Goal: Information Seeking & Learning: Learn about a topic

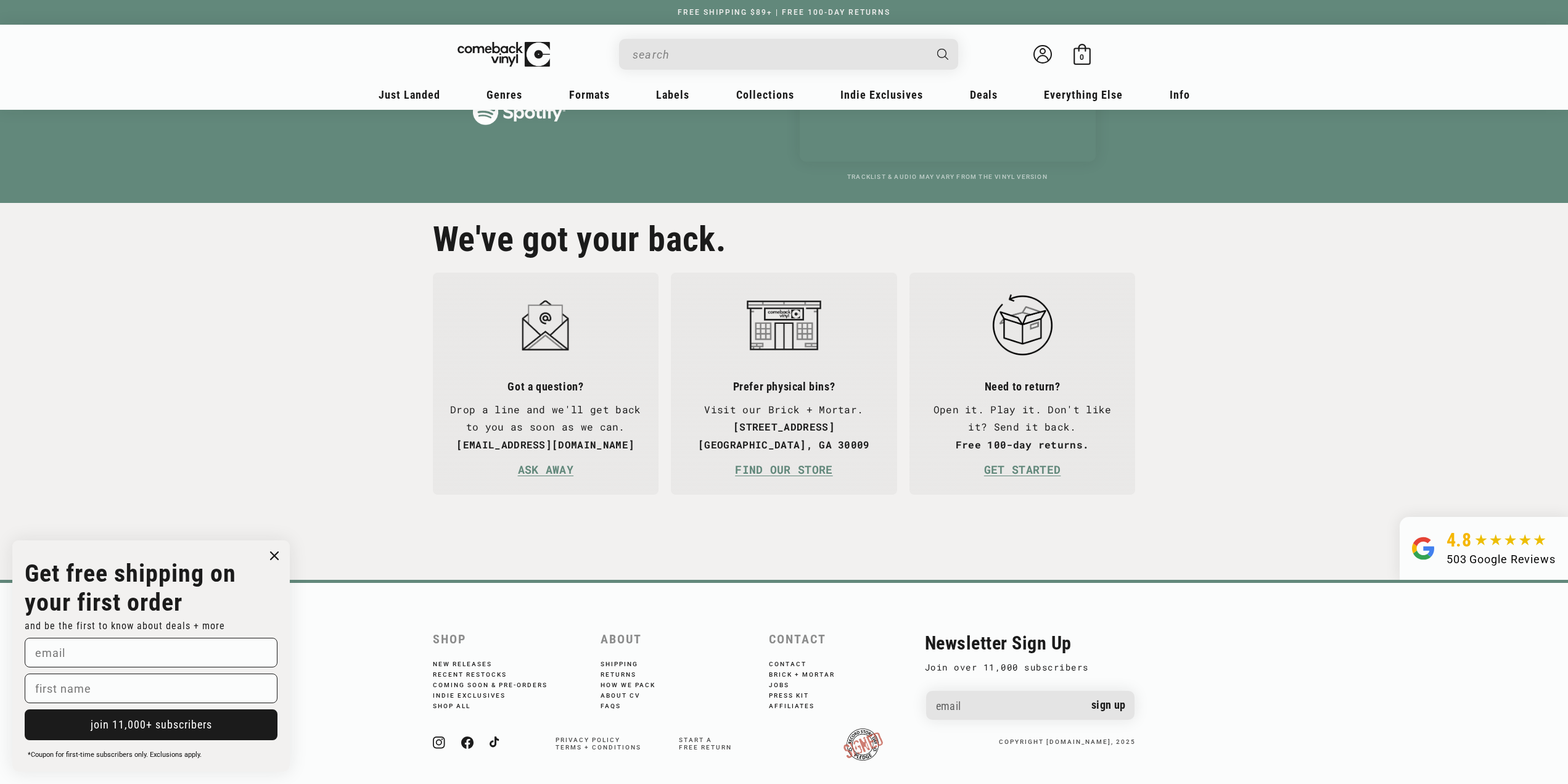
scroll to position [0, 3136]
click at [628, 689] on link "About CV" at bounding box center [629, 694] width 56 height 11
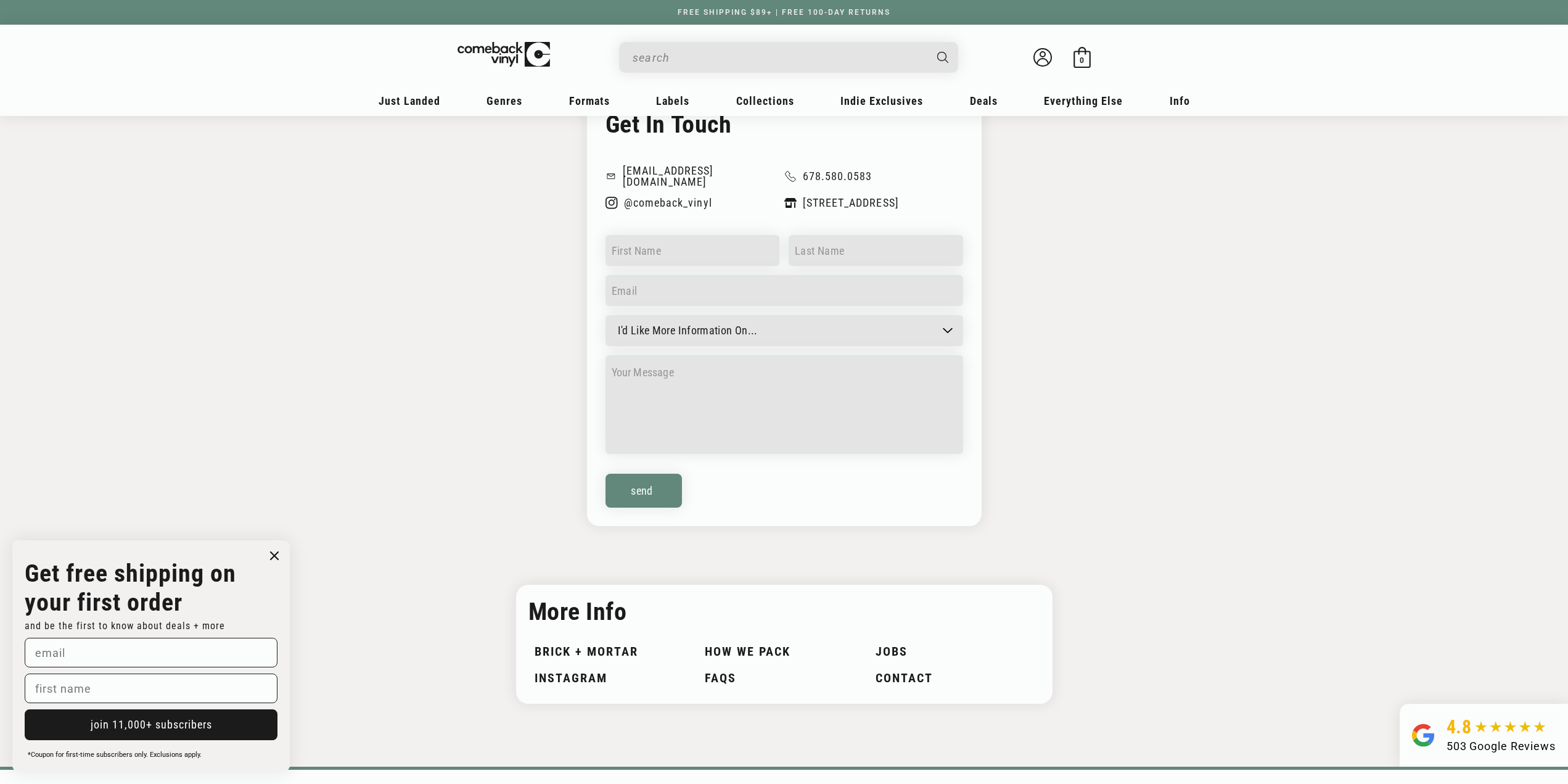
scroll to position [955, 0]
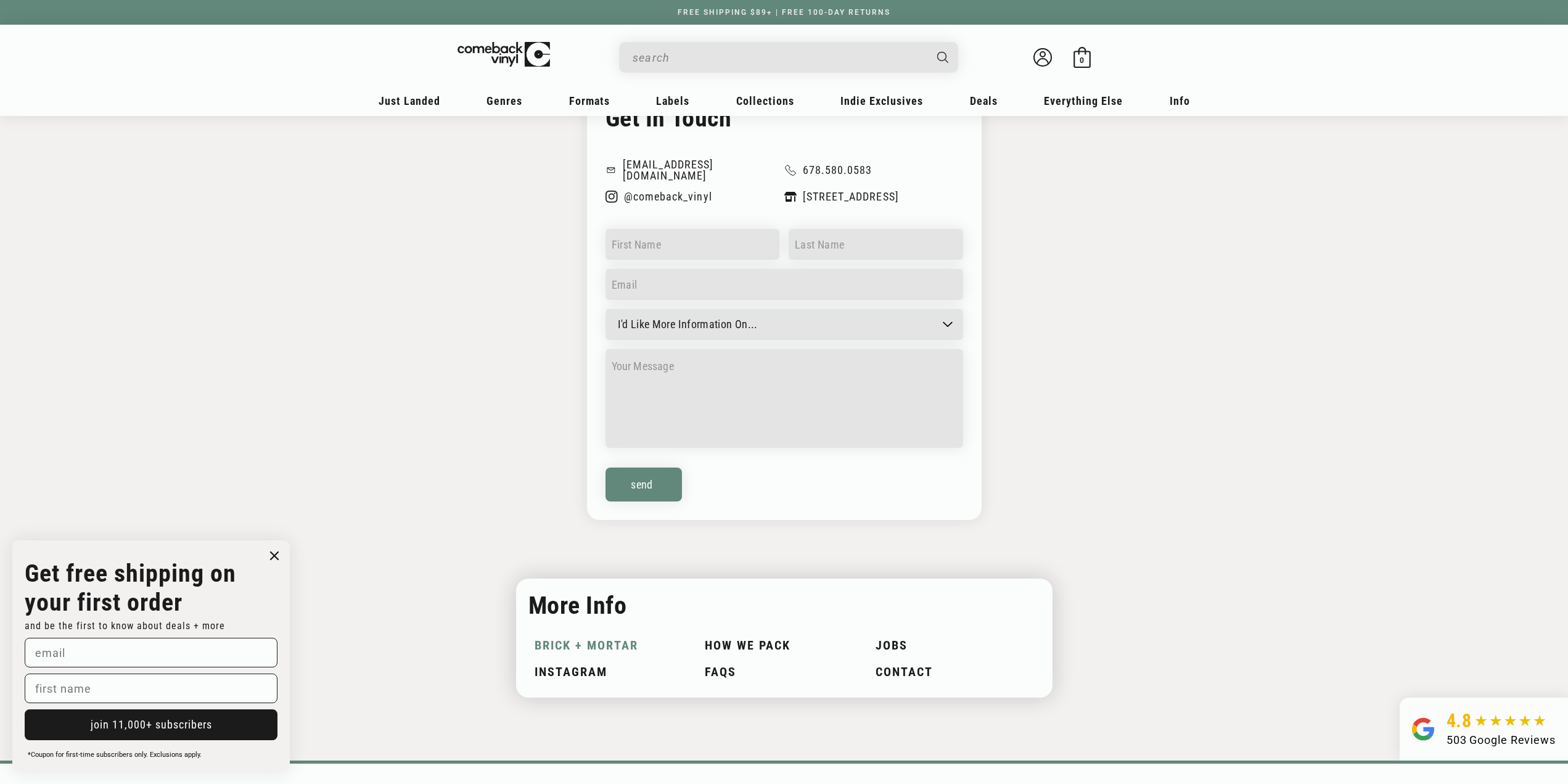
click at [599, 639] on link "Brick + Mortar" at bounding box center [614, 645] width 158 height 14
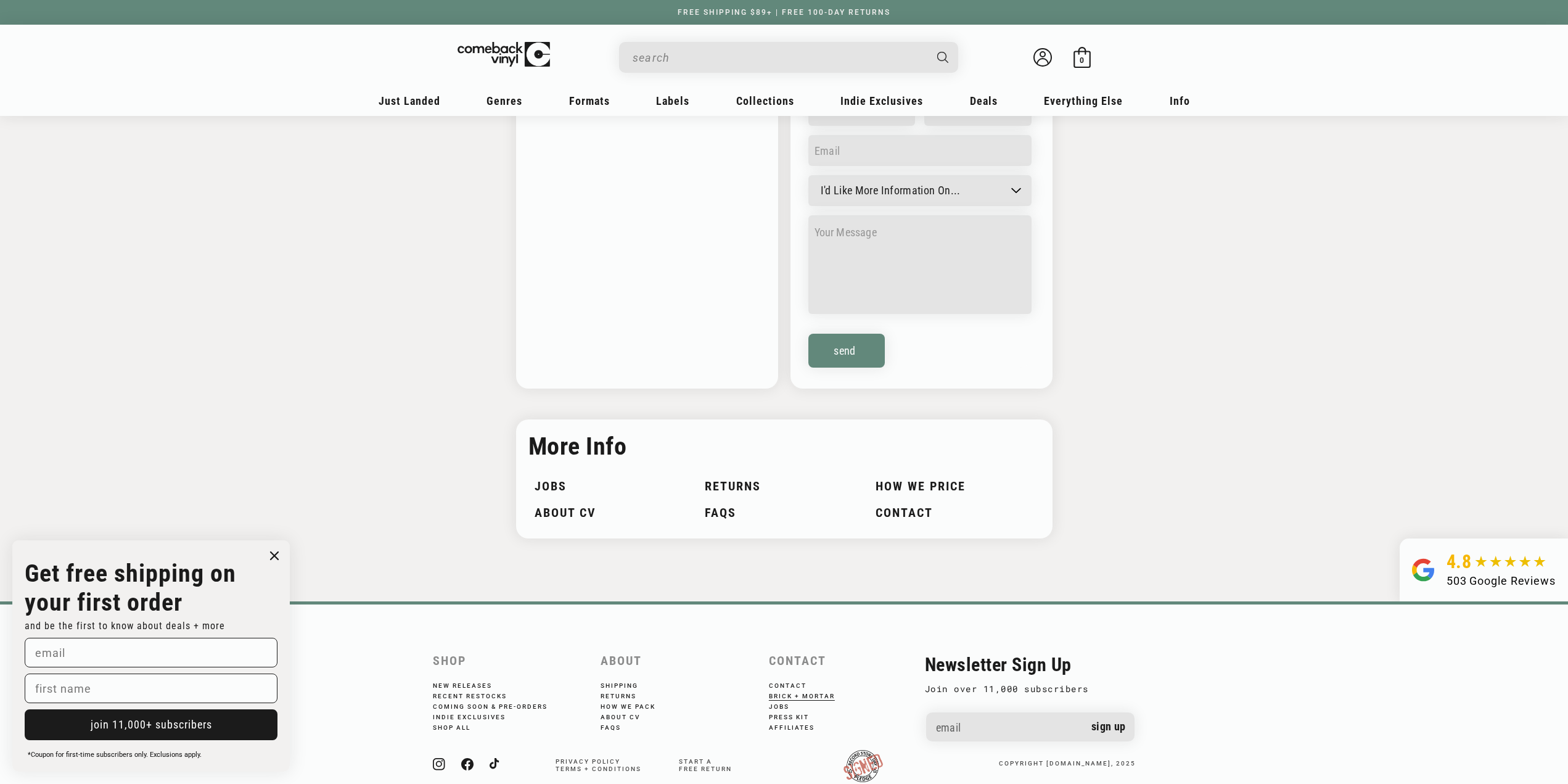
scroll to position [1639, 0]
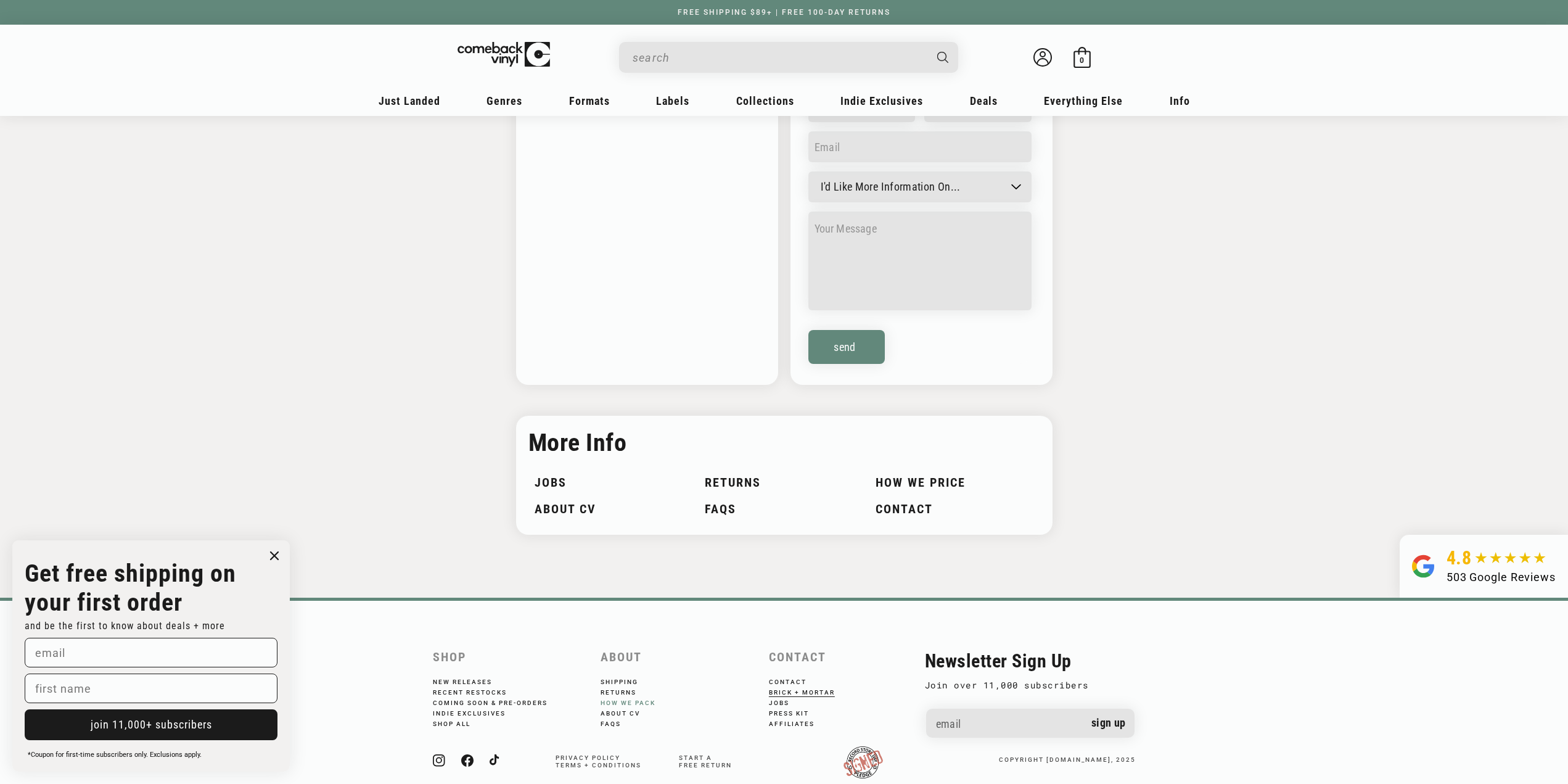
click at [643, 706] on link "How We Pack" at bounding box center [636, 701] width 72 height 11
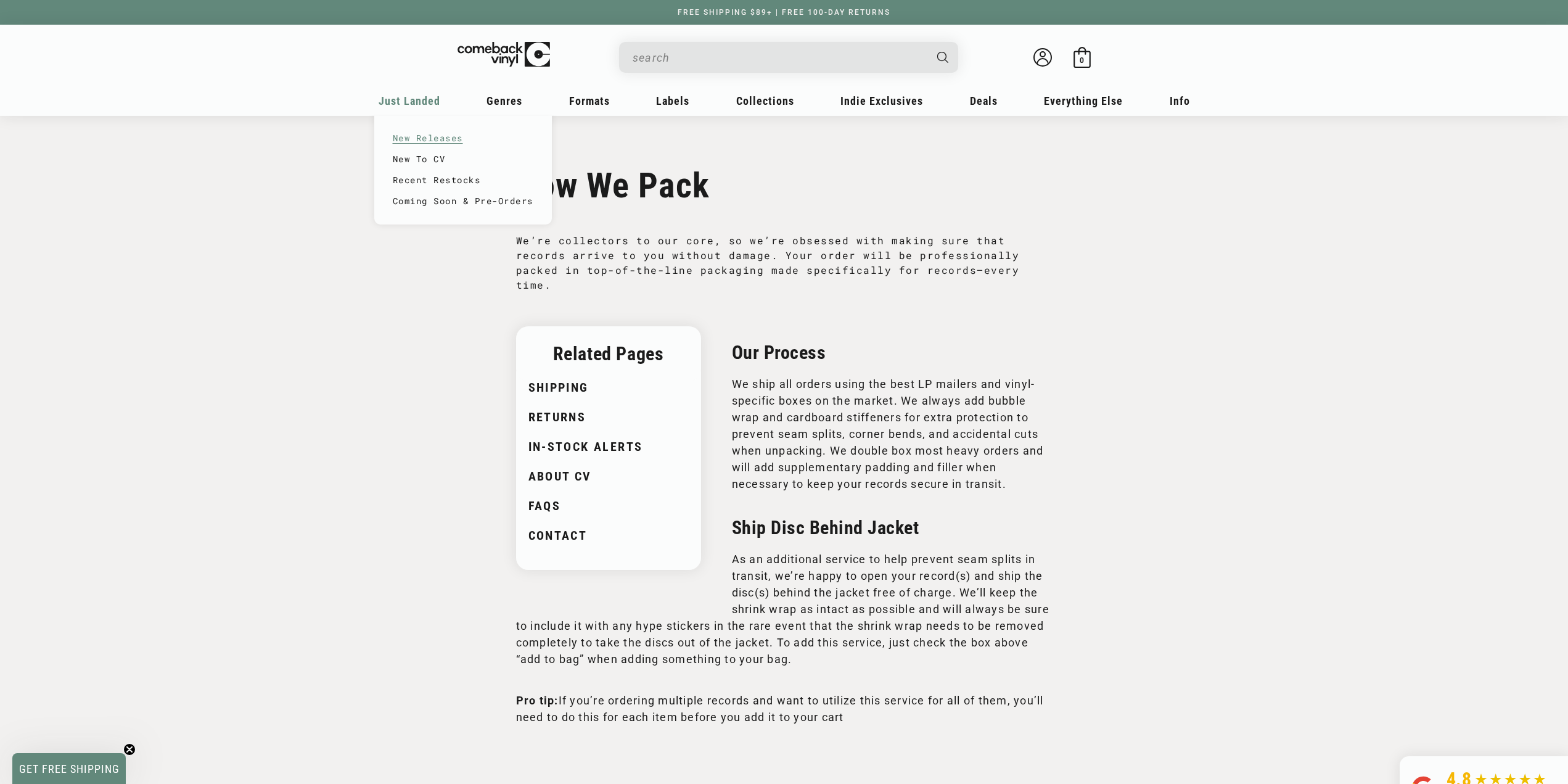
click at [438, 140] on link "New Releases" at bounding box center [463, 138] width 140 height 21
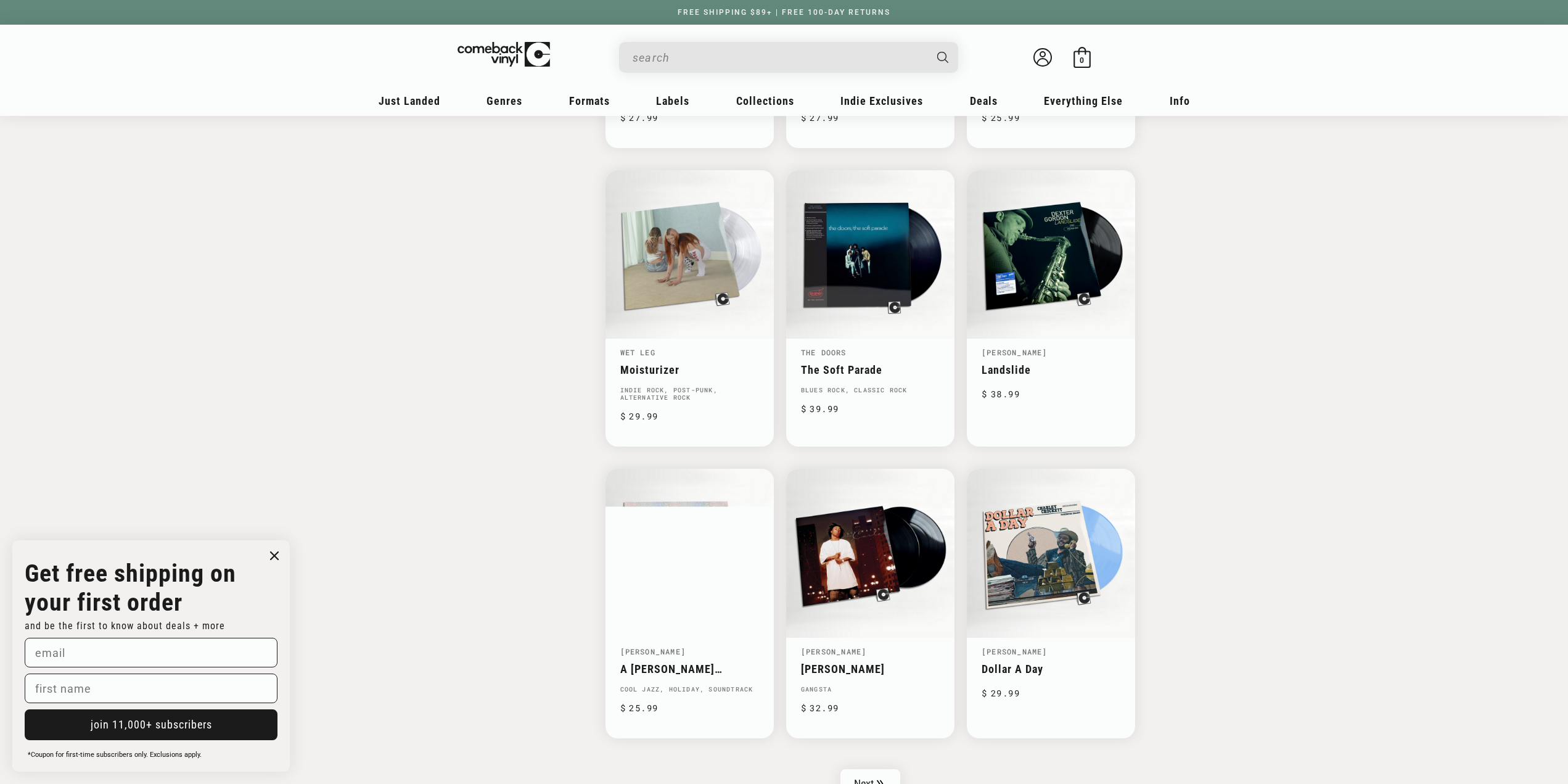
scroll to position [1711, 0]
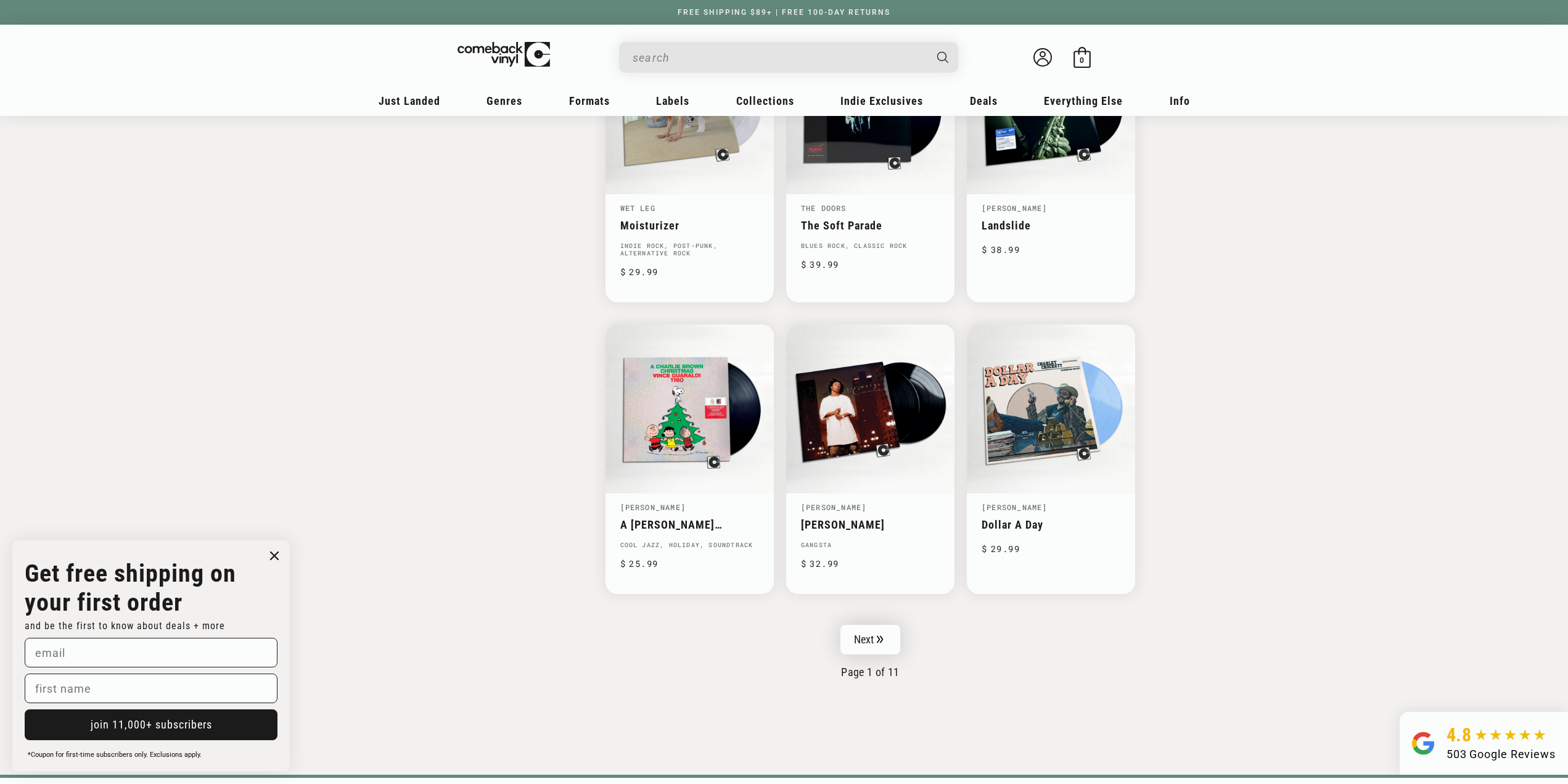
click at [868, 648] on link "Next" at bounding box center [870, 640] width 60 height 30
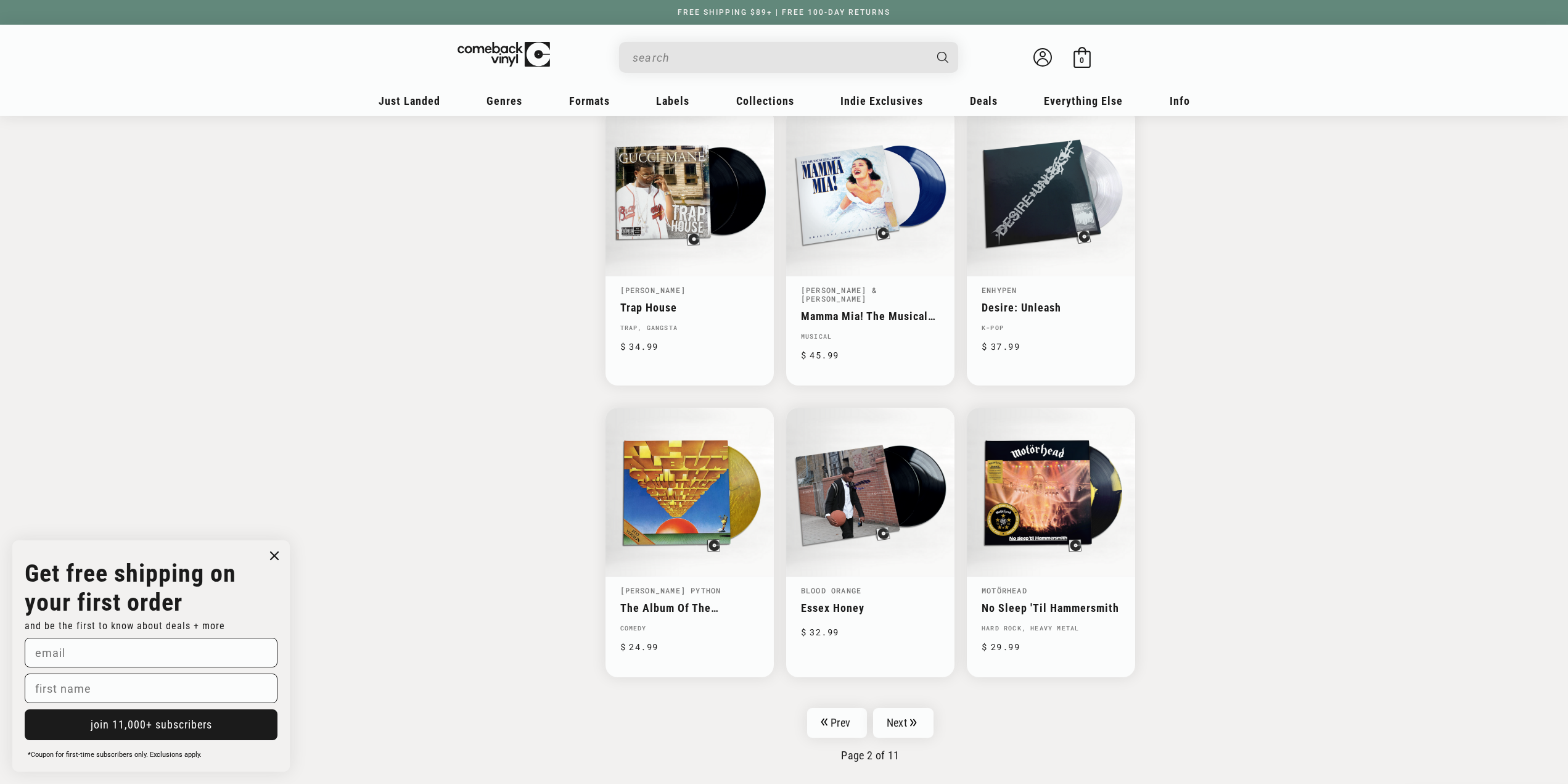
scroll to position [1697, 0]
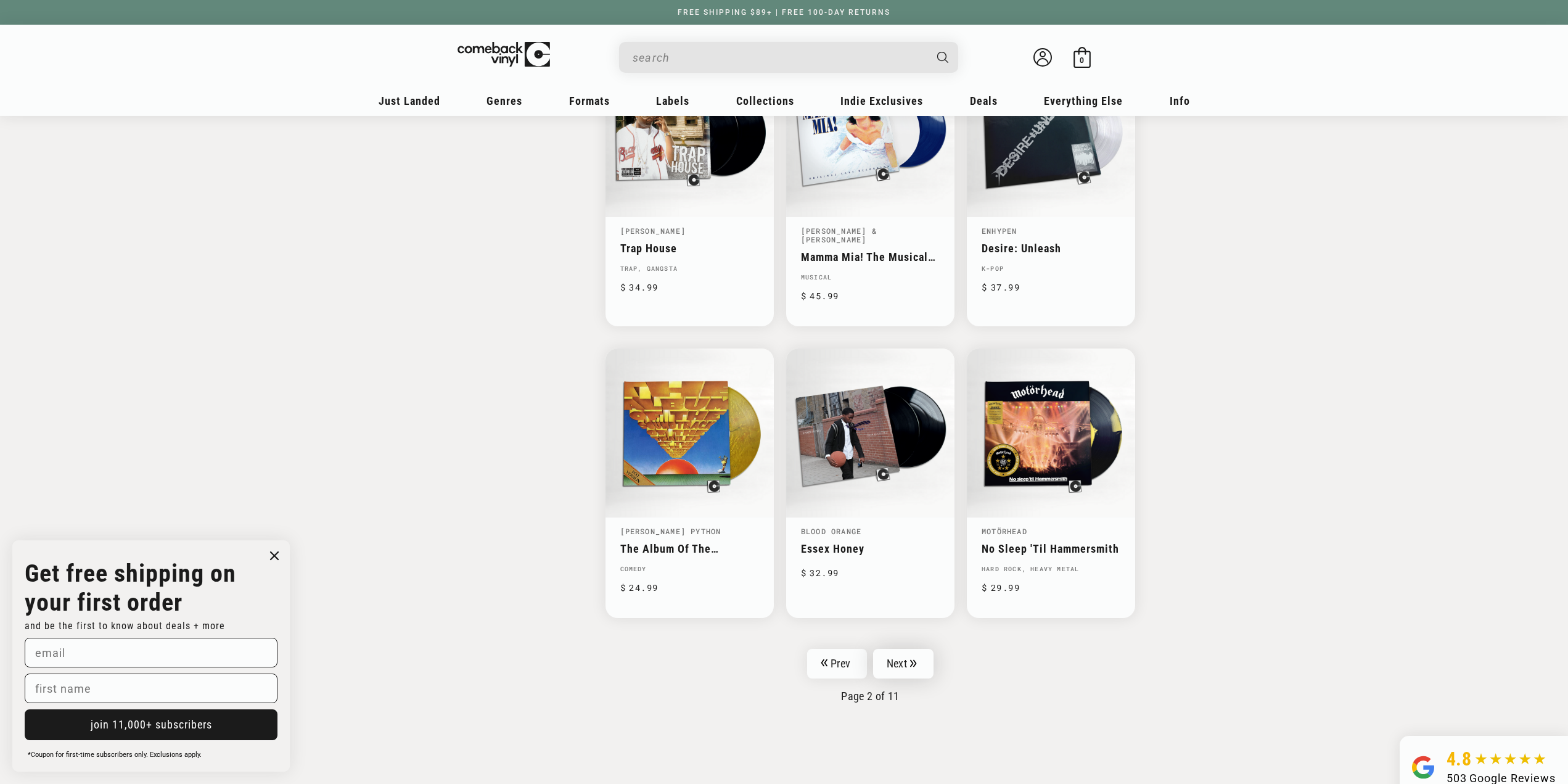
click at [931, 665] on link "Next" at bounding box center [903, 664] width 60 height 30
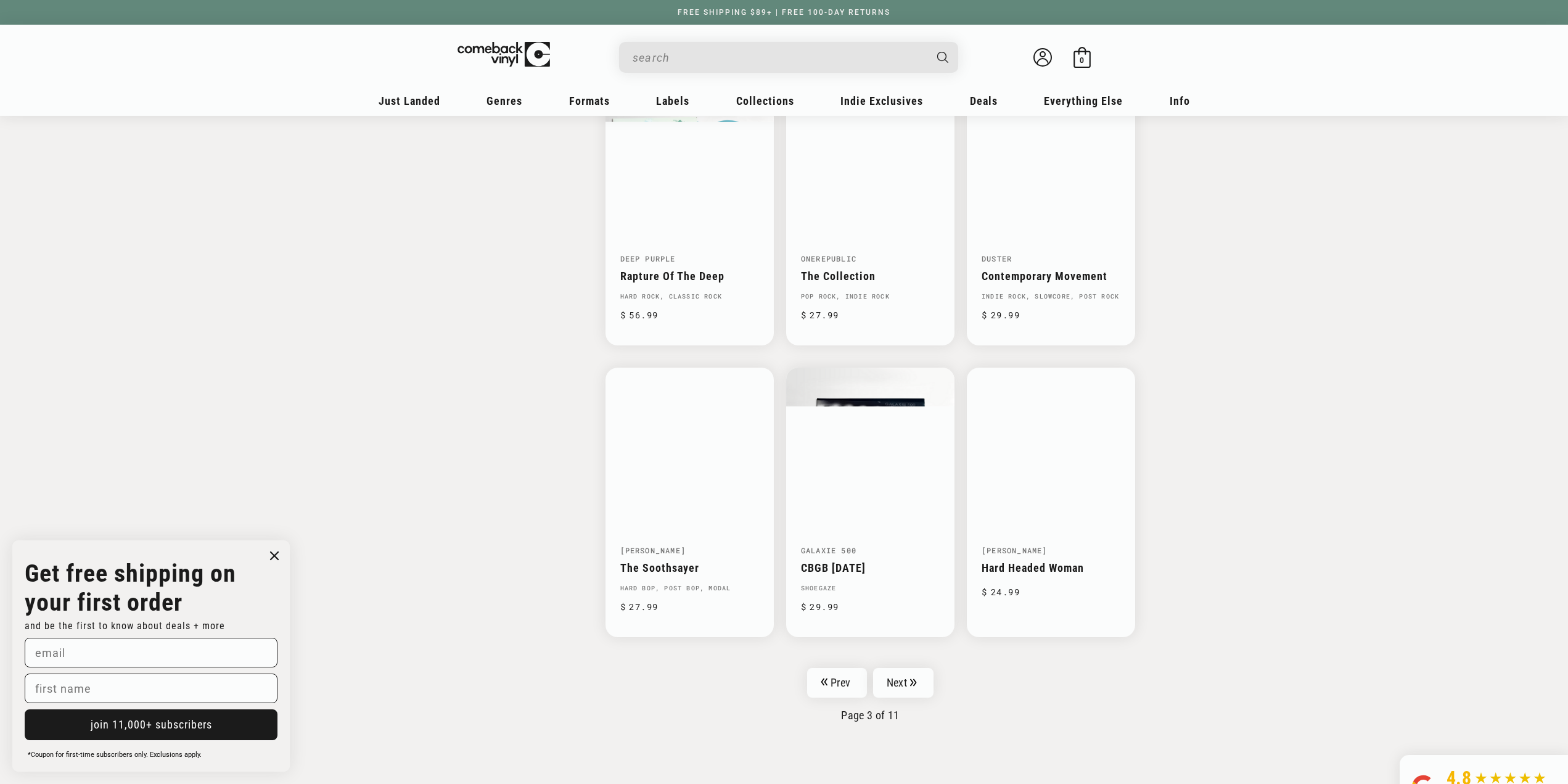
scroll to position [1677, 0]
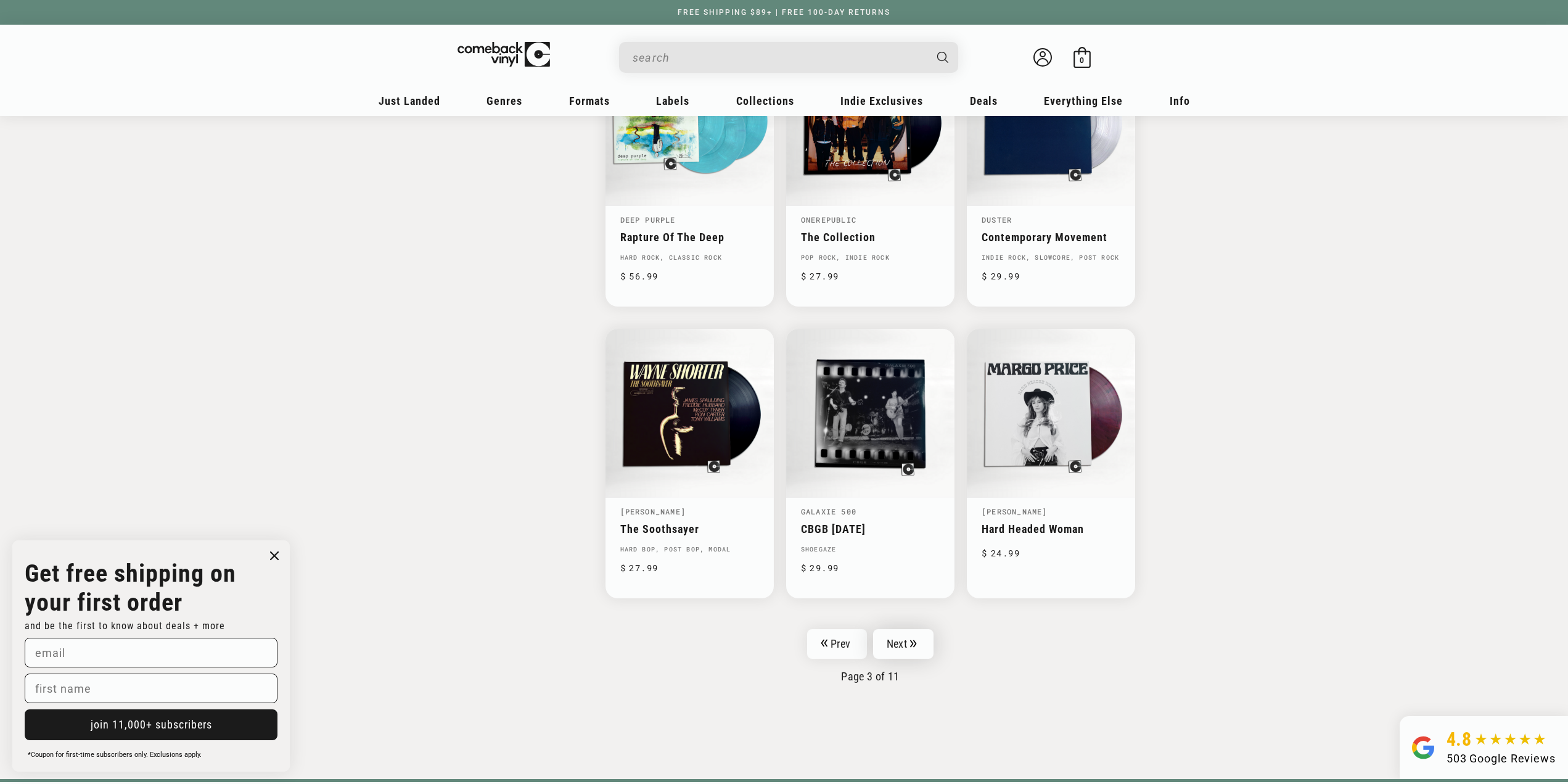
click at [904, 638] on link "Next" at bounding box center [903, 644] width 60 height 30
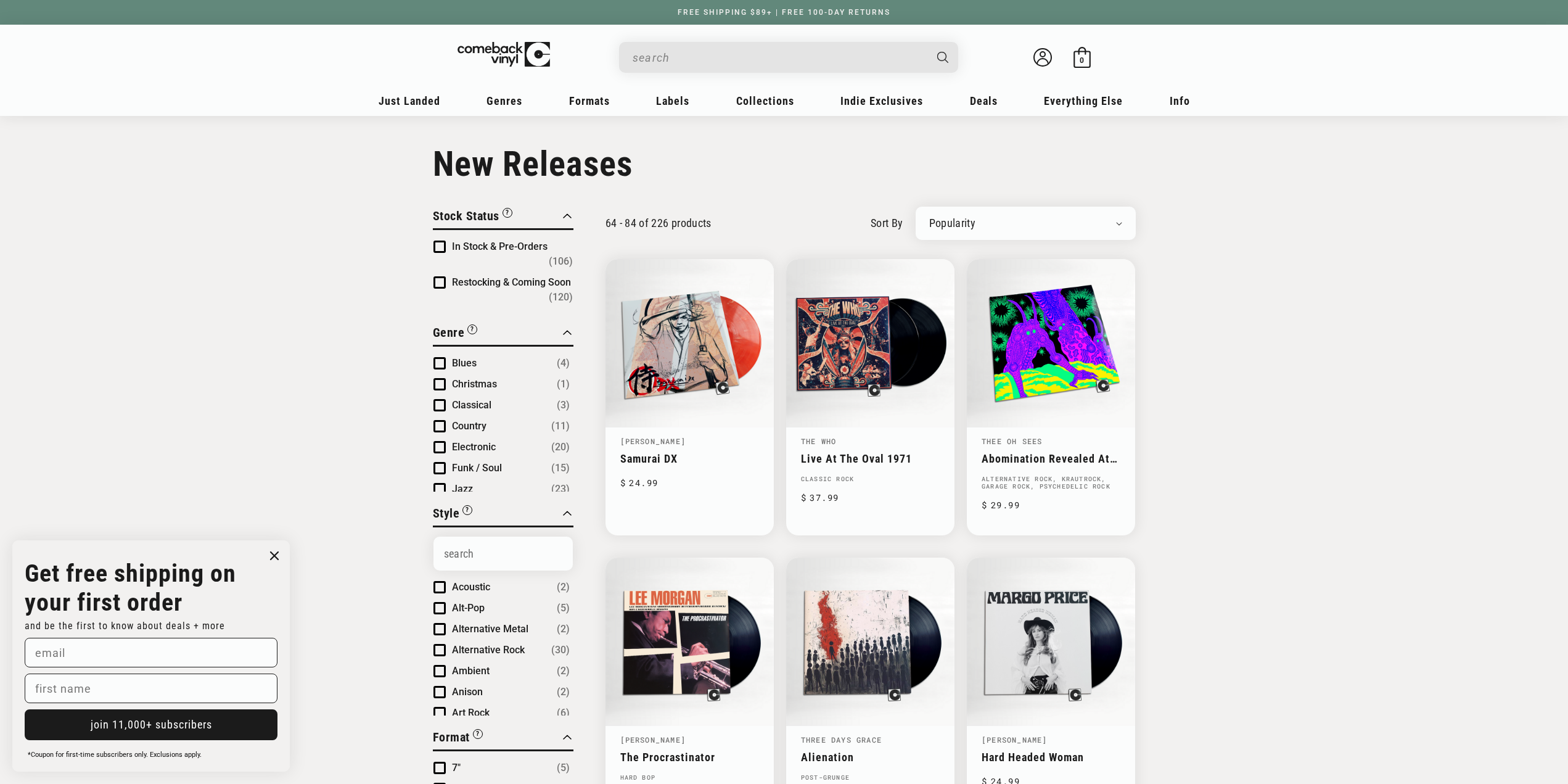
click at [742, 59] on input "When autocomplete results are available use up and down arrows to review and en…" at bounding box center [779, 58] width 292 height 26
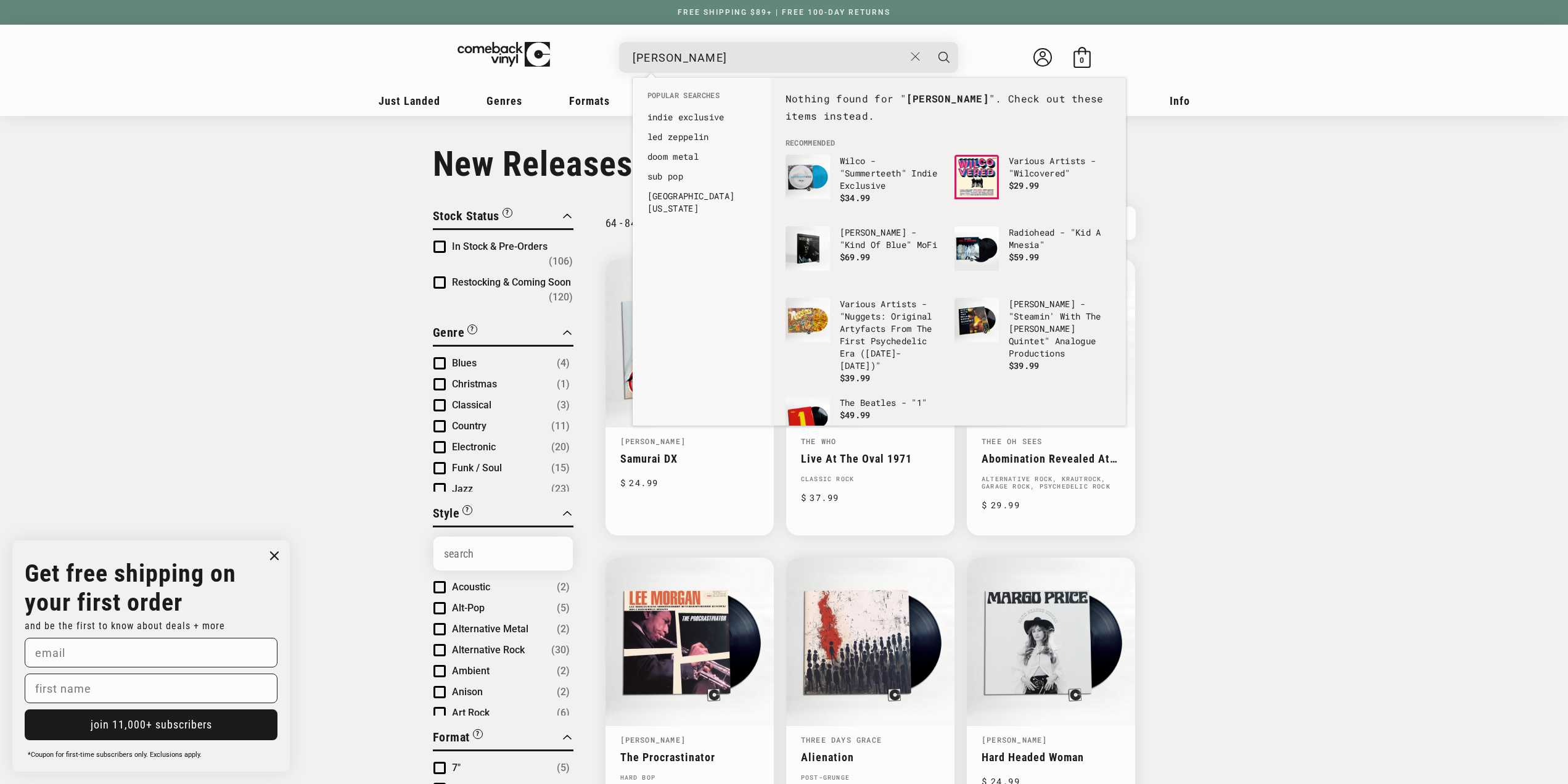
type input "Tift Merritt"
click at [928, 42] on button "Search" at bounding box center [943, 57] width 31 height 31
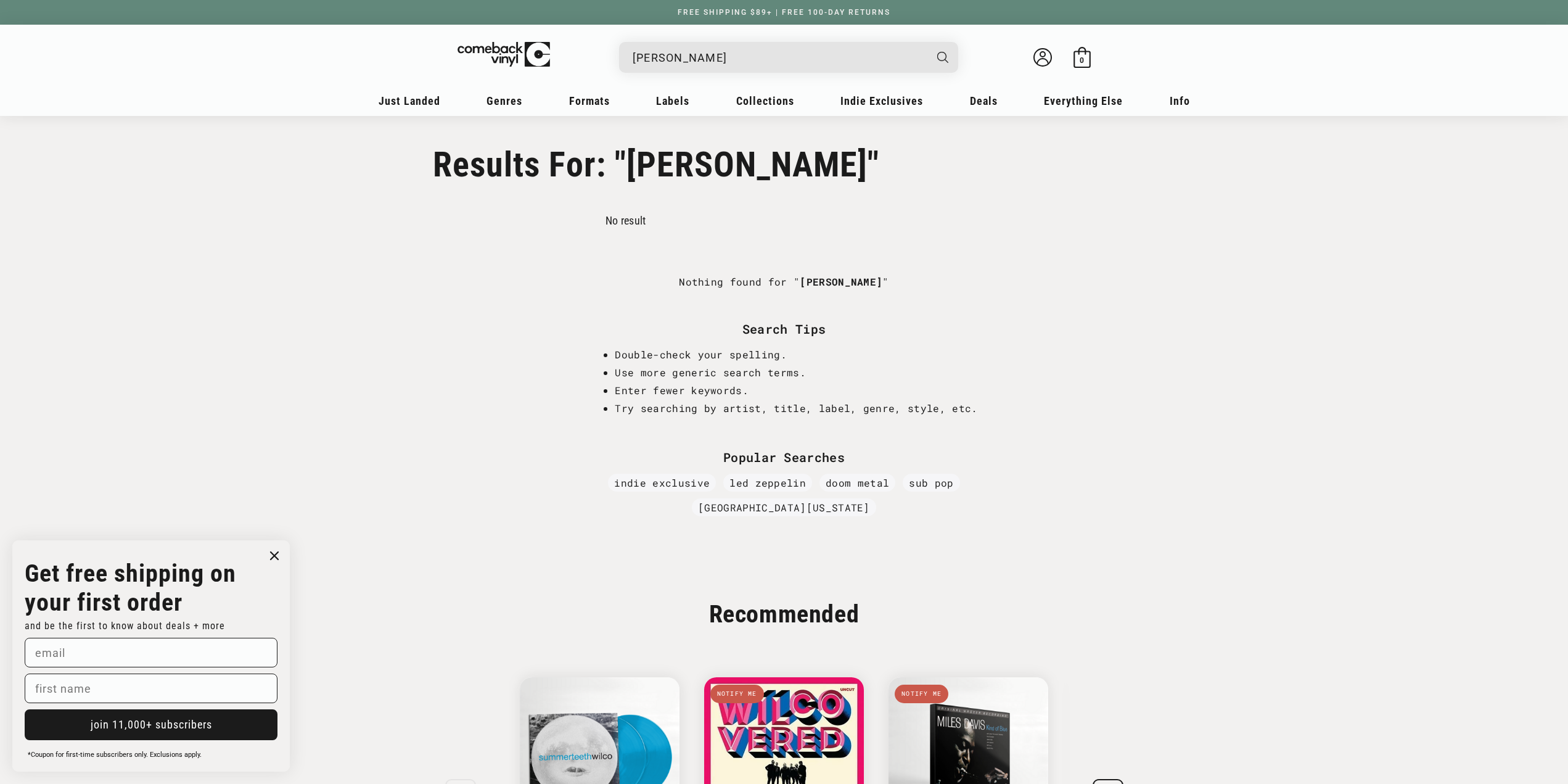
click at [731, 57] on input "Tift Merritt" at bounding box center [779, 58] width 292 height 26
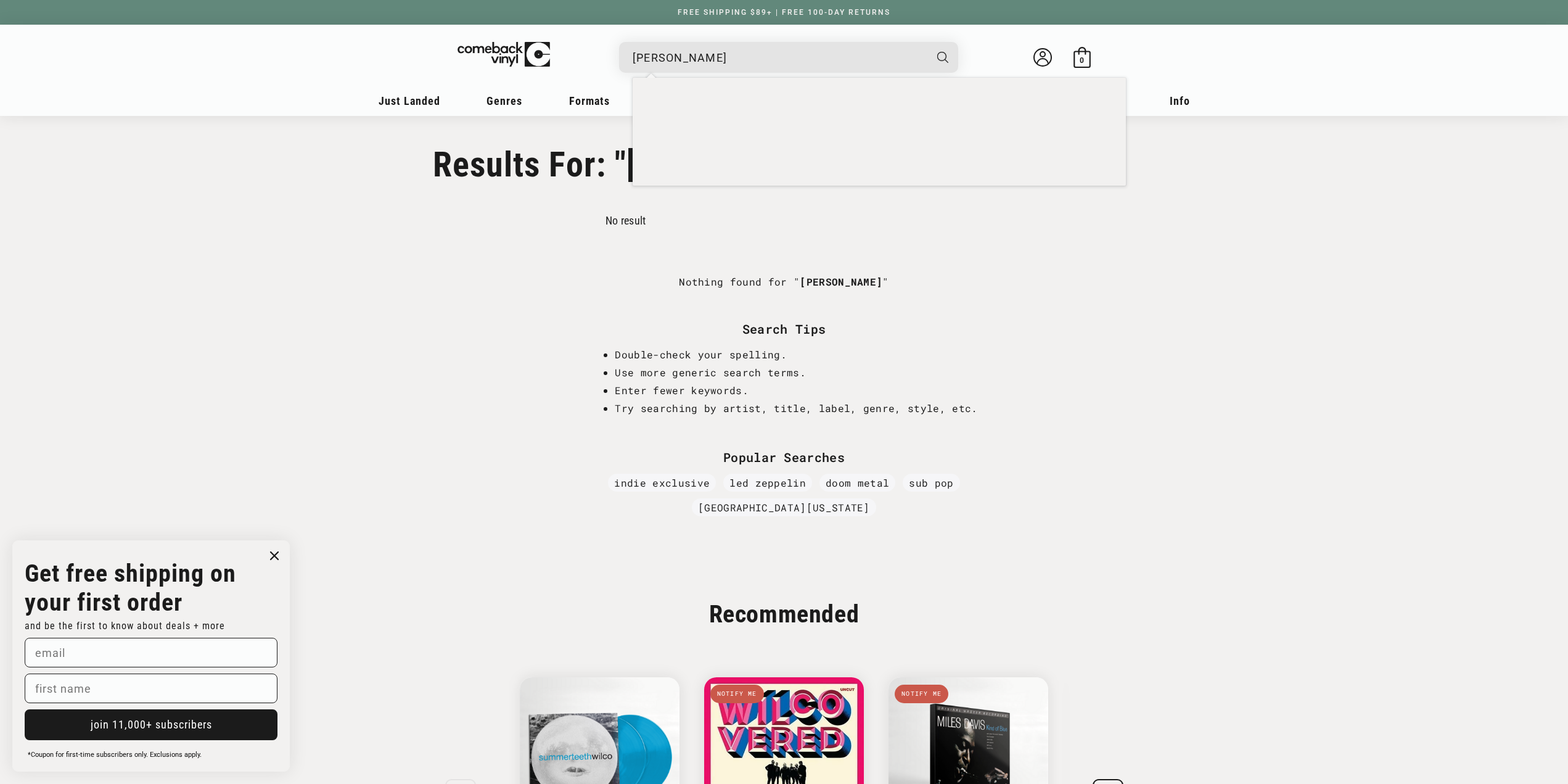
click at [731, 57] on input "Tift Merritt" at bounding box center [779, 58] width 292 height 26
type input "Mehldau"
click at [928, 42] on button "Search" at bounding box center [943, 57] width 31 height 31
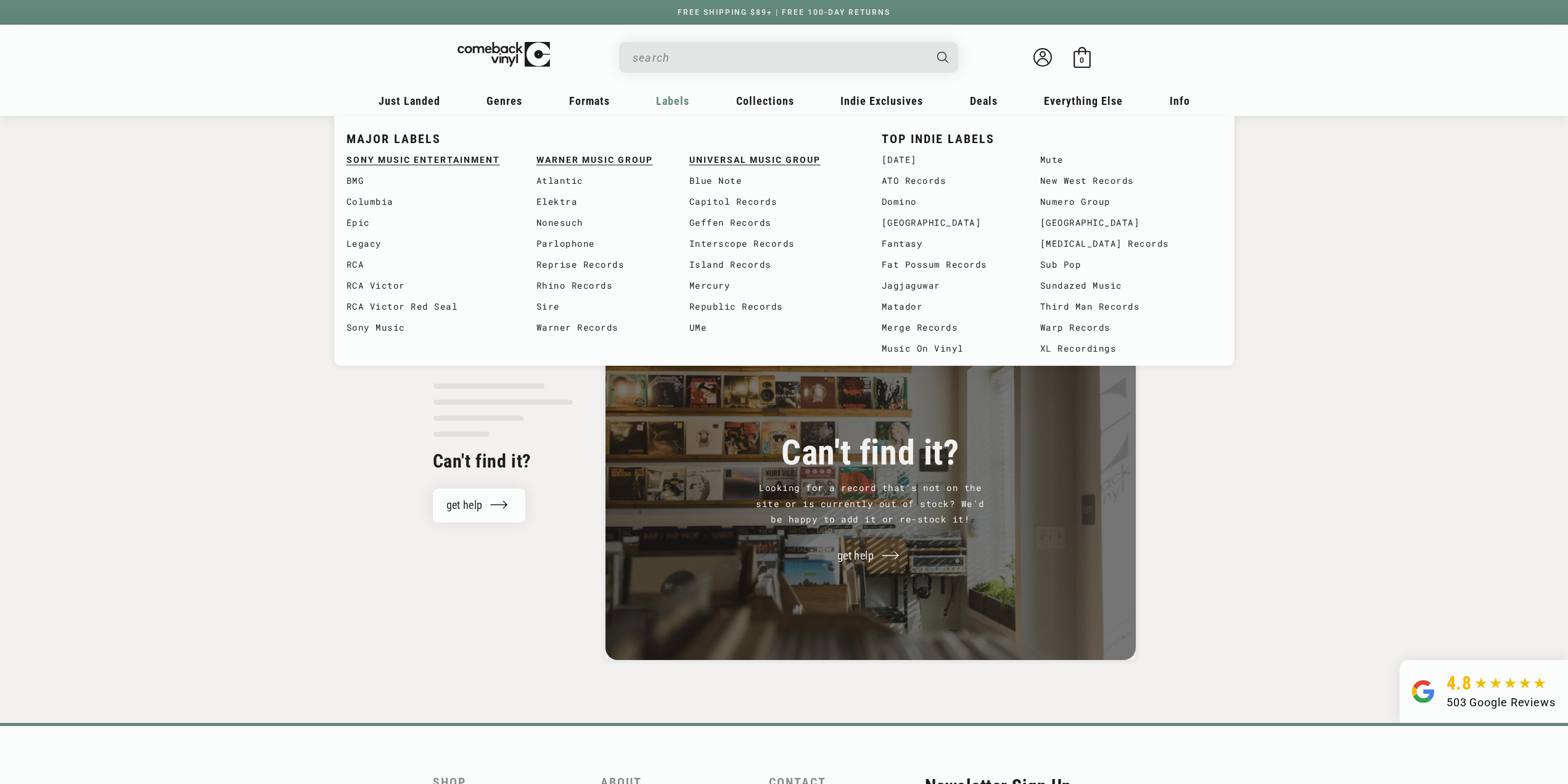
type input "Mehldau"
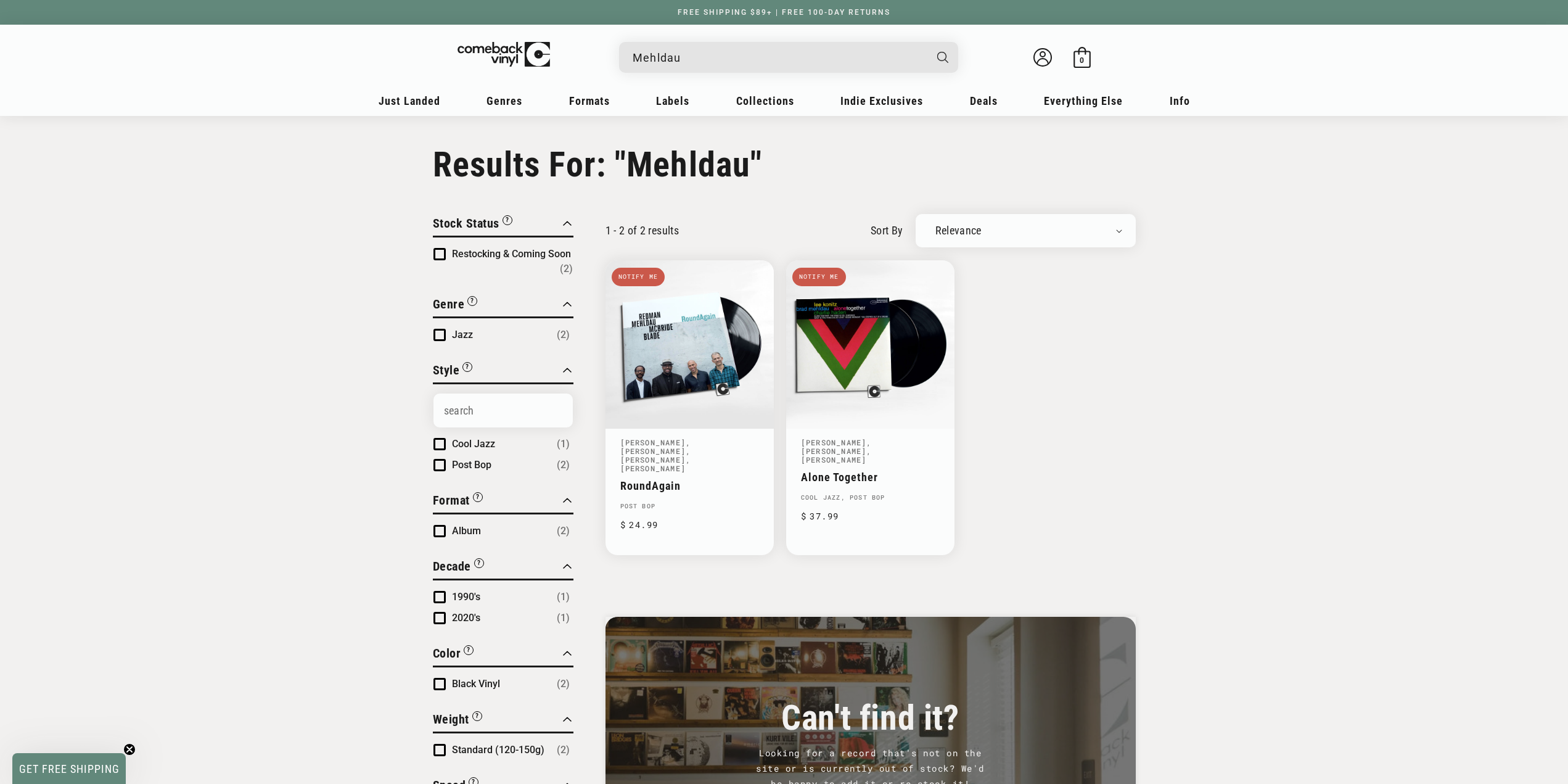
click at [718, 59] on input "Mehldau" at bounding box center [779, 58] width 292 height 26
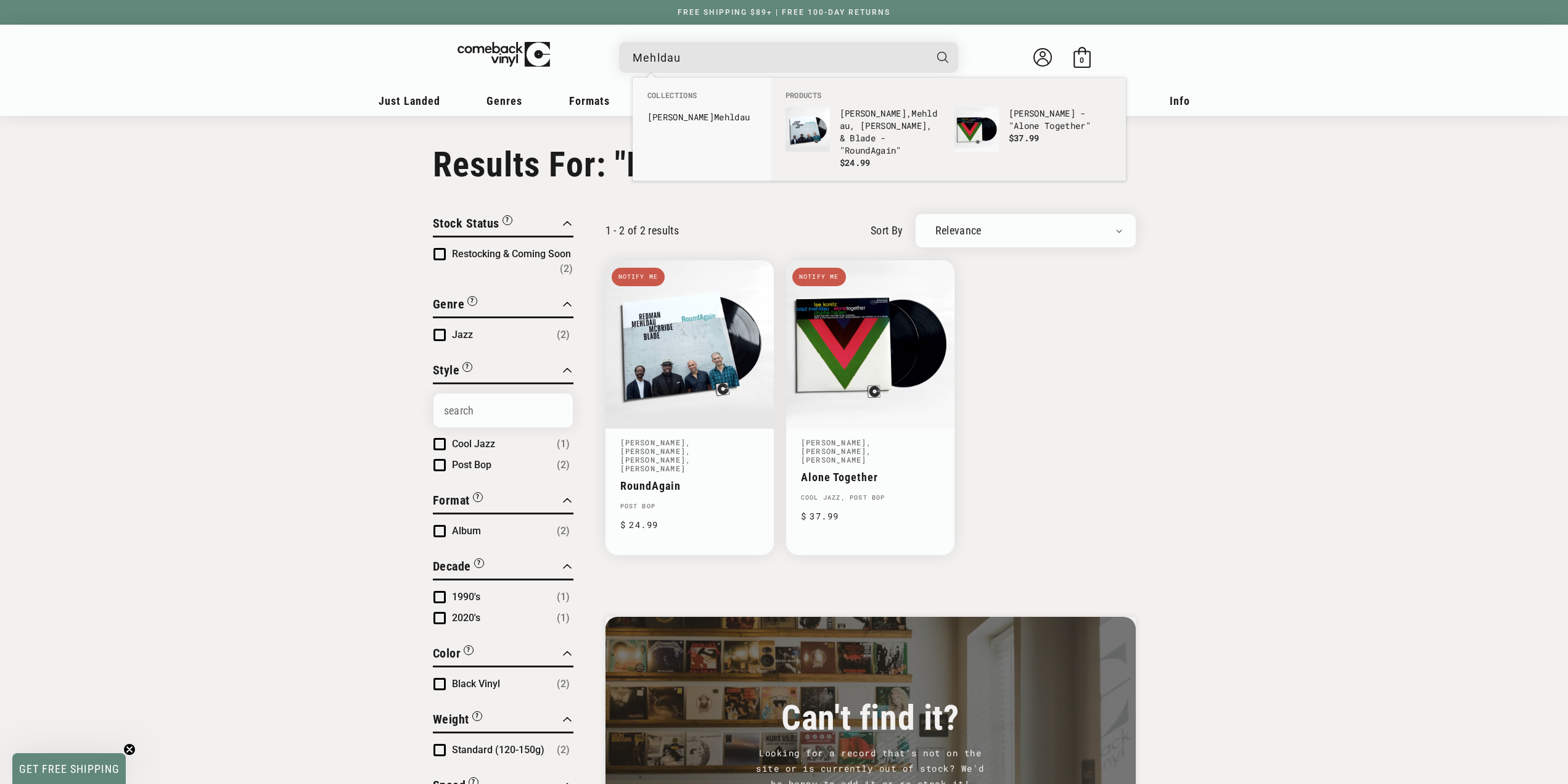
click at [718, 59] on input "Mehldau" at bounding box center [779, 58] width 292 height 26
type input "Wilco"
click at [928, 42] on button "Search" at bounding box center [943, 57] width 31 height 31
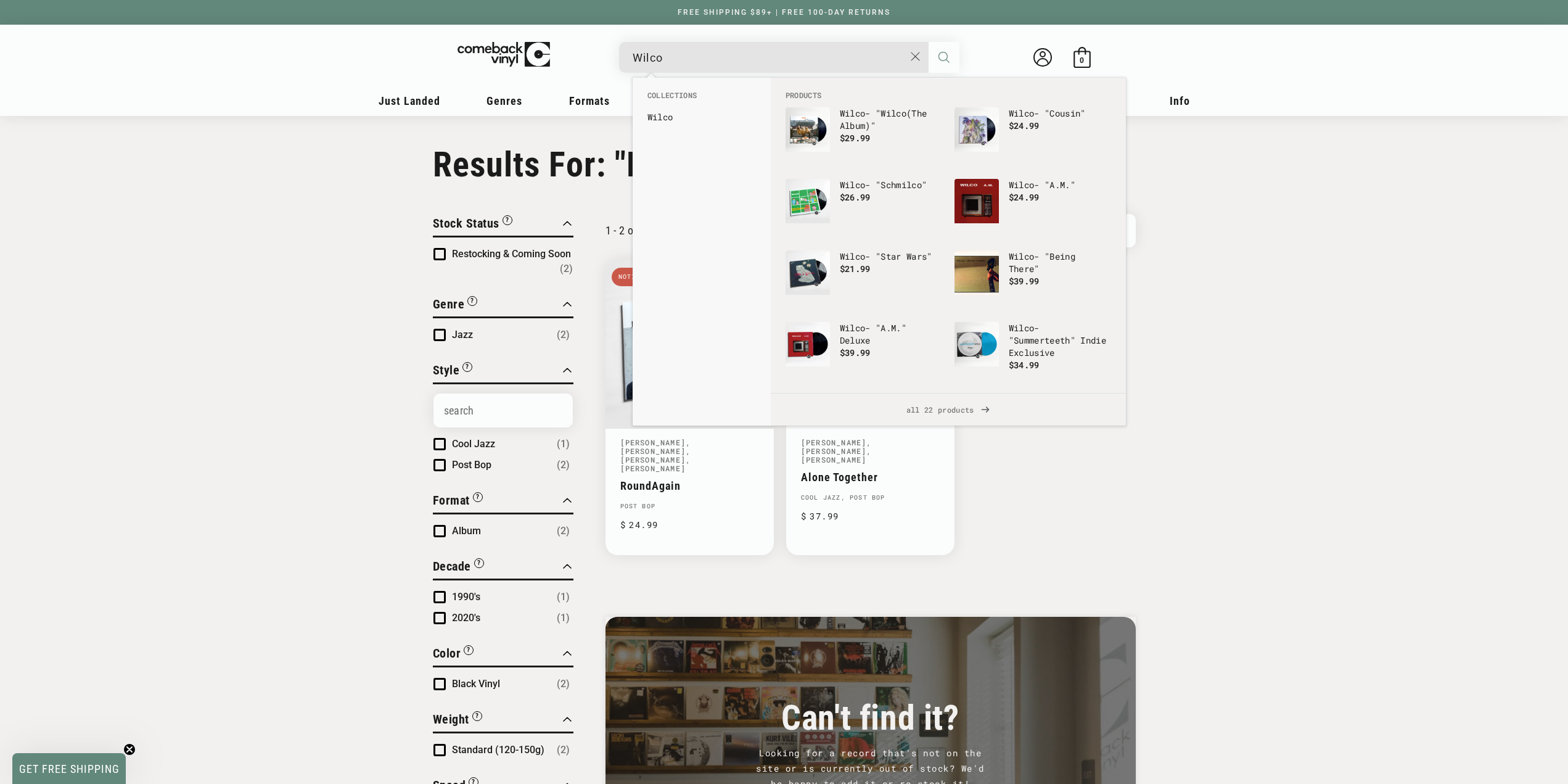
click at [939, 54] on icon "Search" at bounding box center [943, 57] width 11 height 11
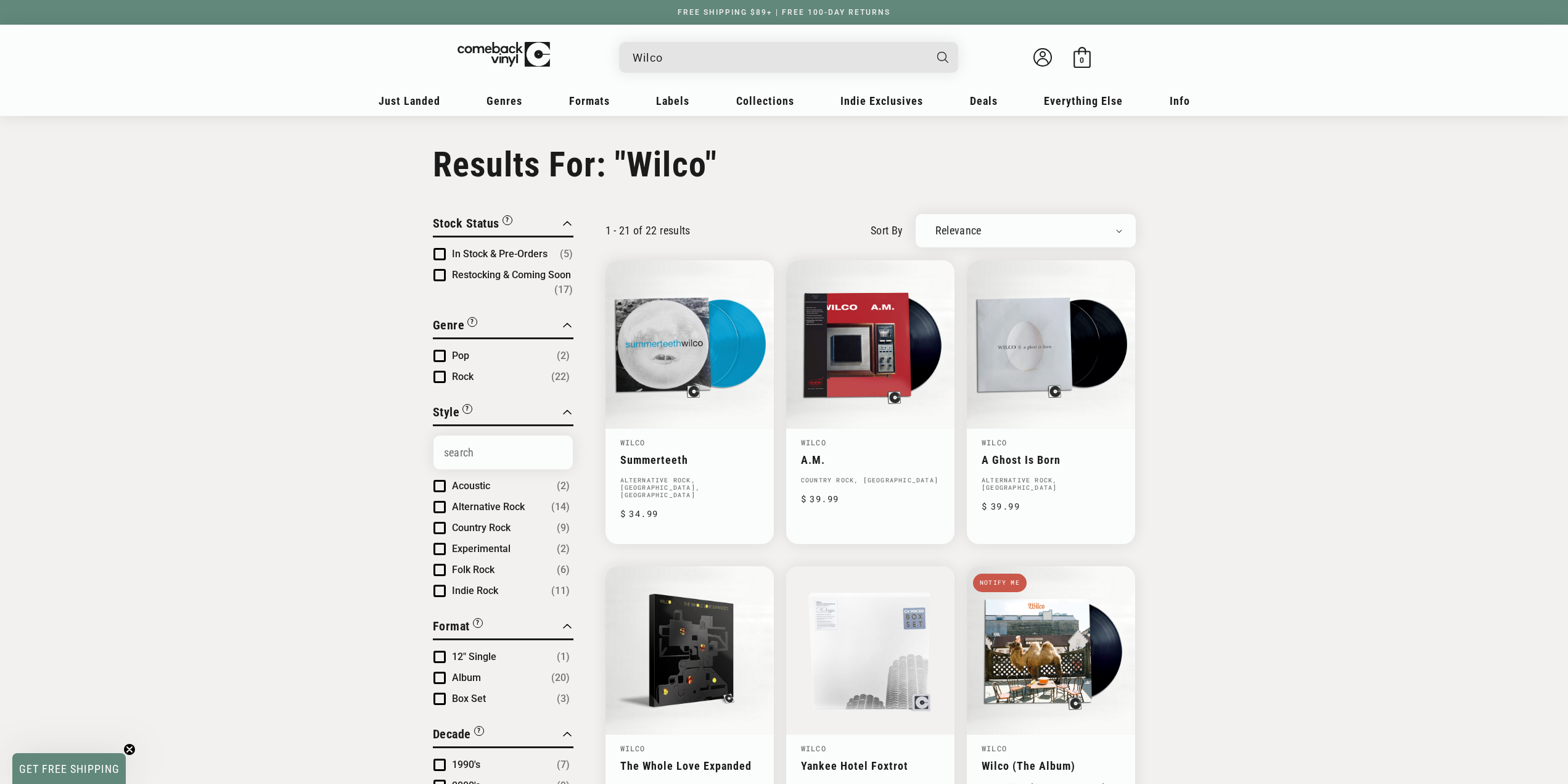
click at [821, 62] on input "Wilco" at bounding box center [779, 58] width 292 height 26
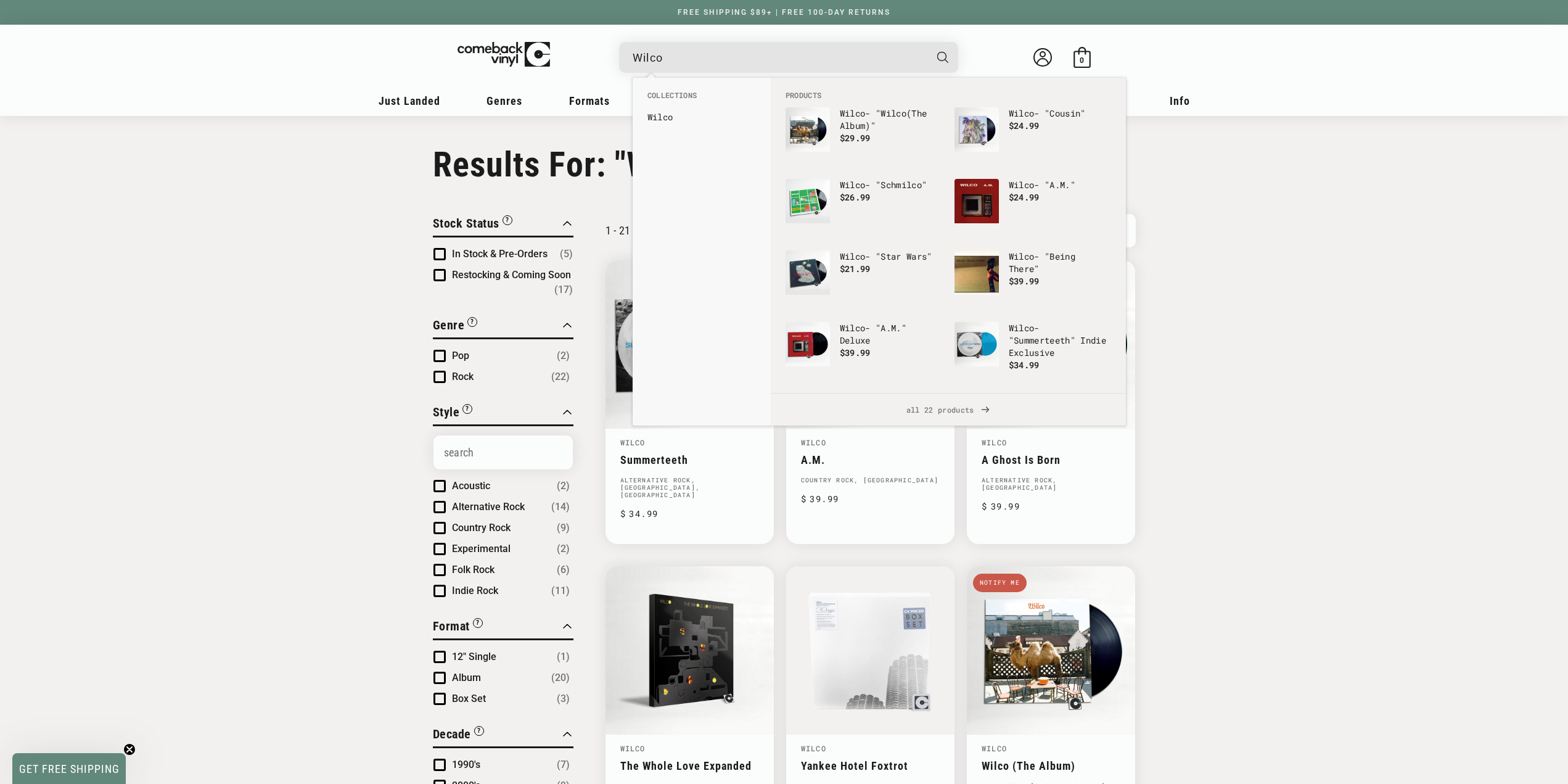
click at [821, 62] on input "Wilco" at bounding box center [779, 58] width 292 height 26
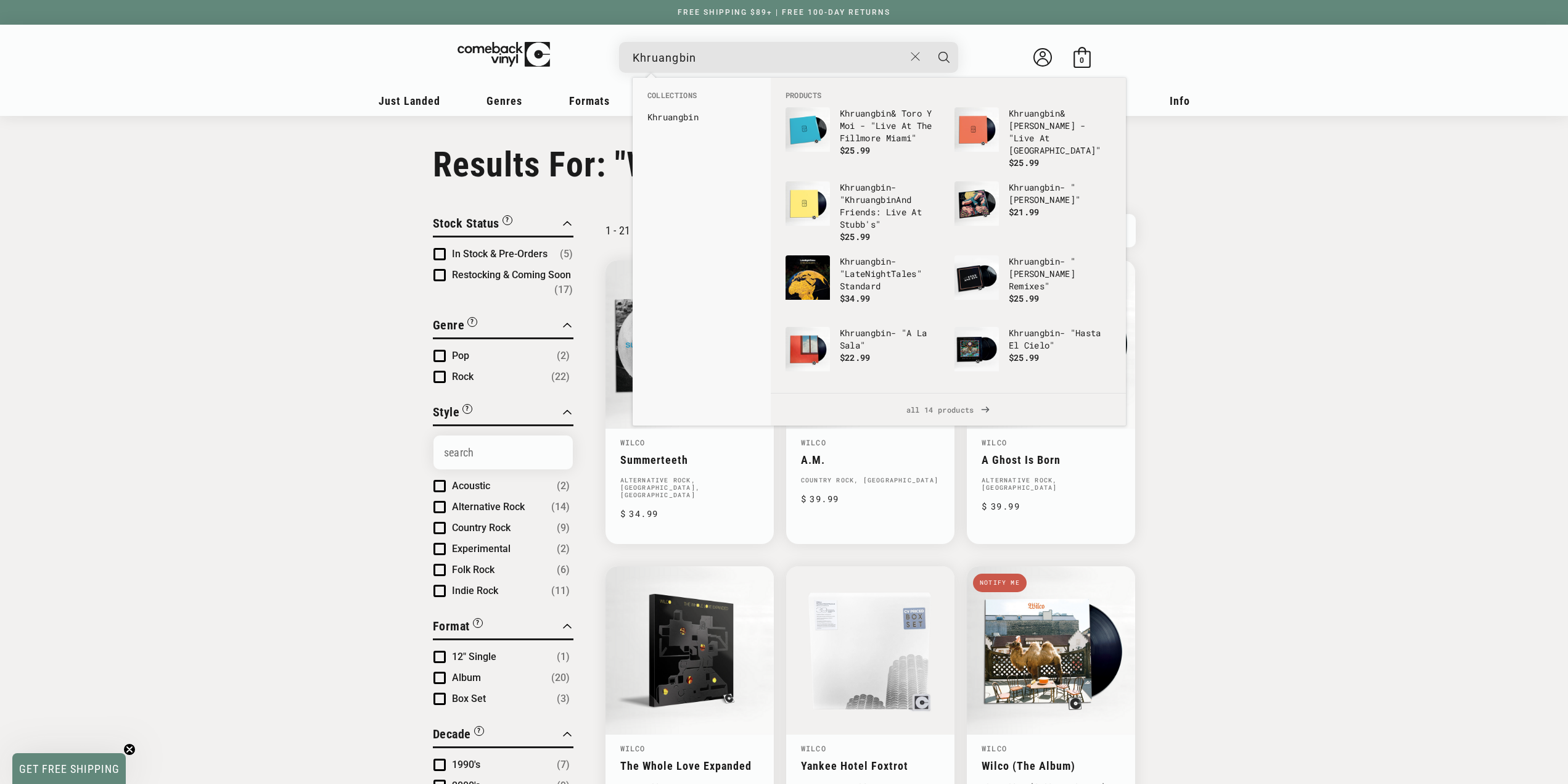
type input "Khruangbin"
click at [928, 42] on button "Search" at bounding box center [943, 57] width 31 height 31
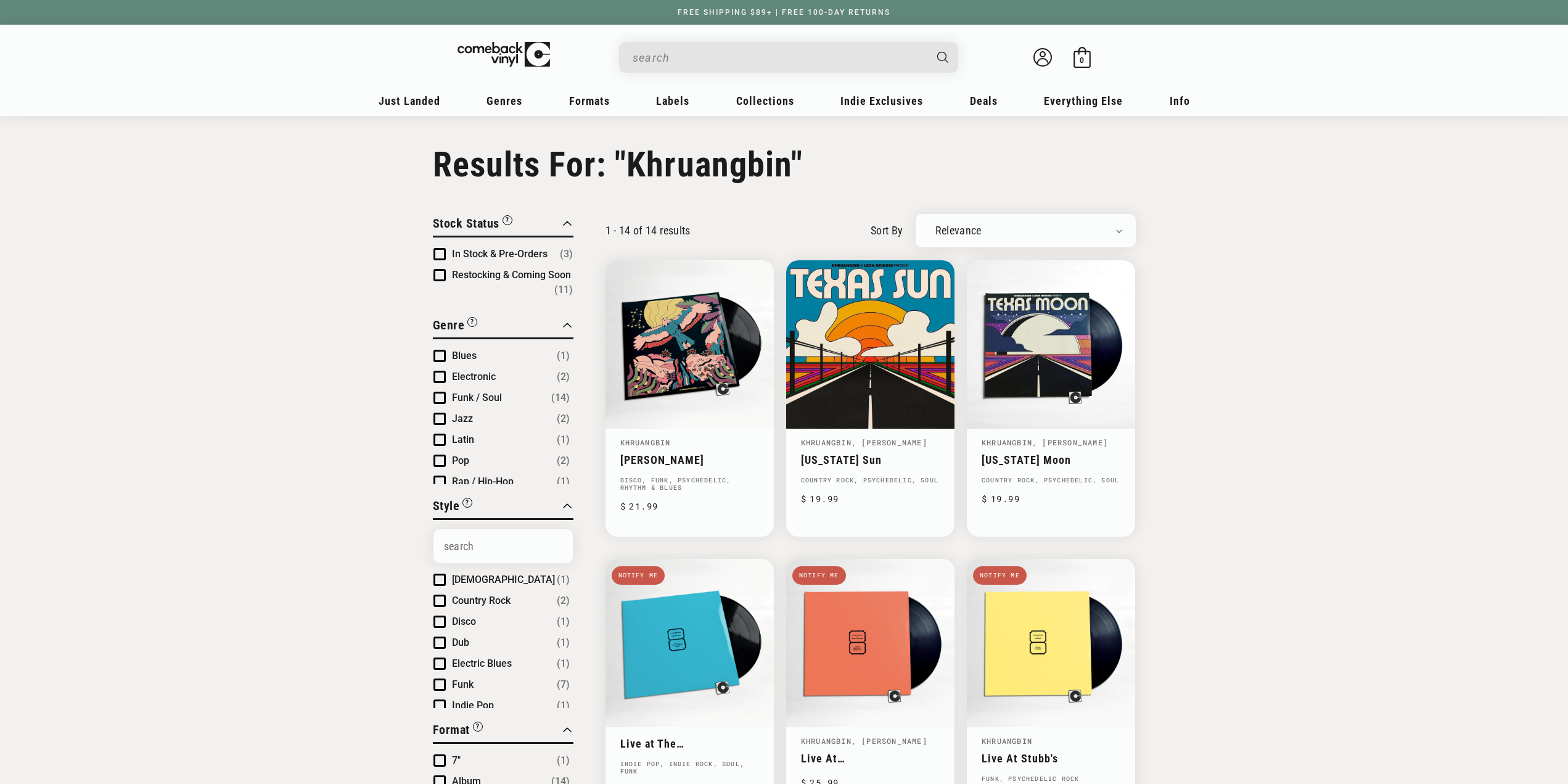
type input "Khruangbin"
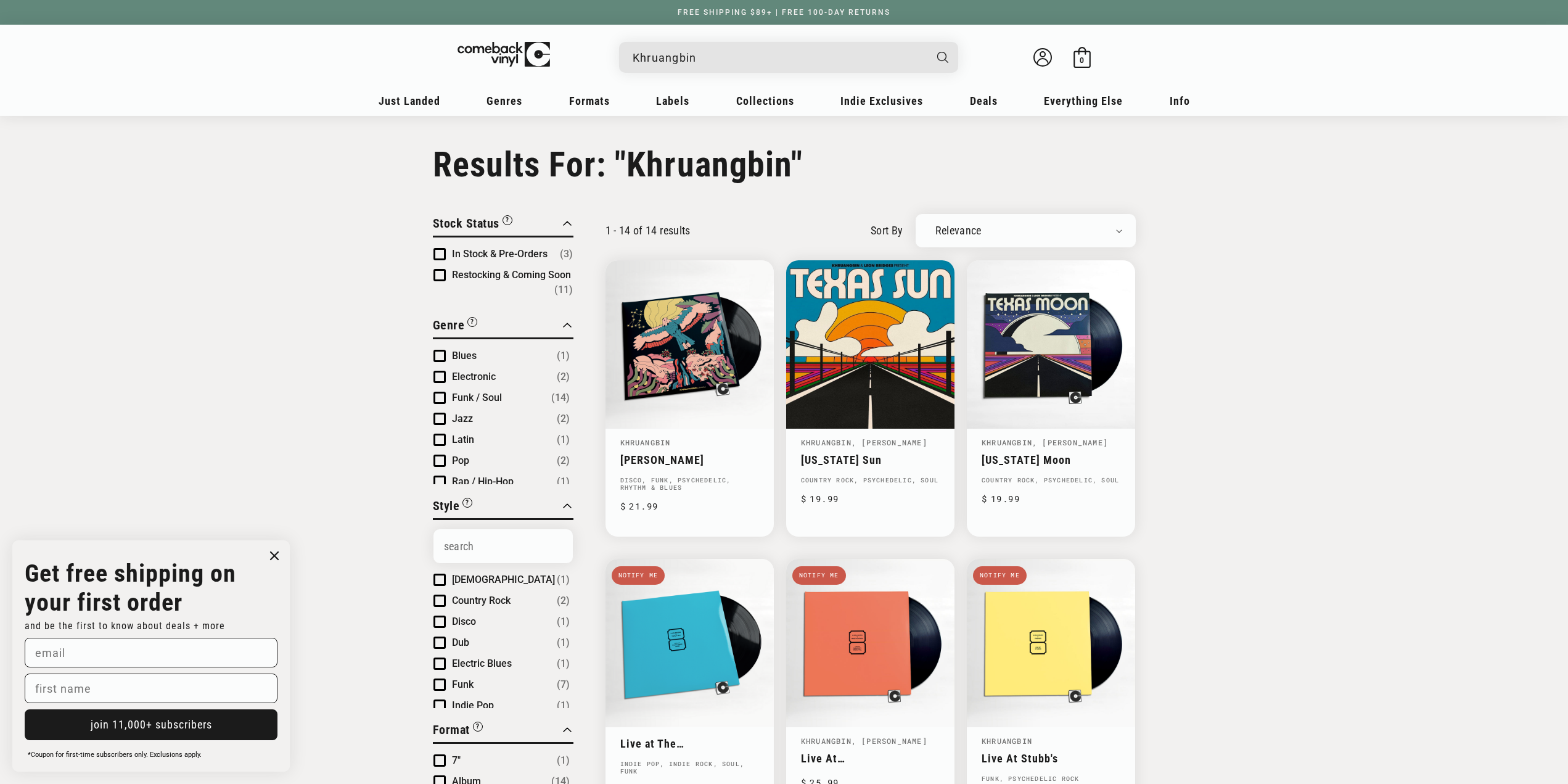
click at [689, 68] on input "Khruangbin" at bounding box center [779, 58] width 292 height 26
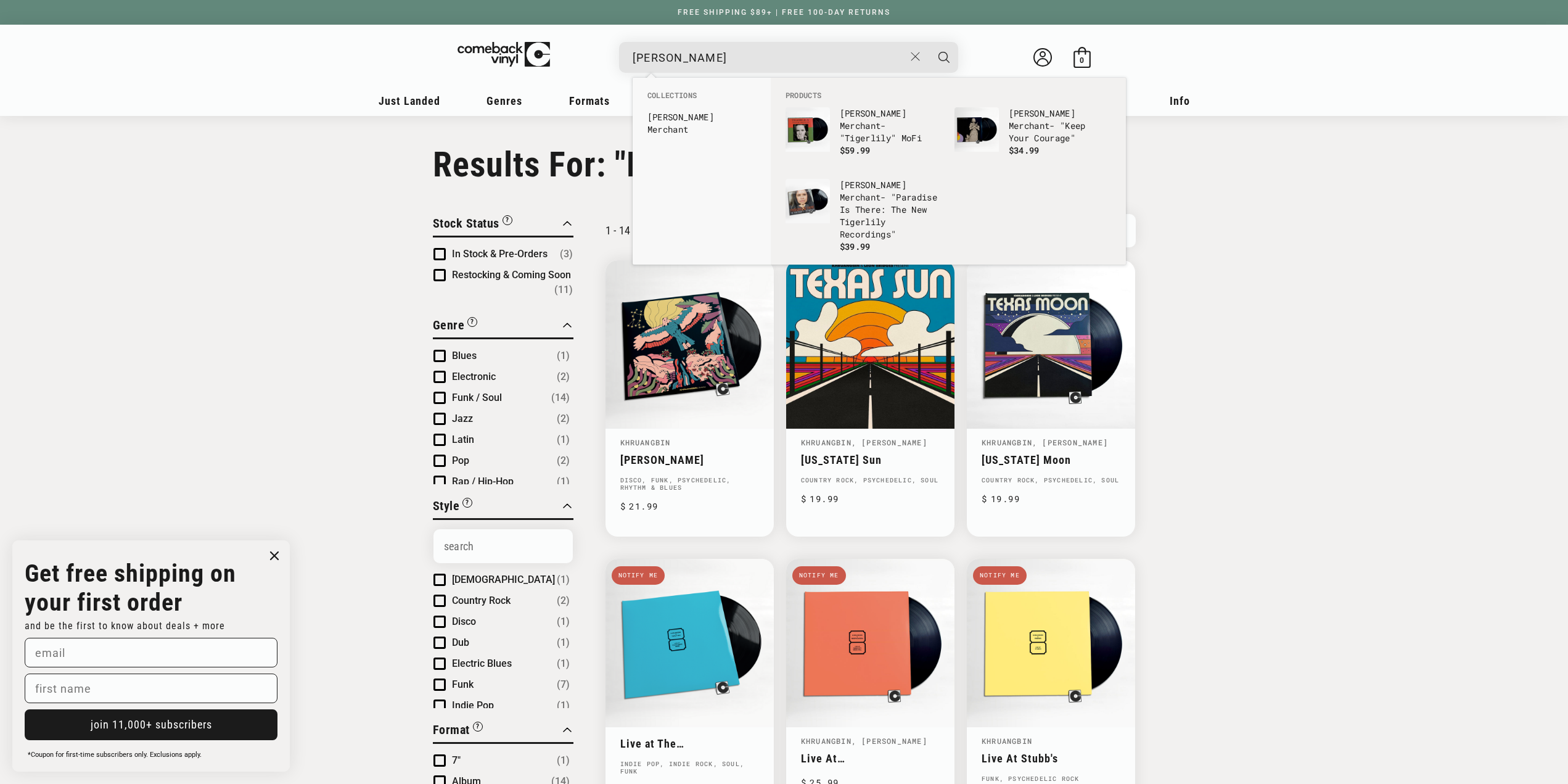
type input "natalie merchant"
click at [928, 42] on button "Search" at bounding box center [943, 57] width 31 height 31
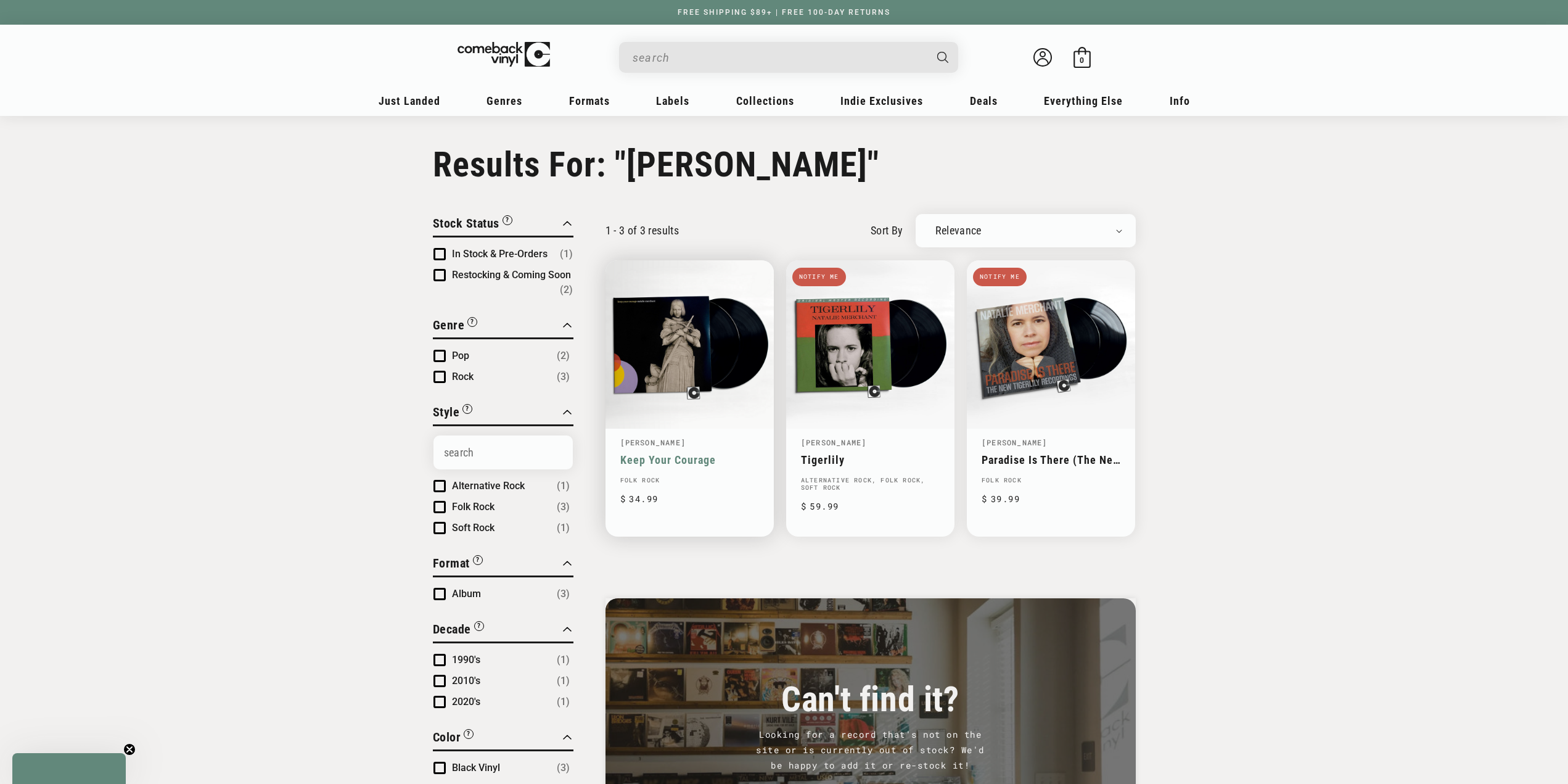
type input "[PERSON_NAME]"
click at [701, 453] on link "Keep Your Courage" at bounding box center [690, 460] width 139 height 13
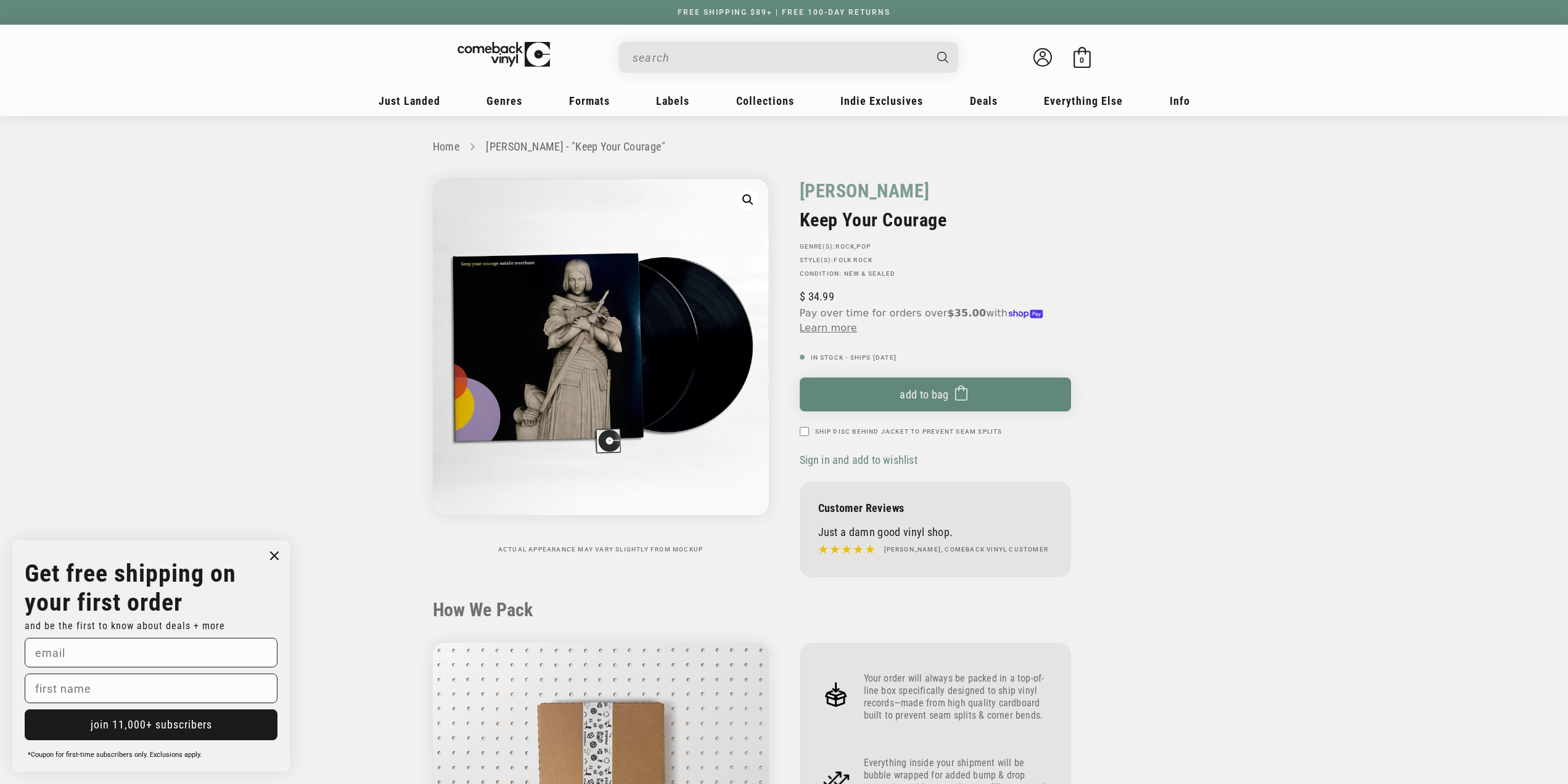
click at [274, 562] on circle "Close dialog" at bounding box center [275, 556] width 18 height 18
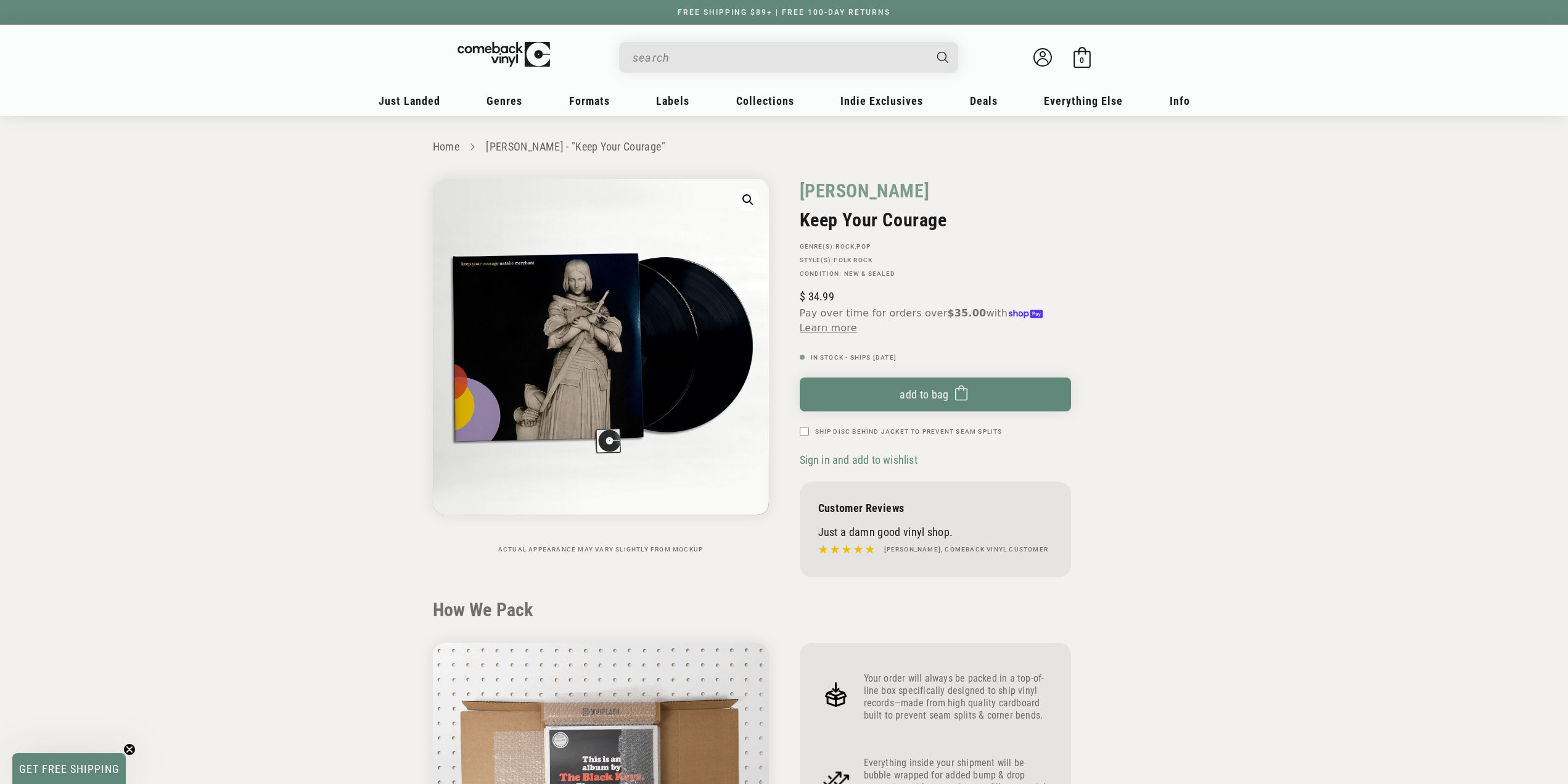
click at [713, 54] on input "When autocomplete results are available use up and down arrows to review and en…" at bounding box center [779, 58] width 292 height 26
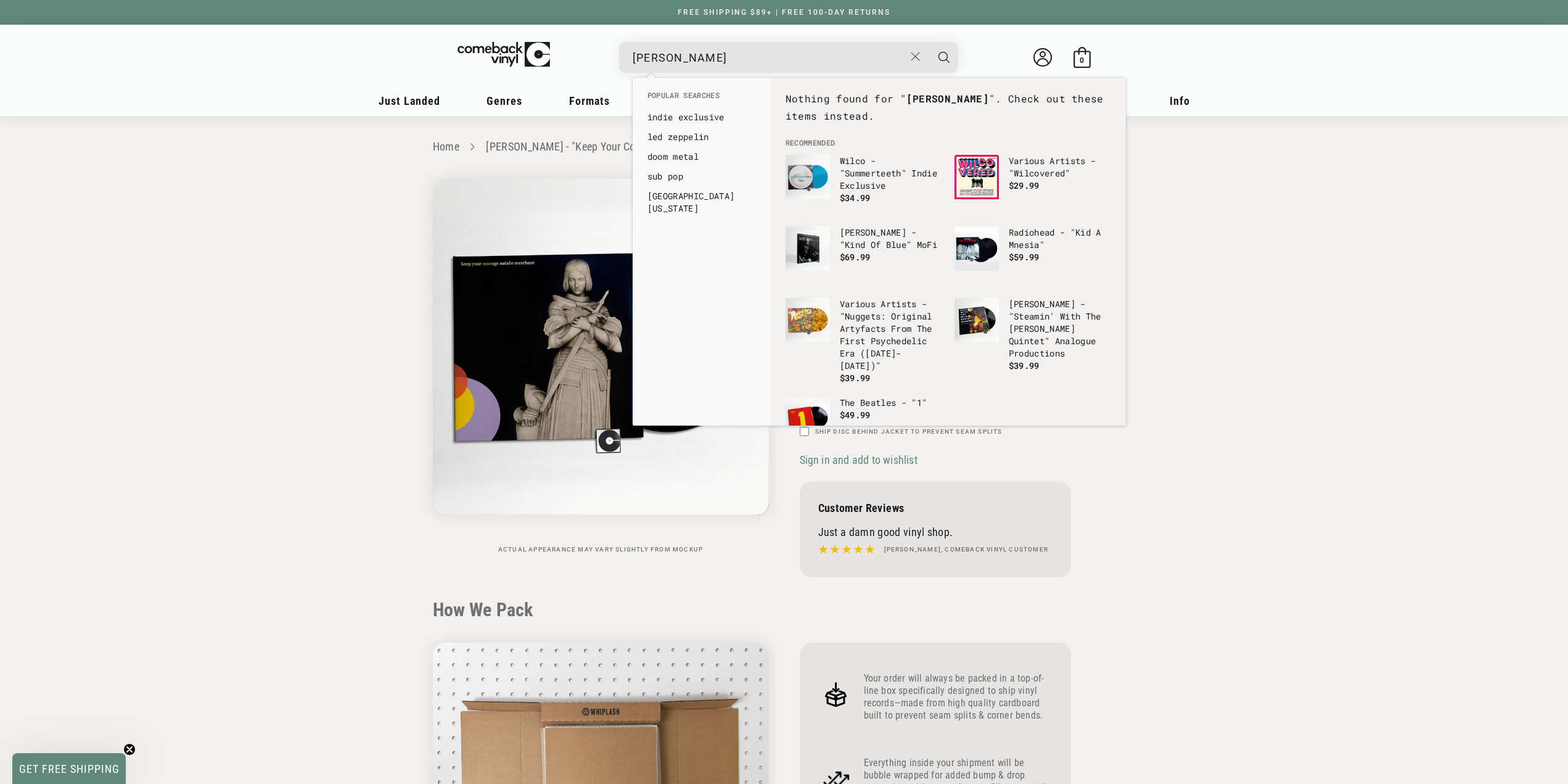
type input "[PERSON_NAME]"
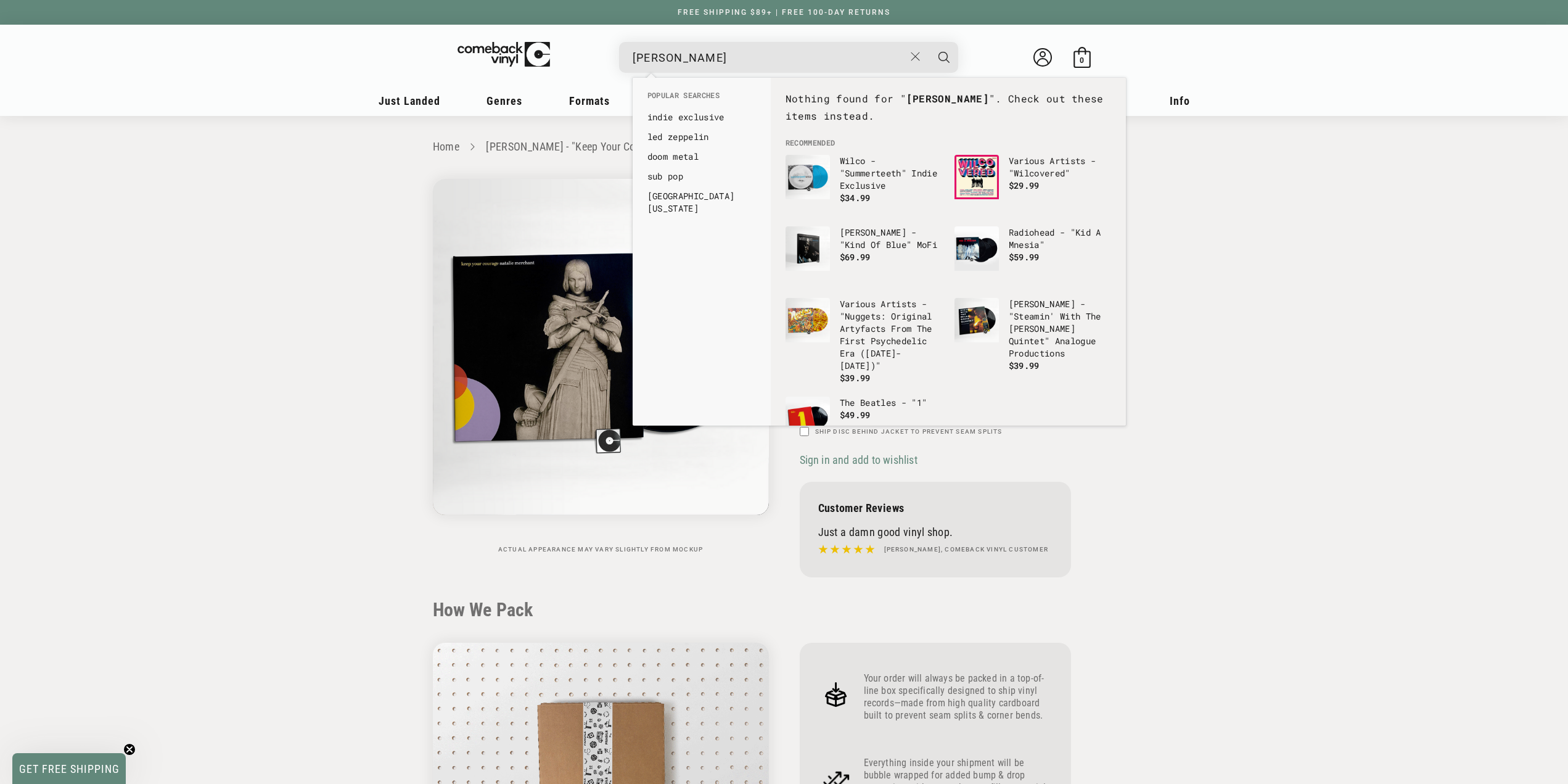
click at [928, 42] on button "Search" at bounding box center [943, 57] width 31 height 31
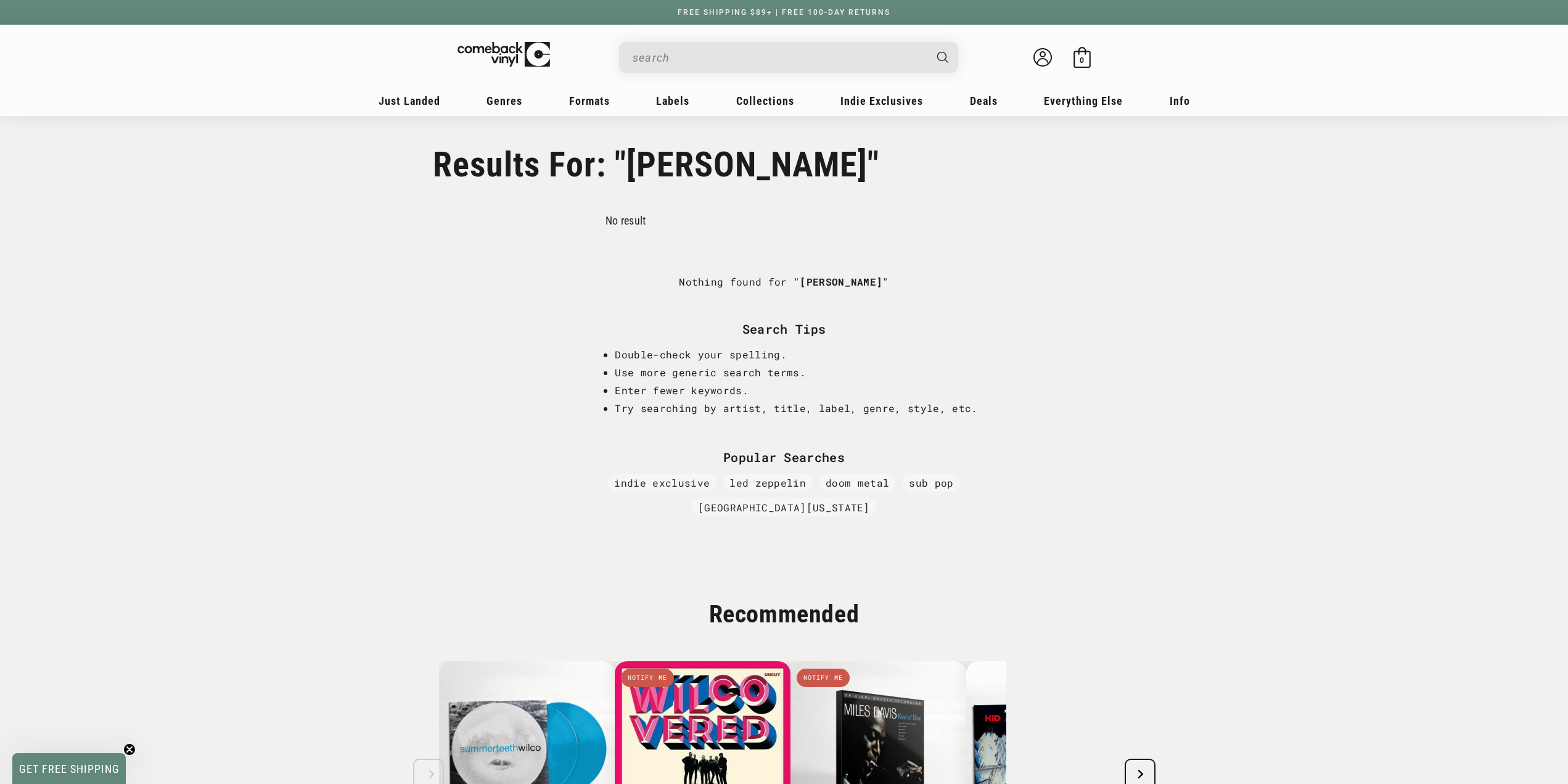
type input "[PERSON_NAME]"
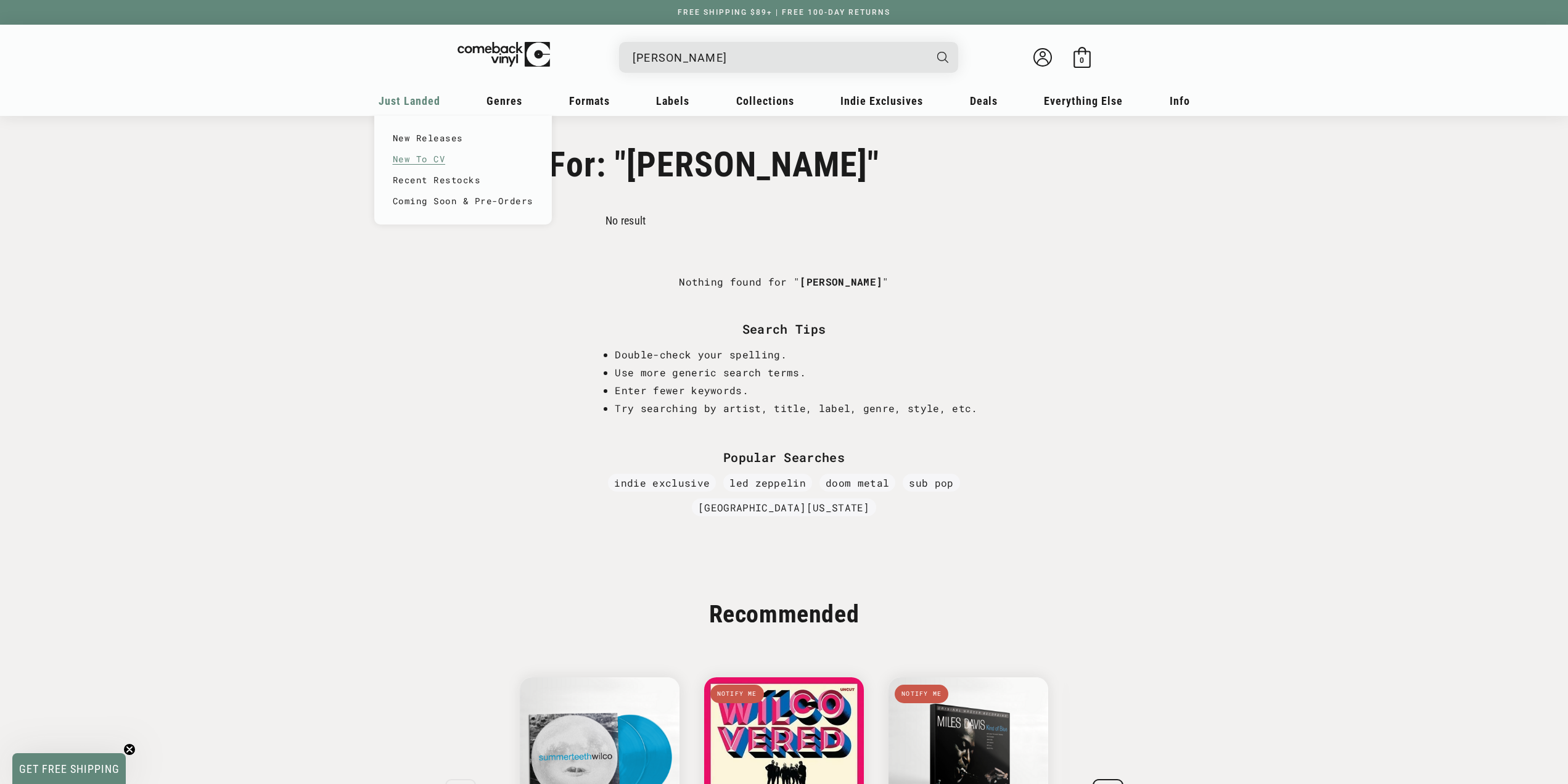
click at [423, 159] on link "New To CV" at bounding box center [463, 158] width 140 height 21
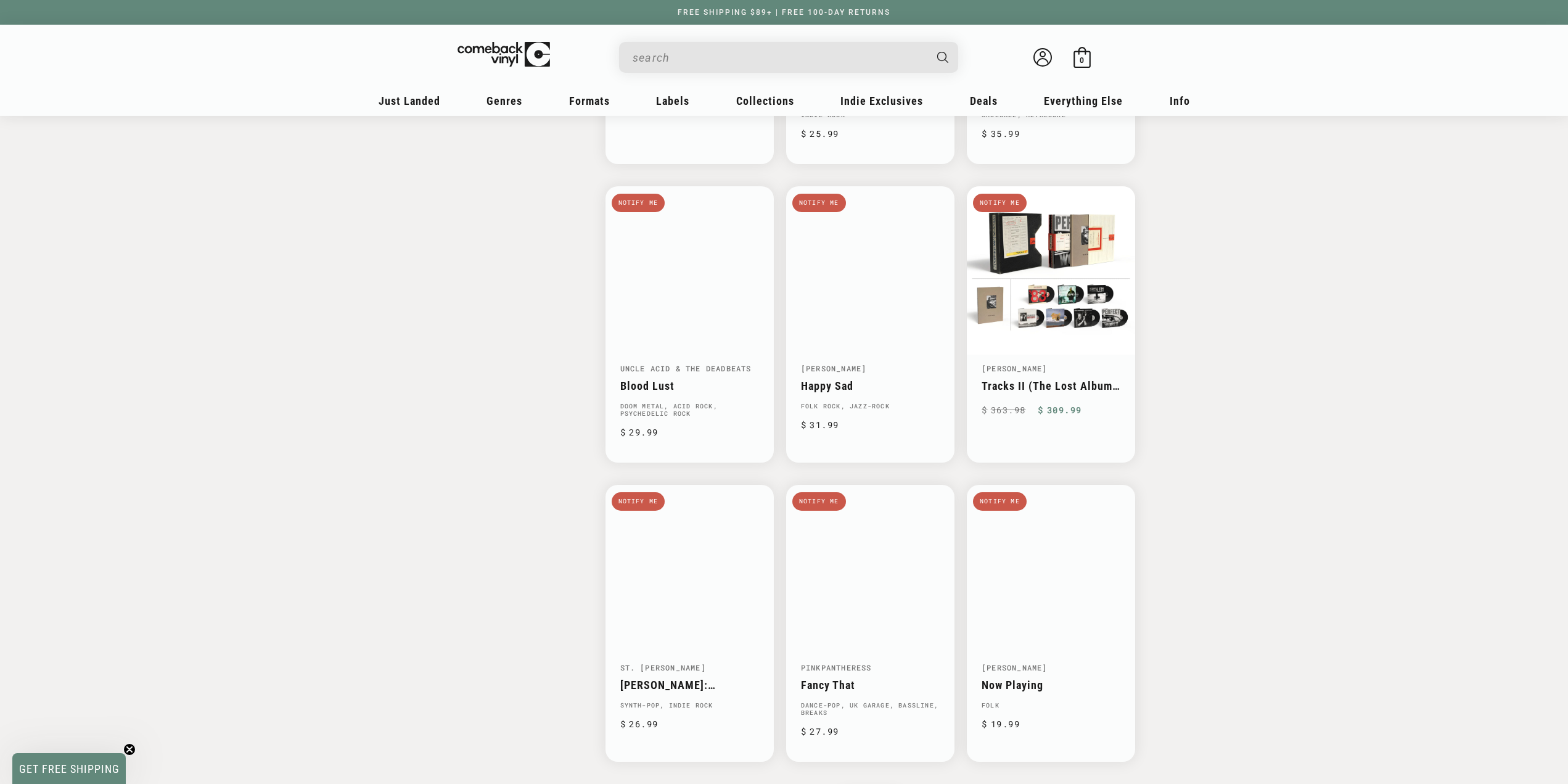
scroll to position [1641, 0]
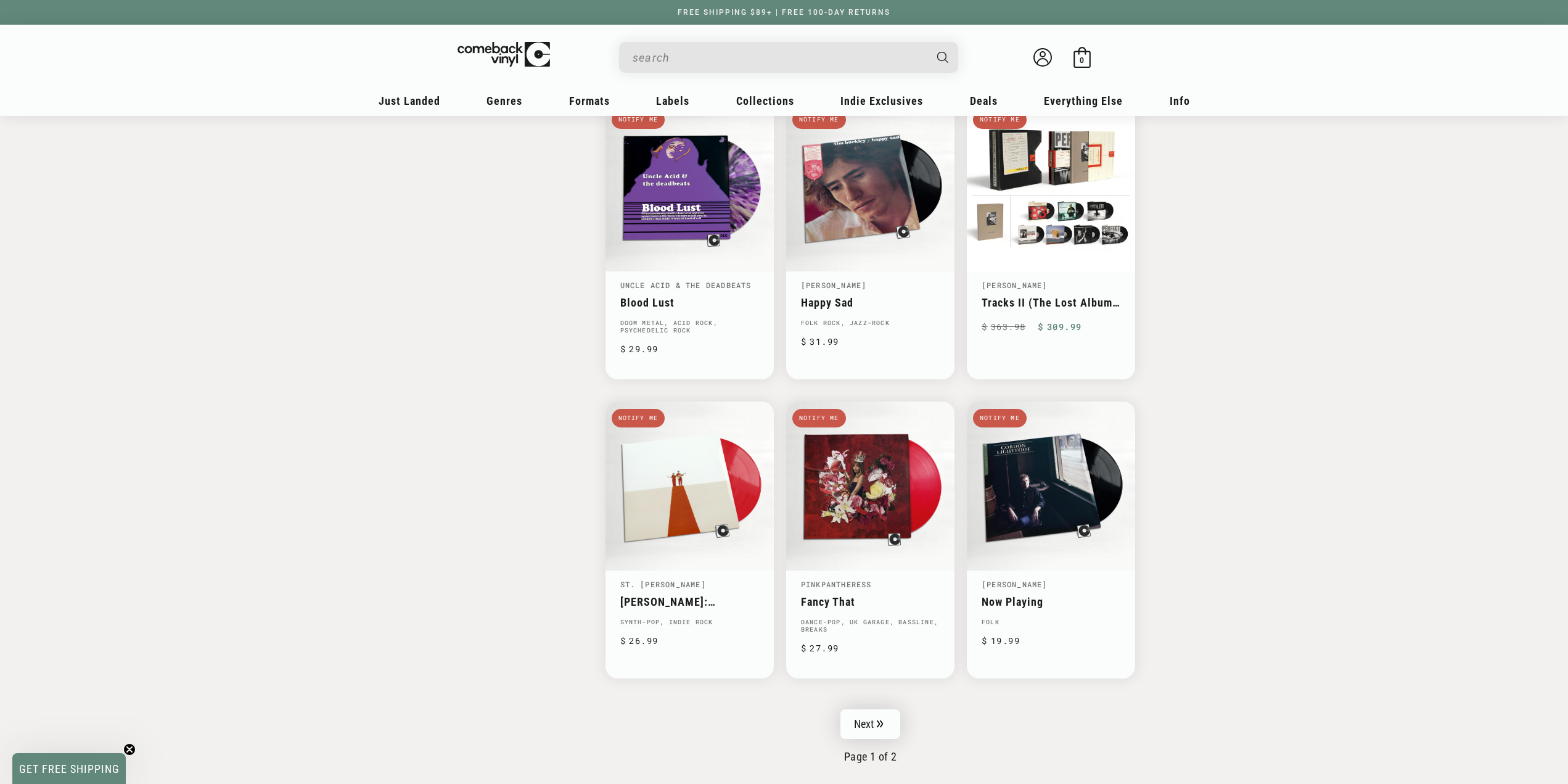
click at [883, 720] on icon "Pagination" at bounding box center [881, 724] width 7 height 8
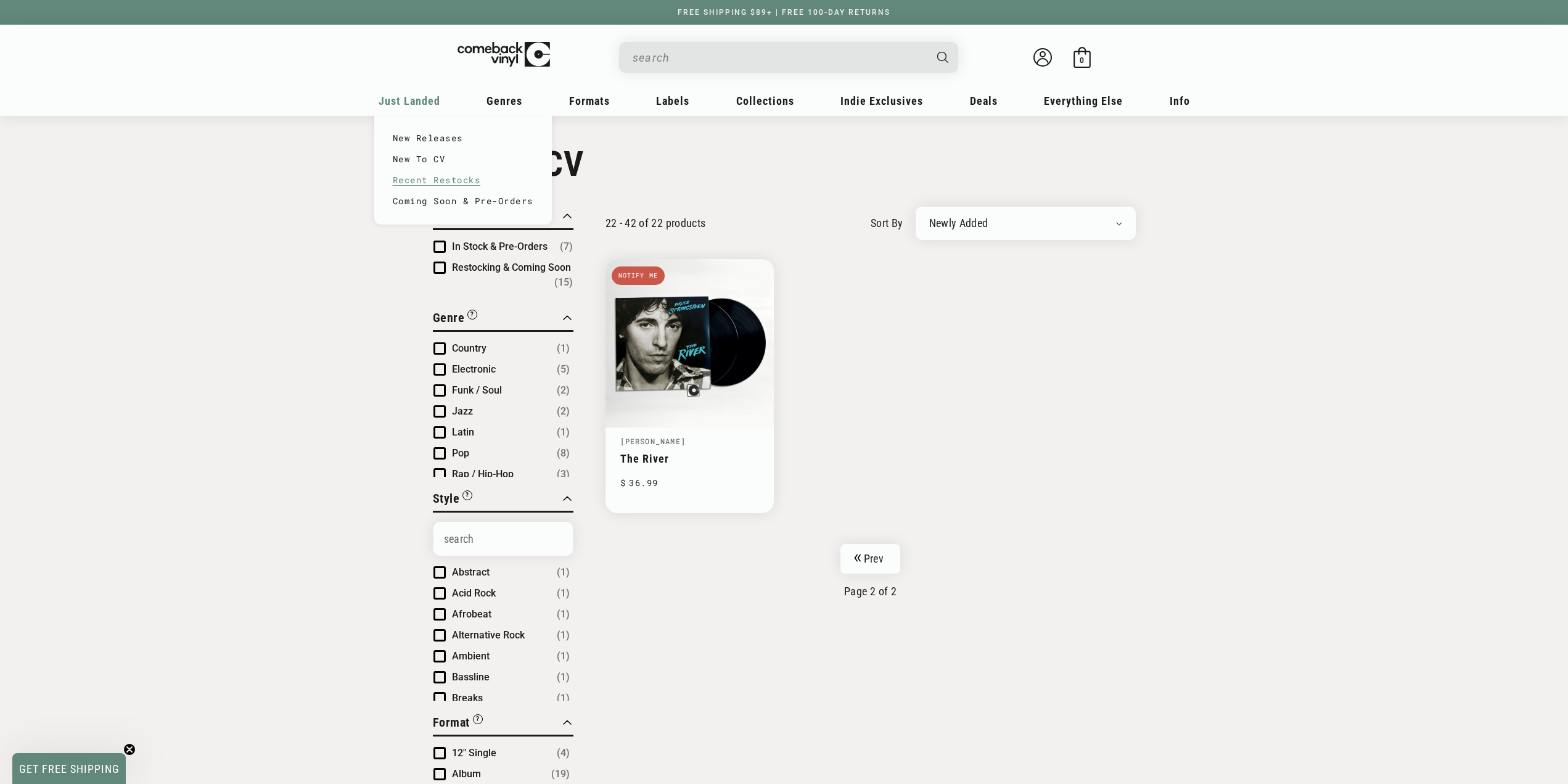
click at [437, 184] on link "Recent Restocks" at bounding box center [463, 179] width 140 height 21
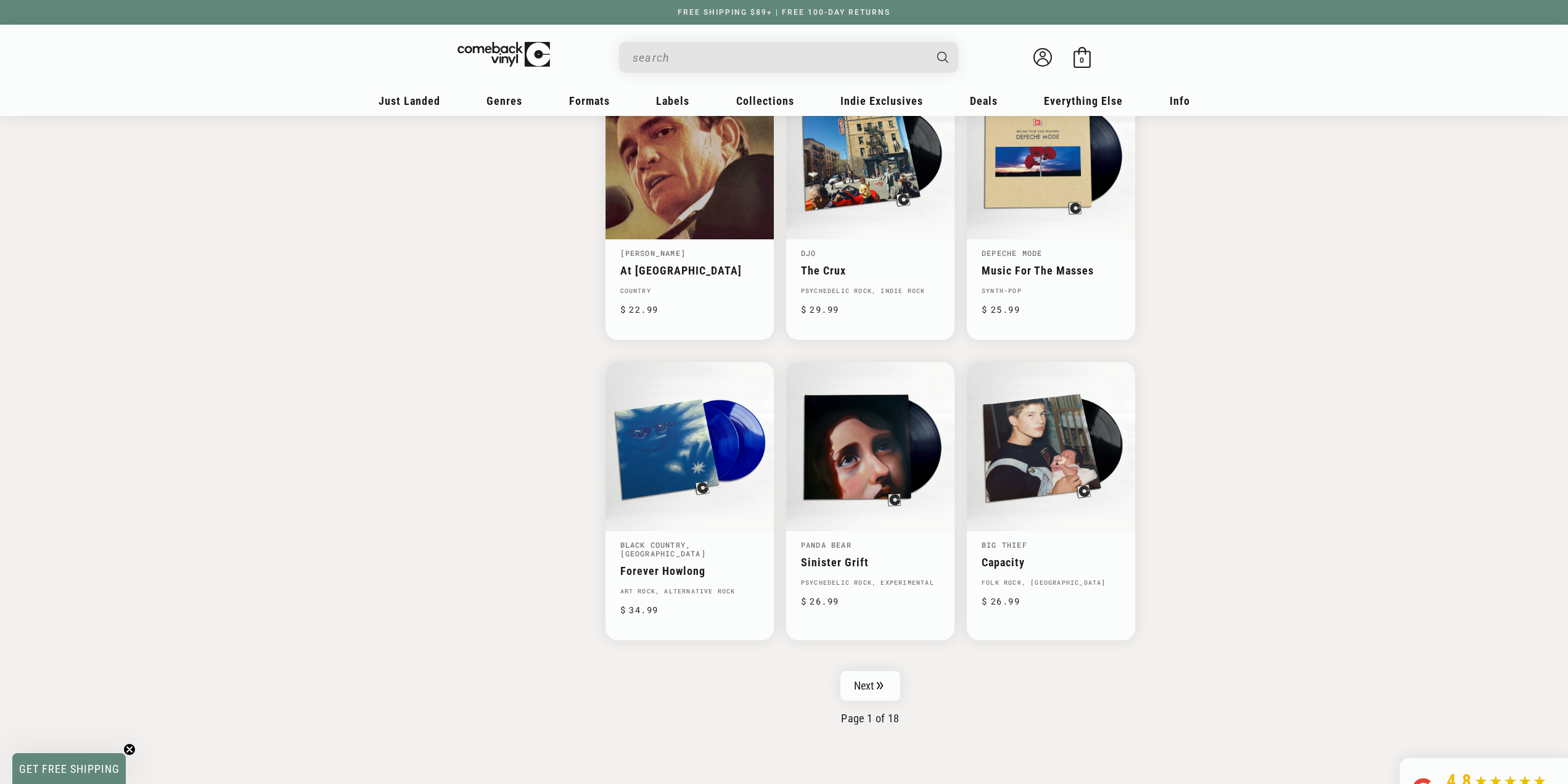
scroll to position [1735, 0]
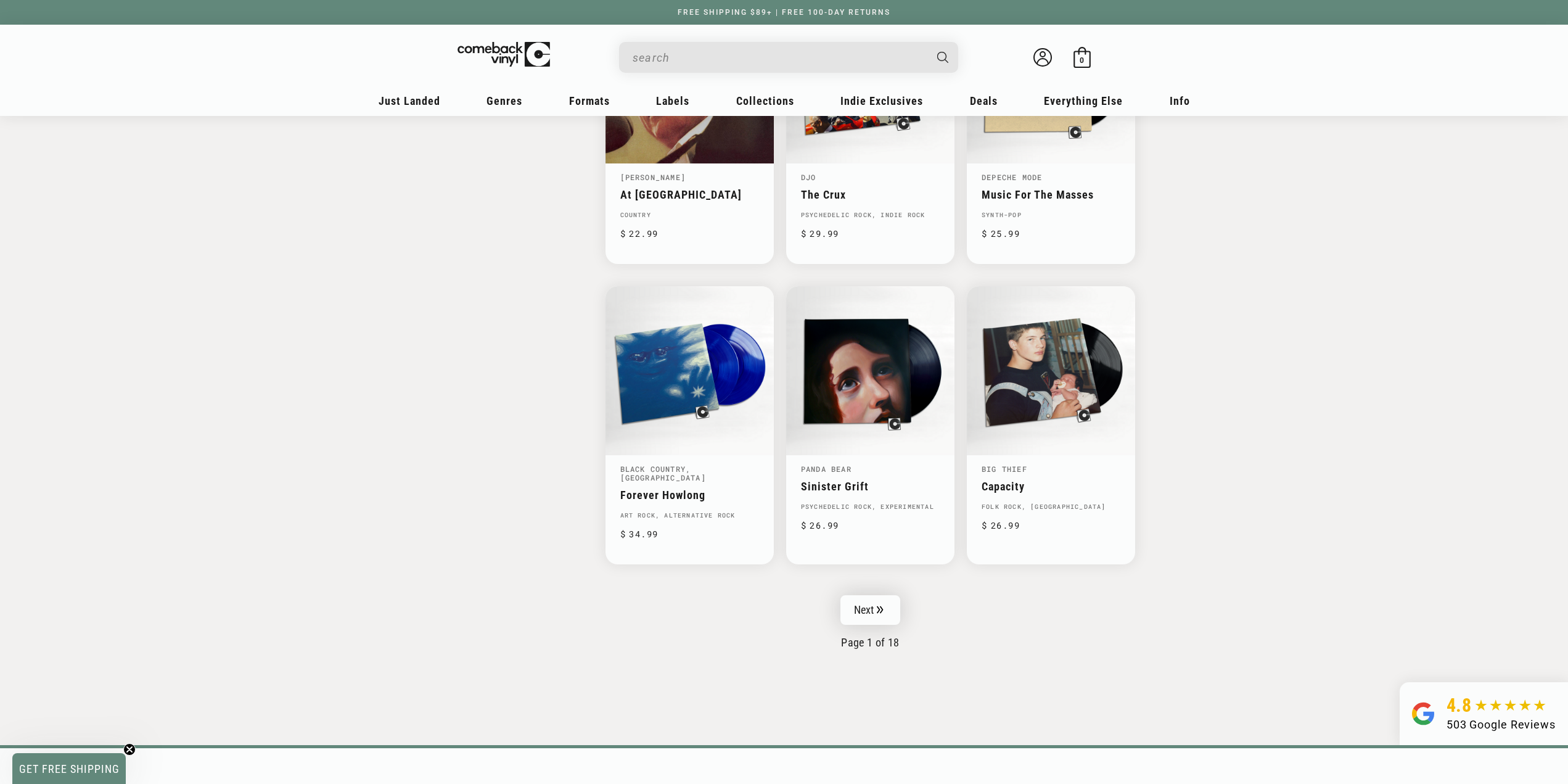
click at [863, 603] on link "Next" at bounding box center [870, 610] width 60 height 30
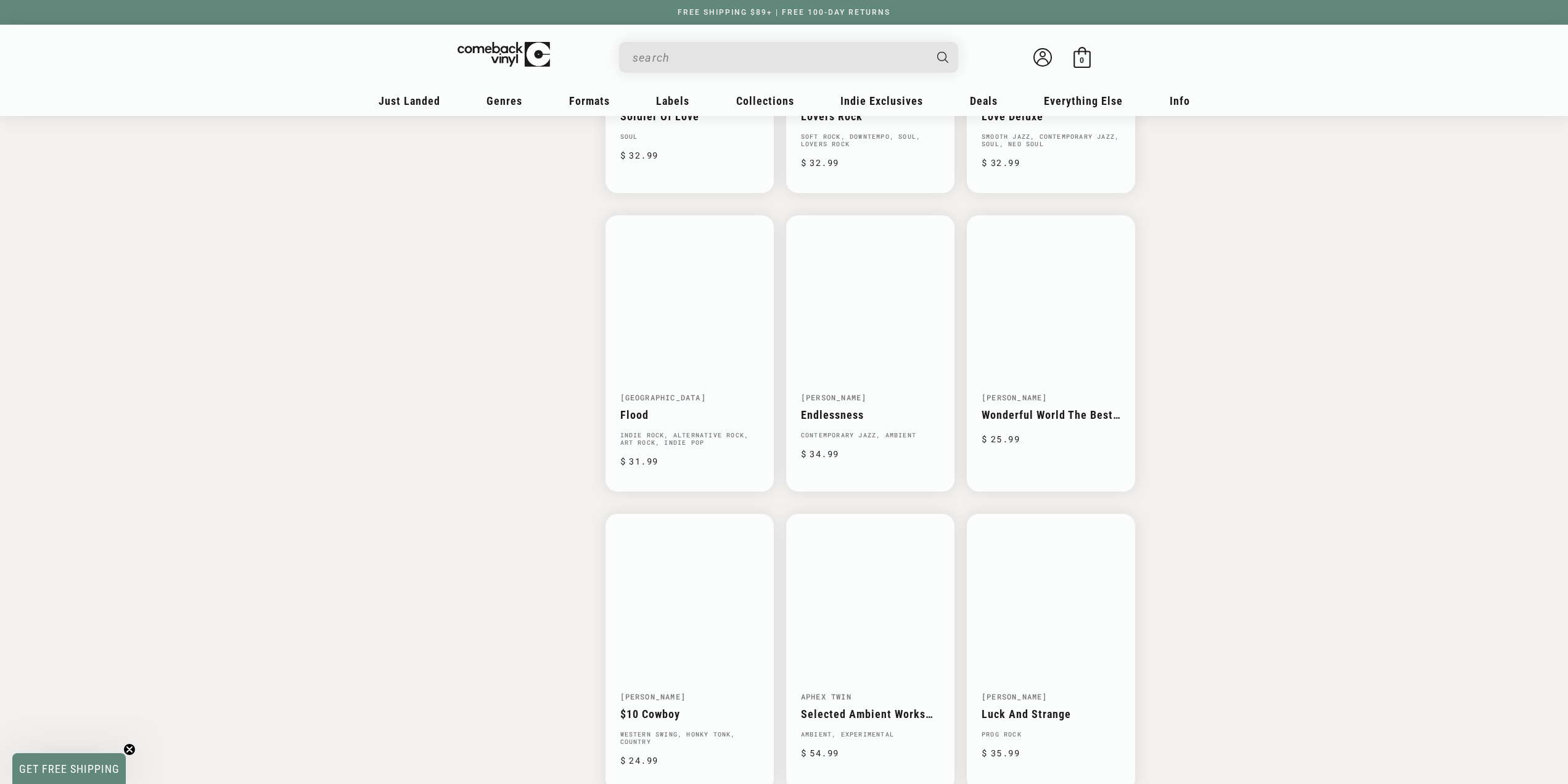
scroll to position [1658, 0]
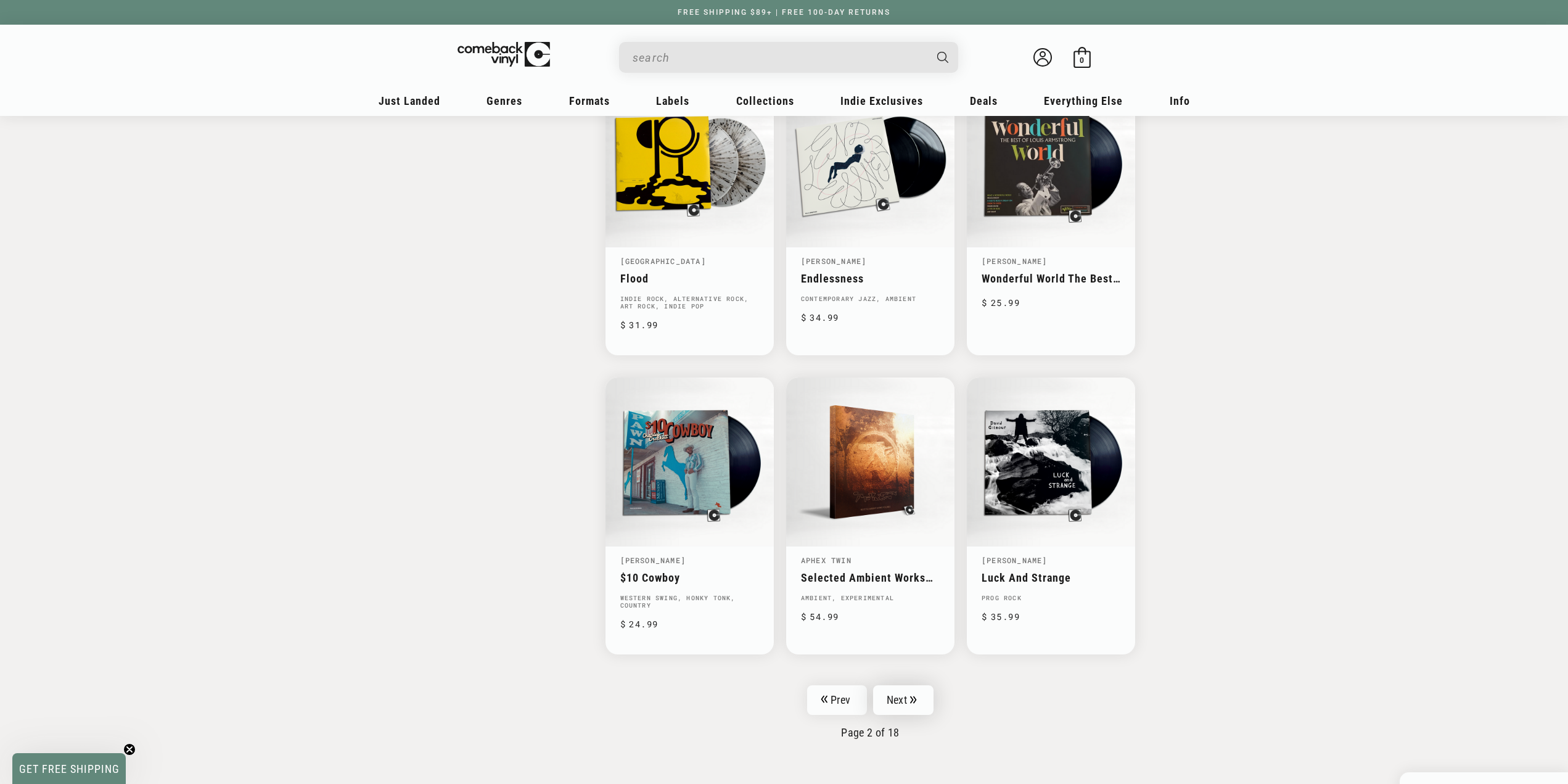
click at [889, 715] on link "Next" at bounding box center [903, 700] width 60 height 30
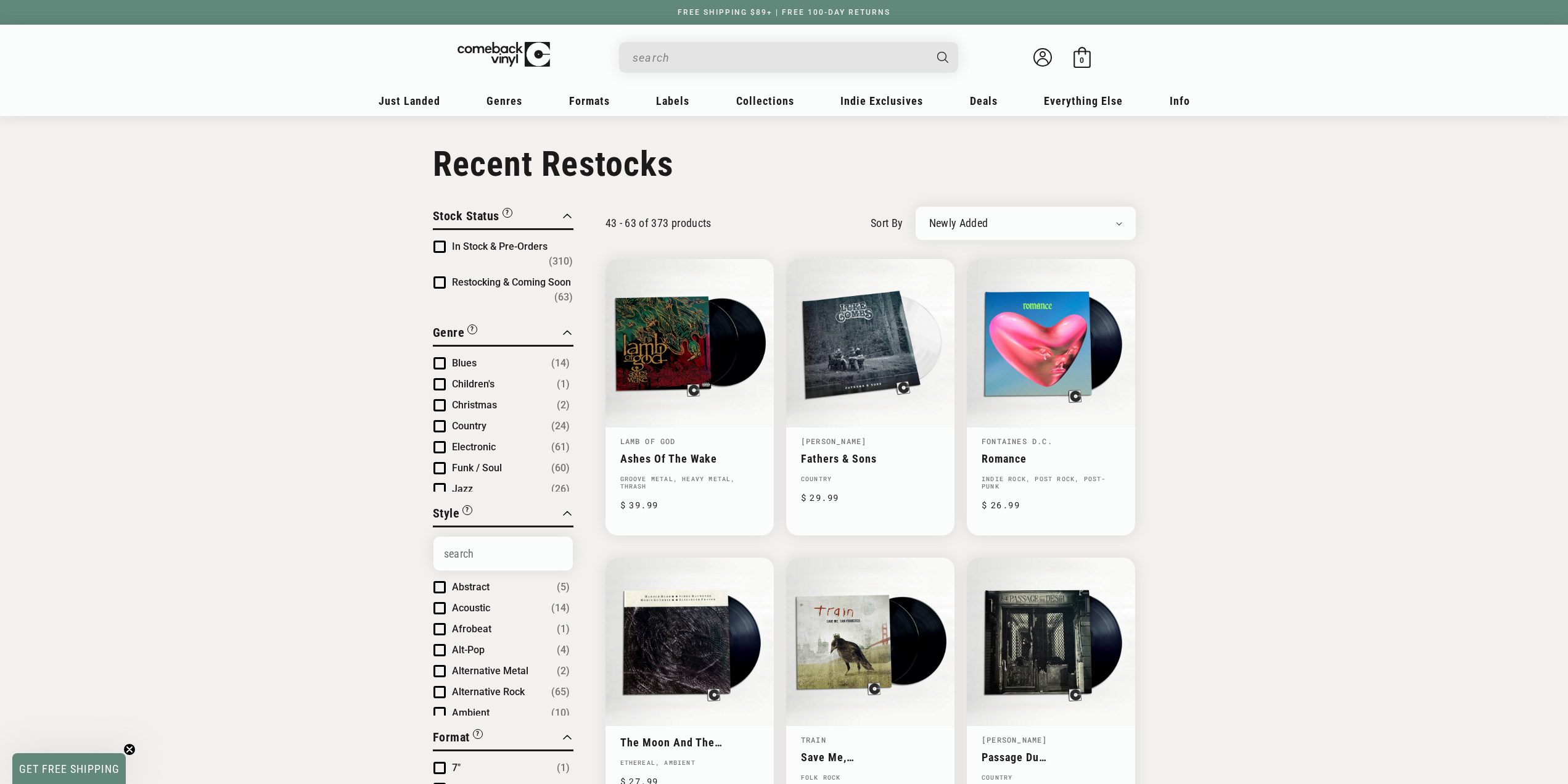
click at [697, 48] on input "When autocomplete results are available use up and down arrows to review and en…" at bounding box center [779, 58] width 292 height 26
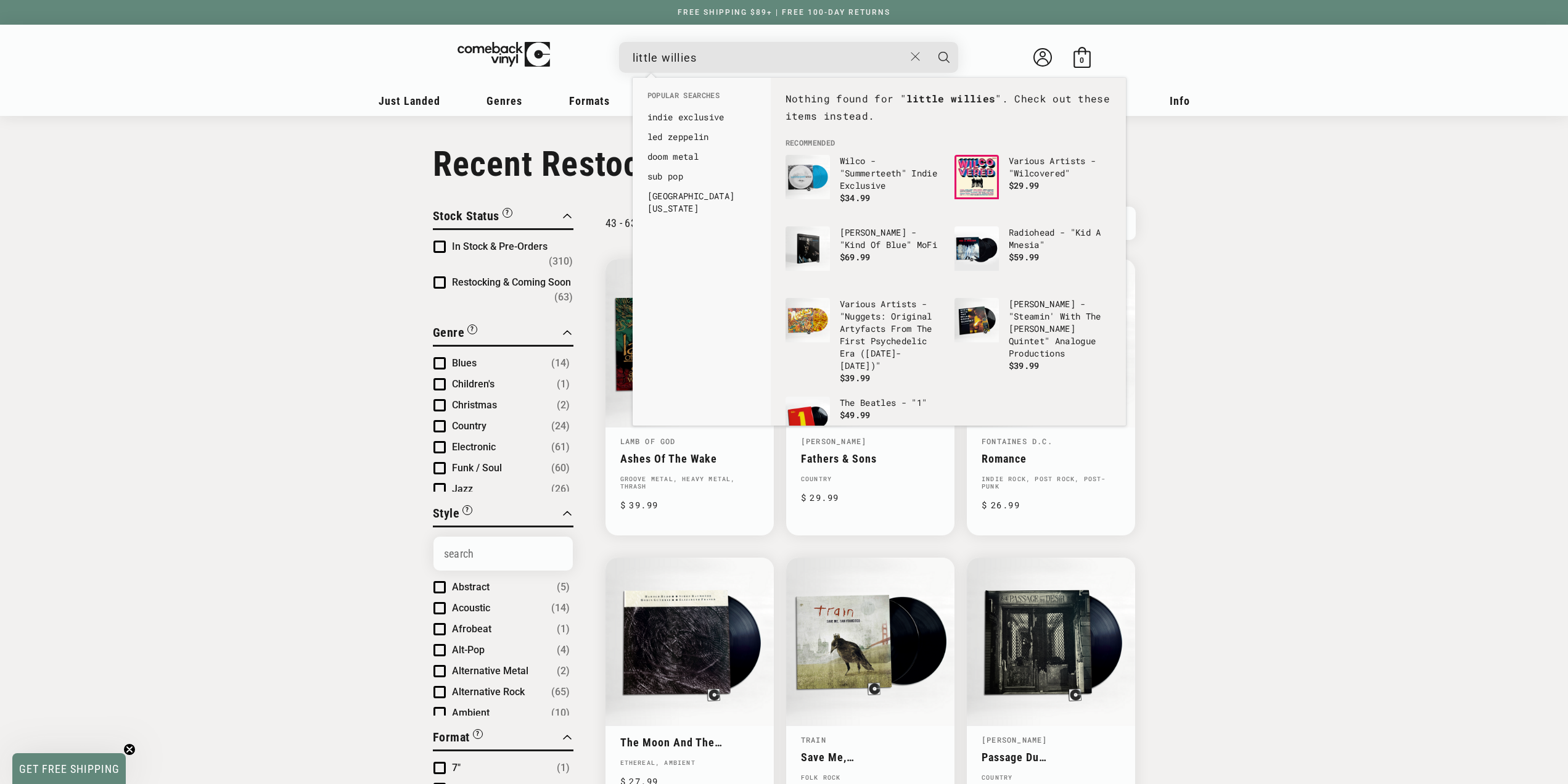
type input "little willies"
click at [928, 42] on button "Search" at bounding box center [943, 57] width 31 height 31
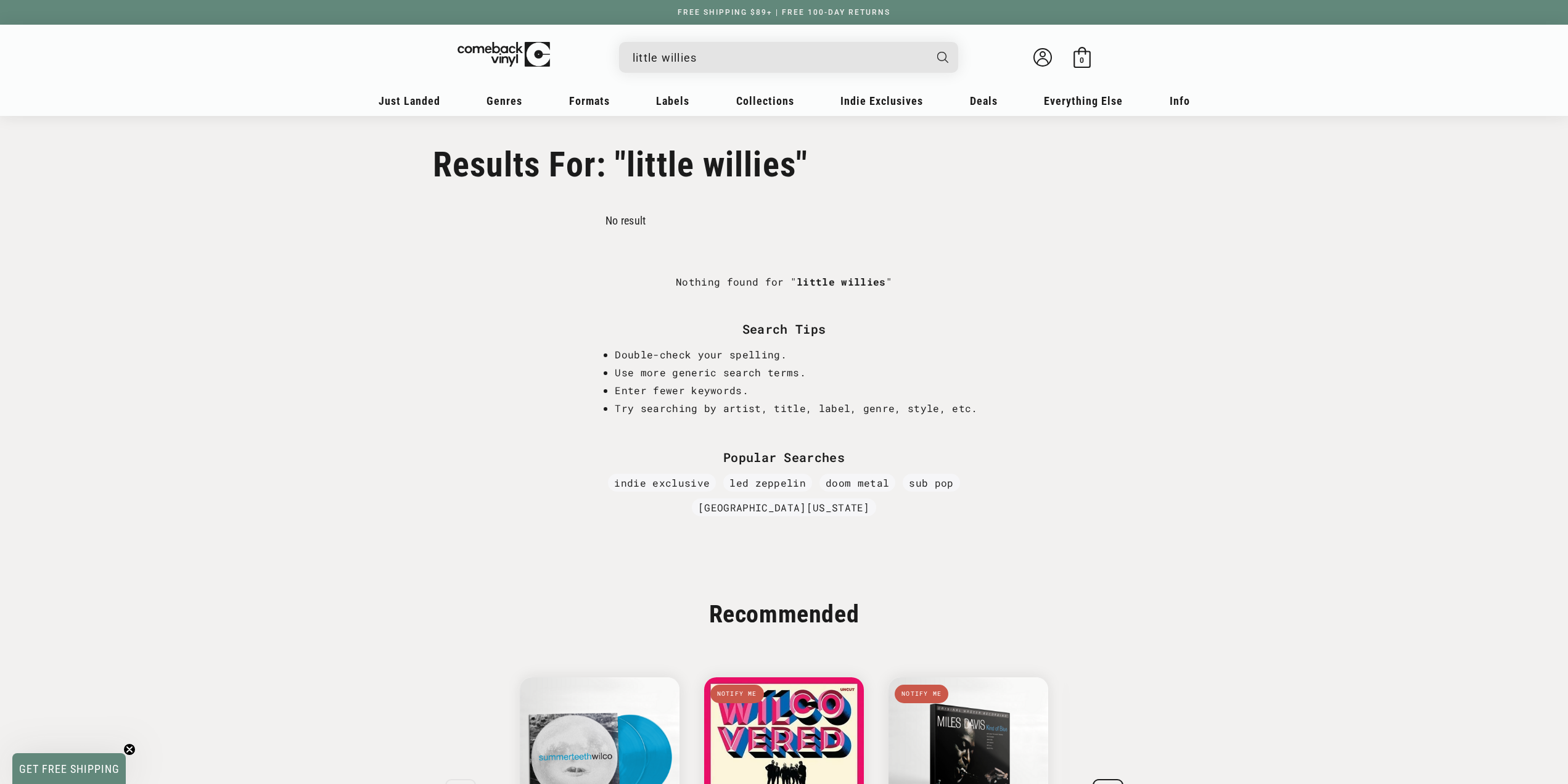
click at [711, 63] on input "little willies" at bounding box center [779, 58] width 292 height 26
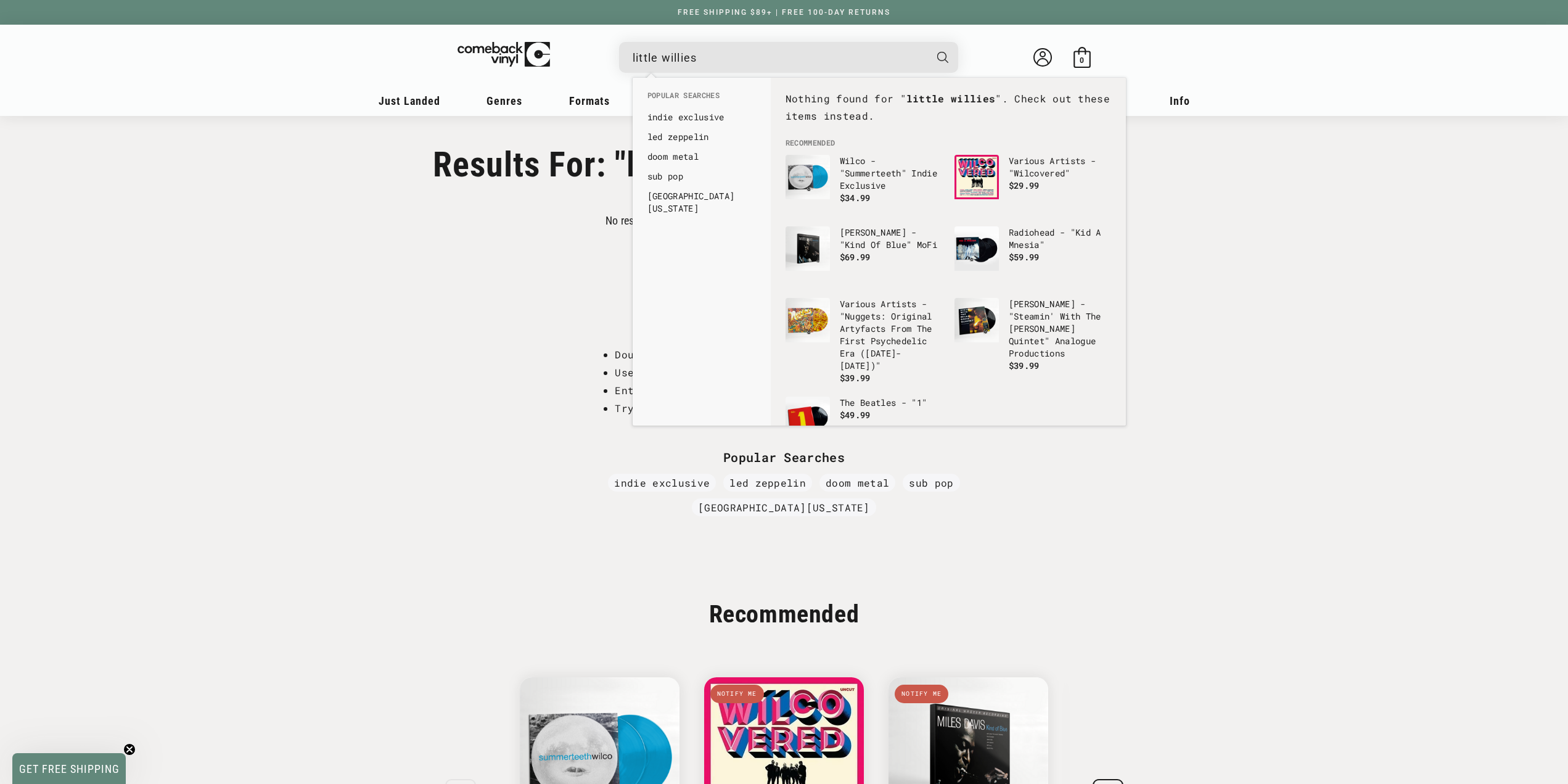
click at [711, 63] on input "little willies" at bounding box center [779, 58] width 292 height 26
type input "andrew duhon"
click at [928, 42] on button "Search" at bounding box center [943, 57] width 31 height 31
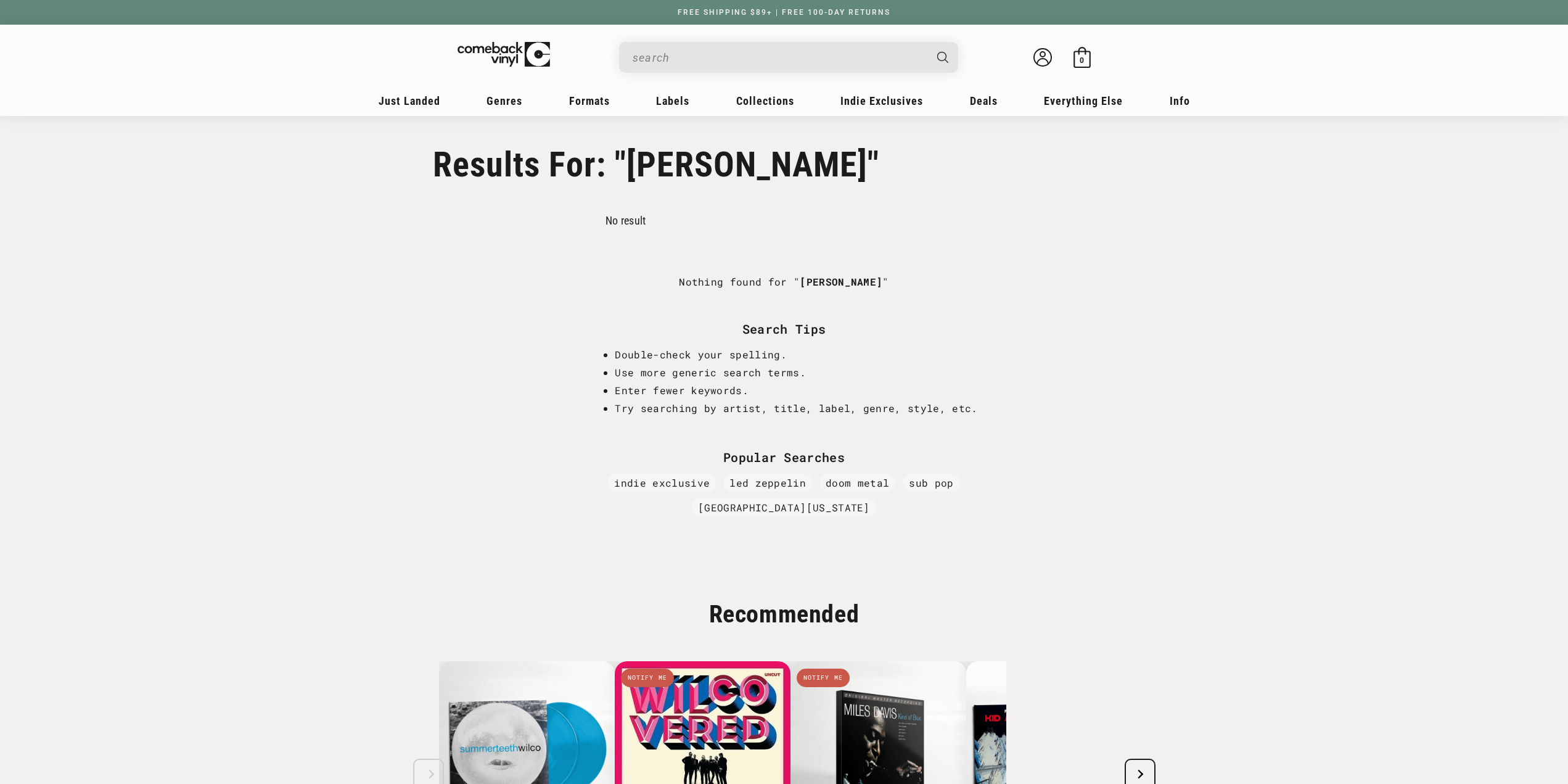
type input "andrew duhon"
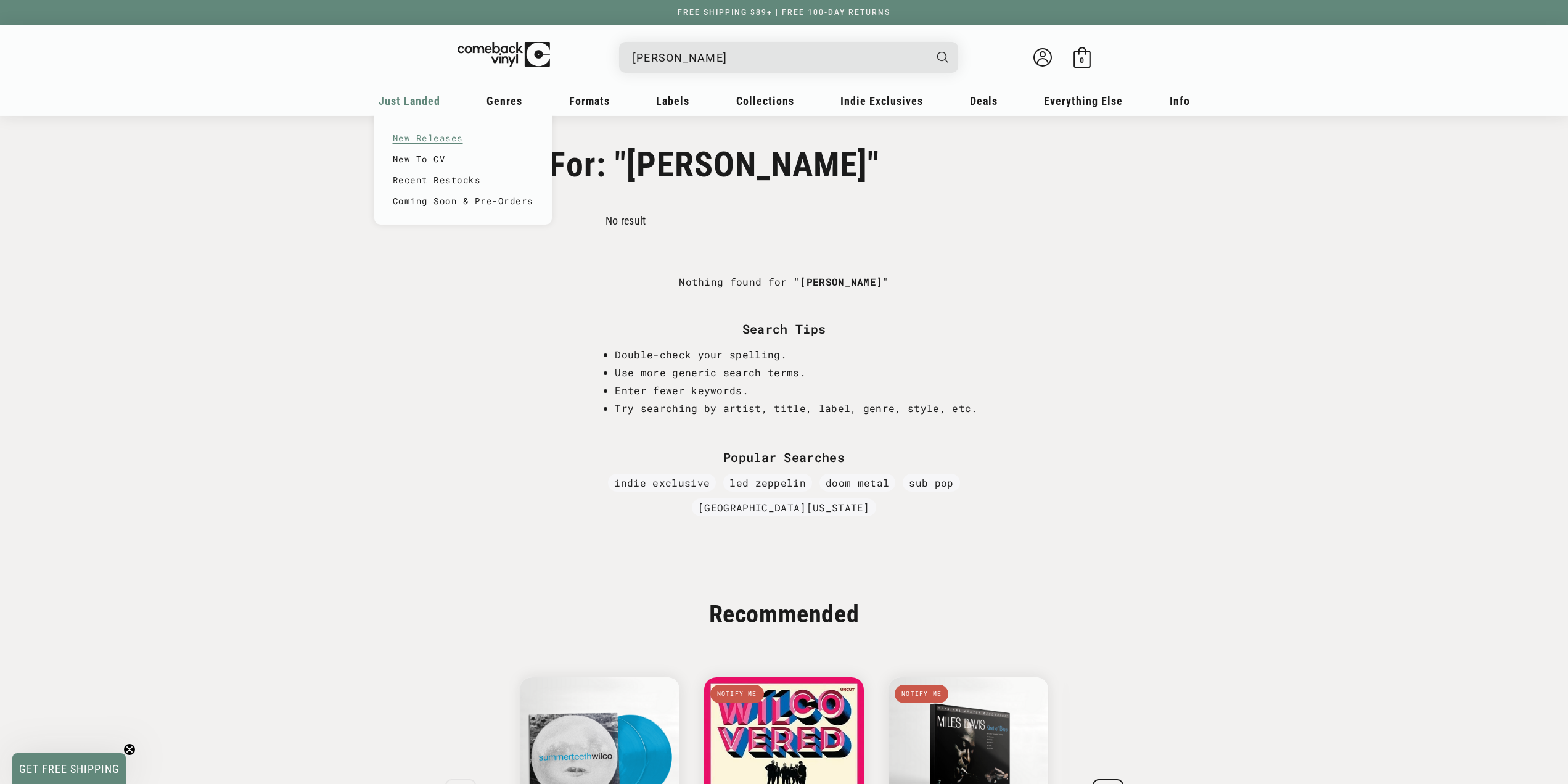
click at [423, 144] on link "New Releases" at bounding box center [463, 138] width 140 height 21
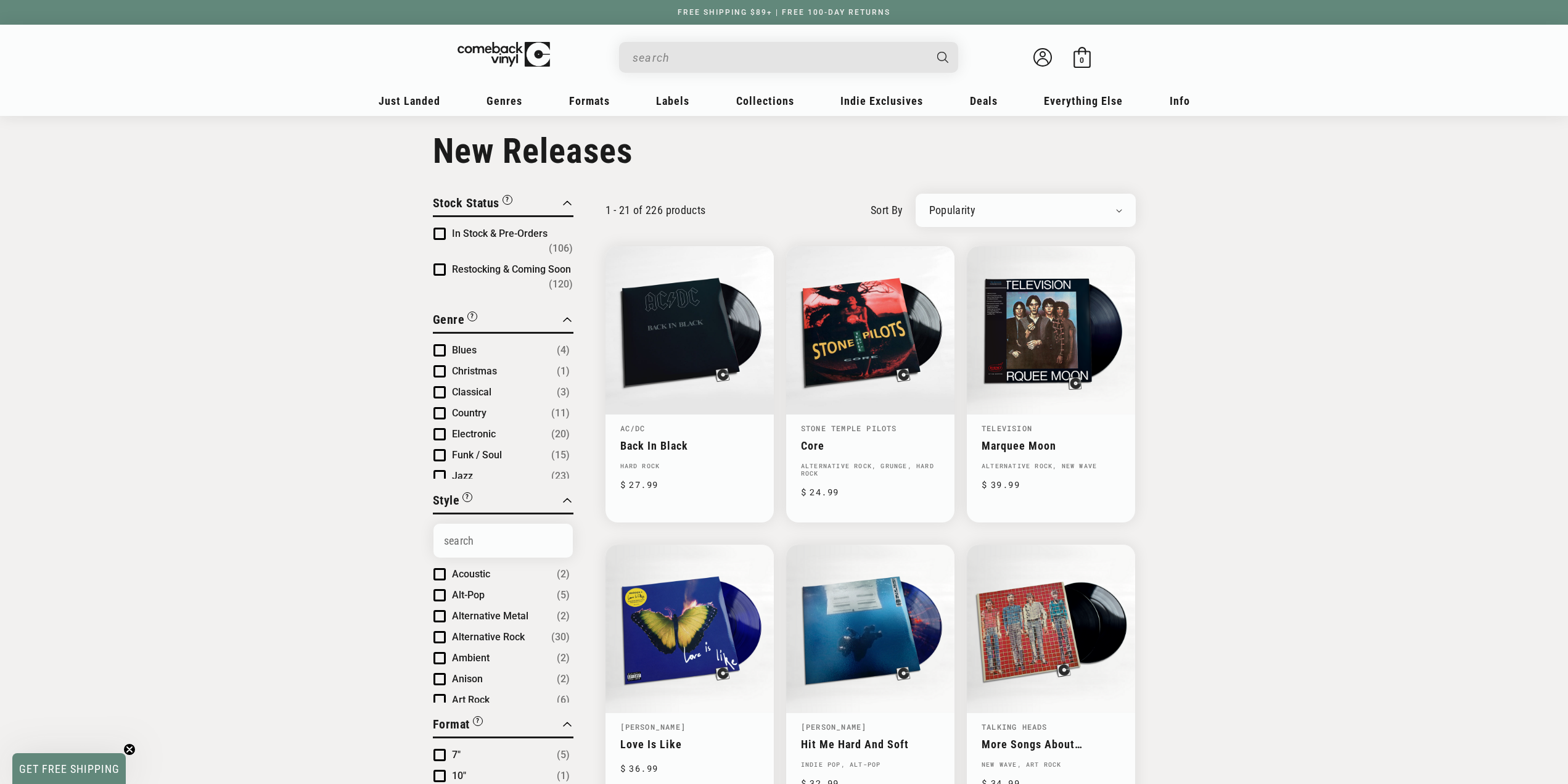
scroll to position [24, 0]
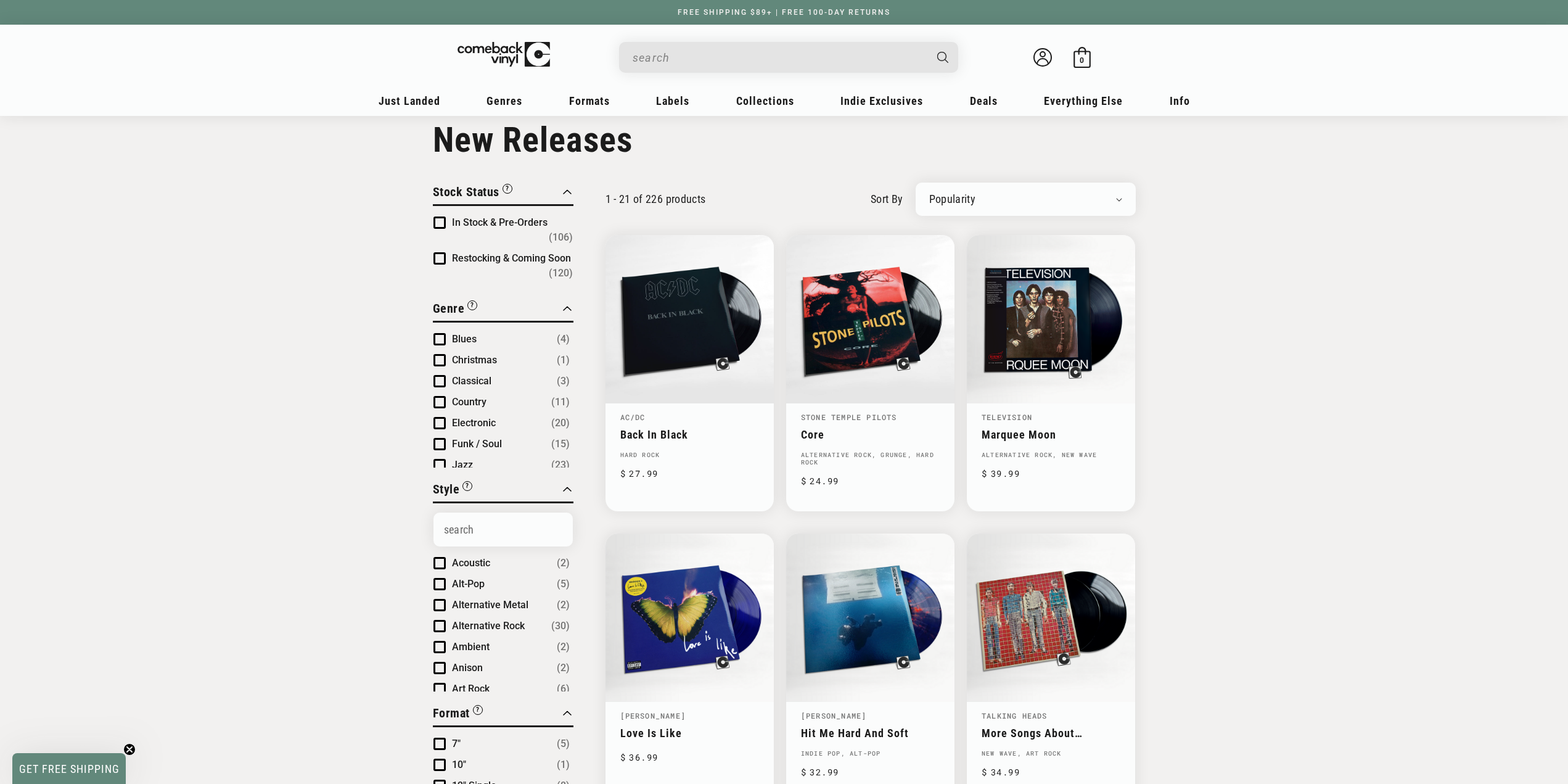
click at [438, 227] on span "Product filter" at bounding box center [439, 222] width 12 height 12
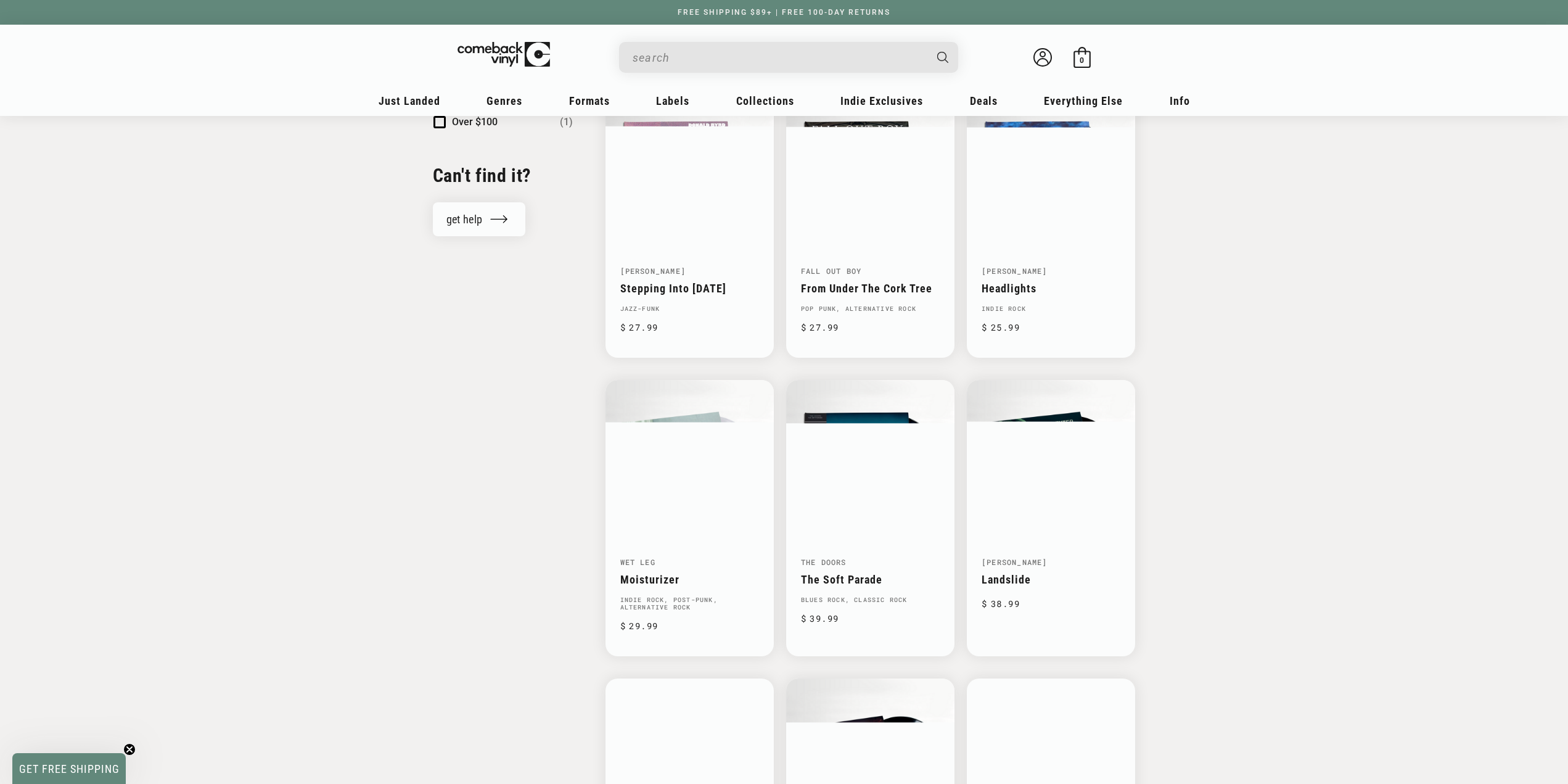
scroll to position [1757, 0]
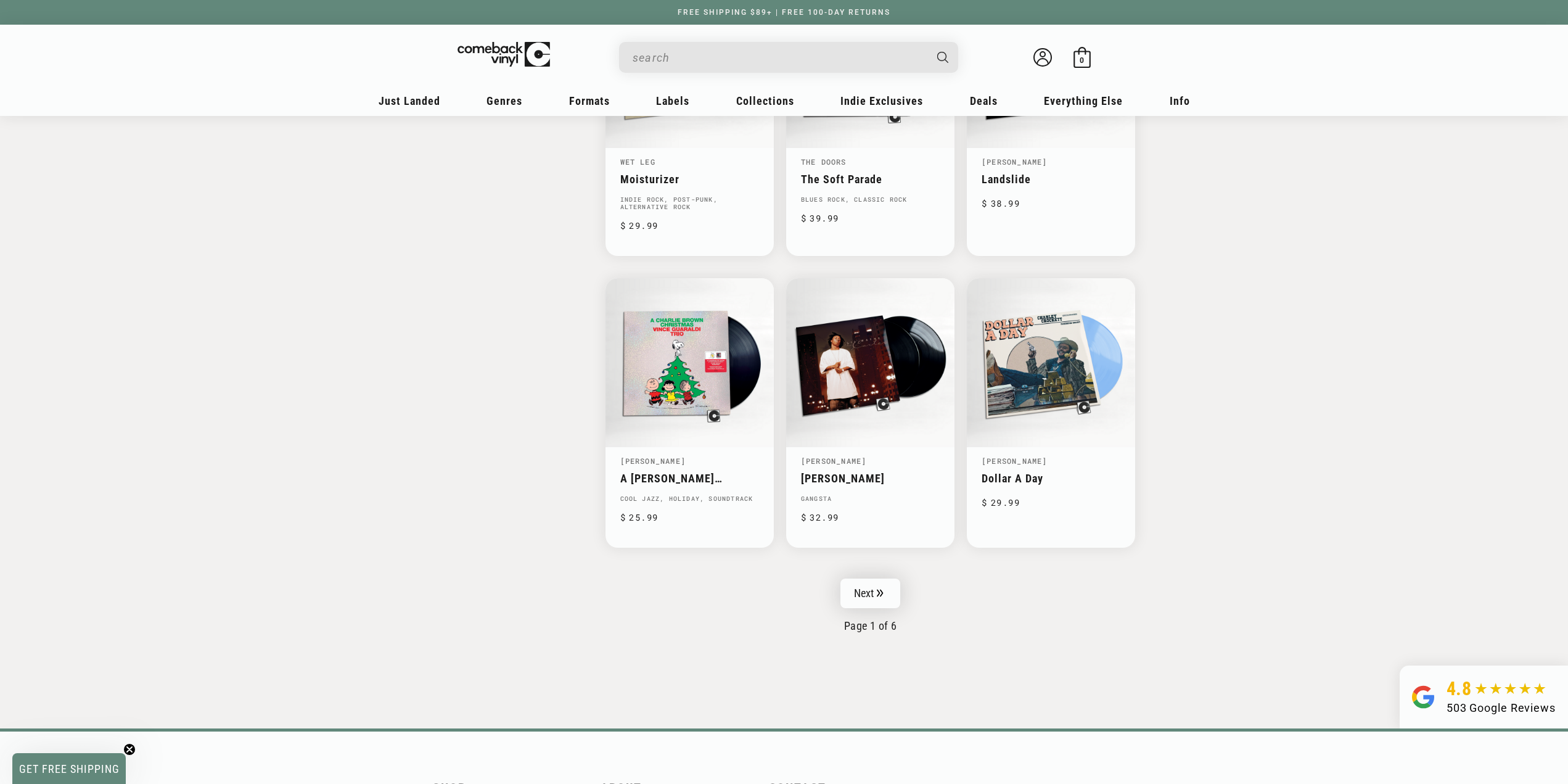
click at [885, 602] on link "Next" at bounding box center [870, 593] width 60 height 30
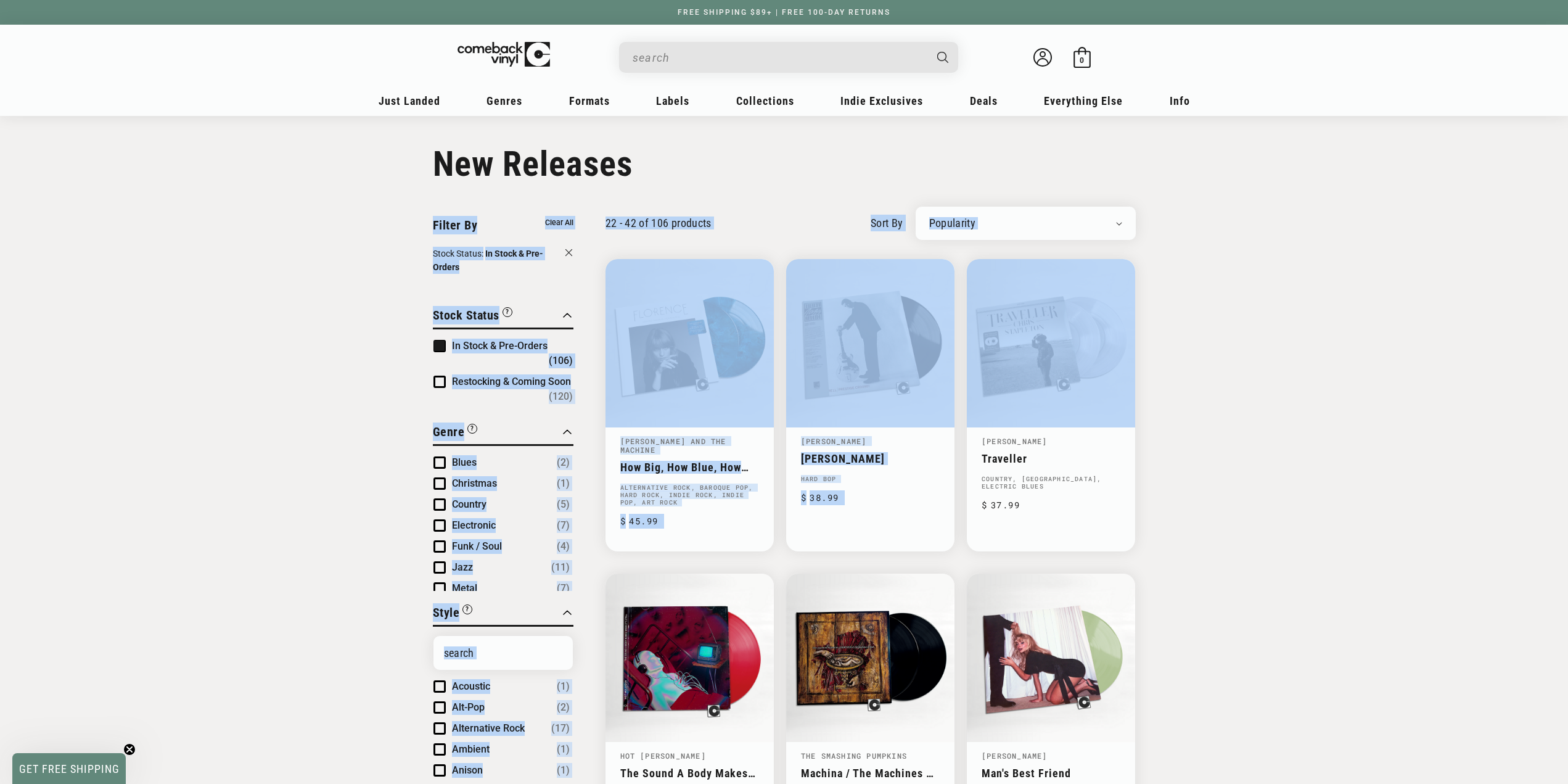
drag, startPoint x: 1567, startPoint y: 167, endPoint x: 1578, endPoint y: 272, distance: 105.6
click at [1567, 272] on html "Skip to content You can't add more than to the bag. Item added to bag Item remo…" at bounding box center [784, 392] width 1568 height 784
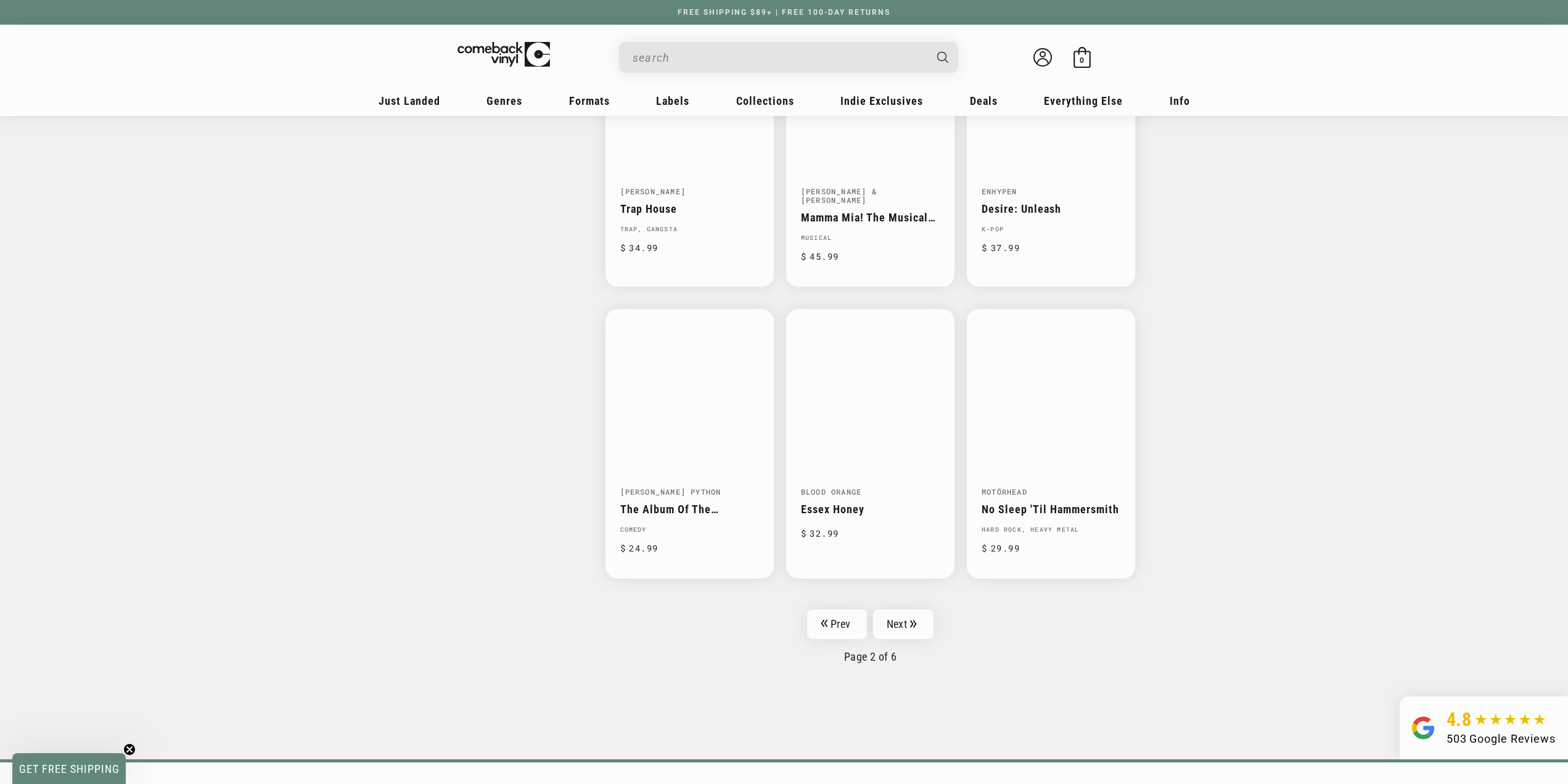
scroll to position [1792, 0]
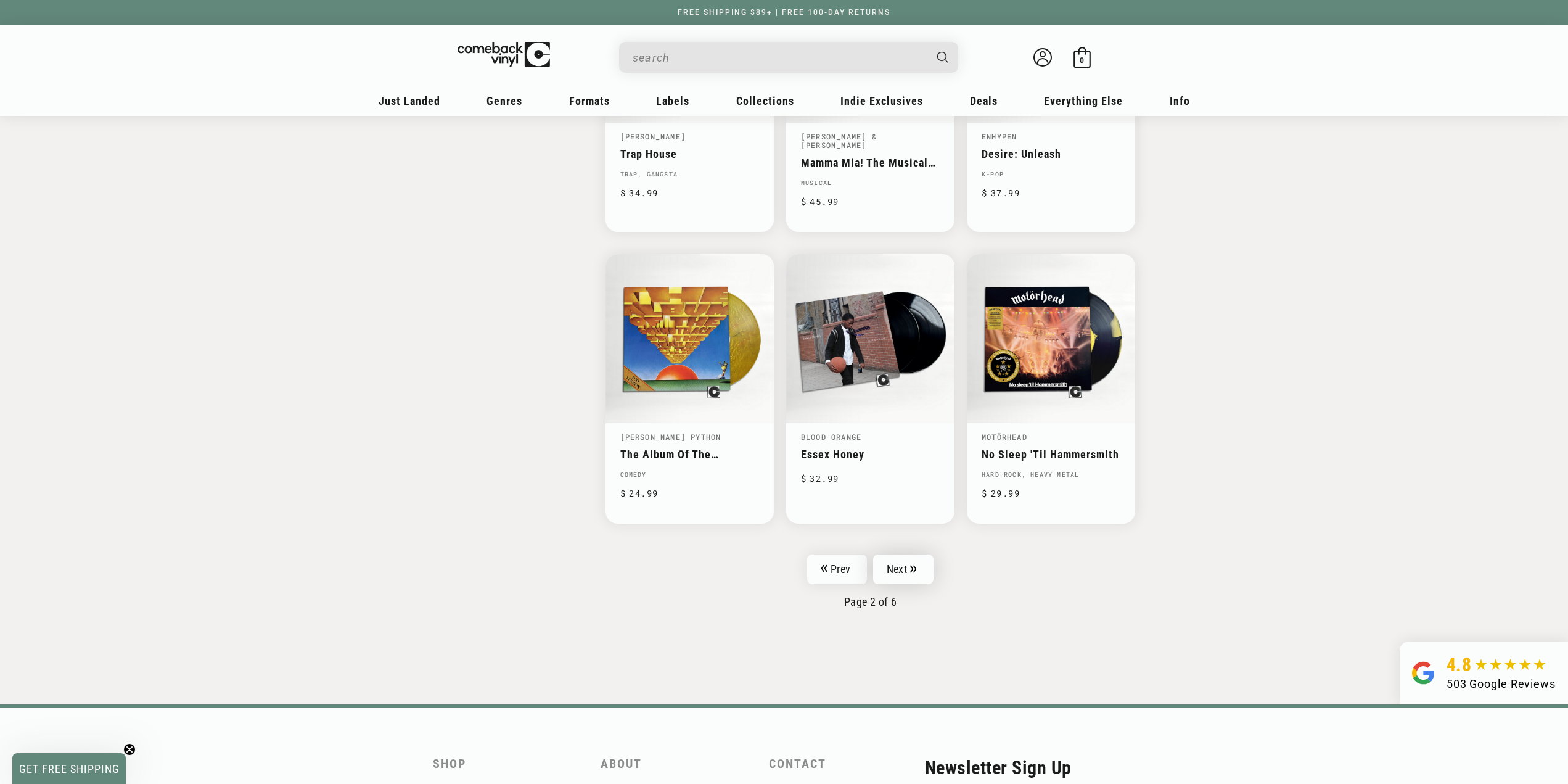
click at [923, 559] on link "Next" at bounding box center [903, 569] width 60 height 30
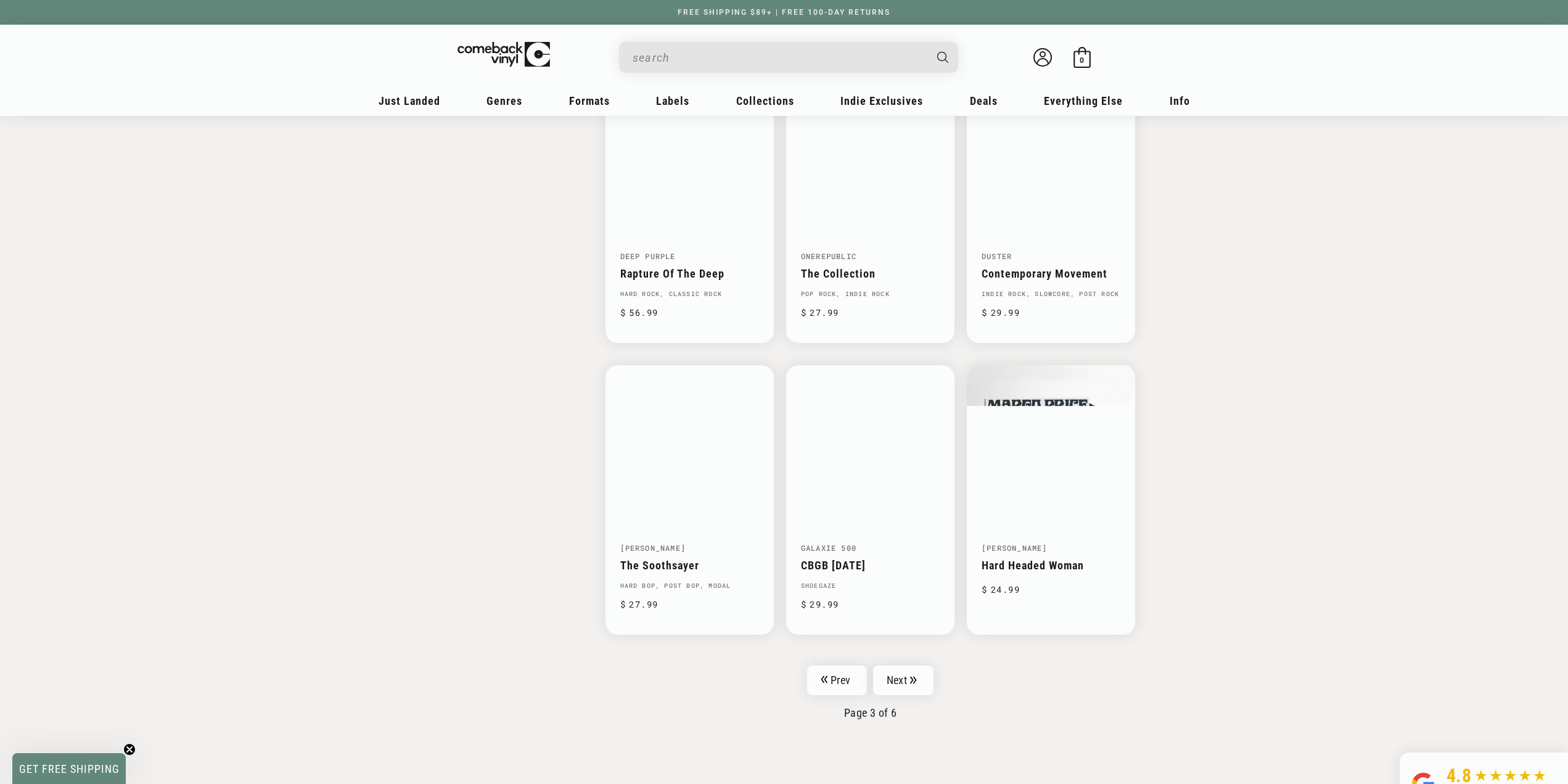
scroll to position [1677, 0]
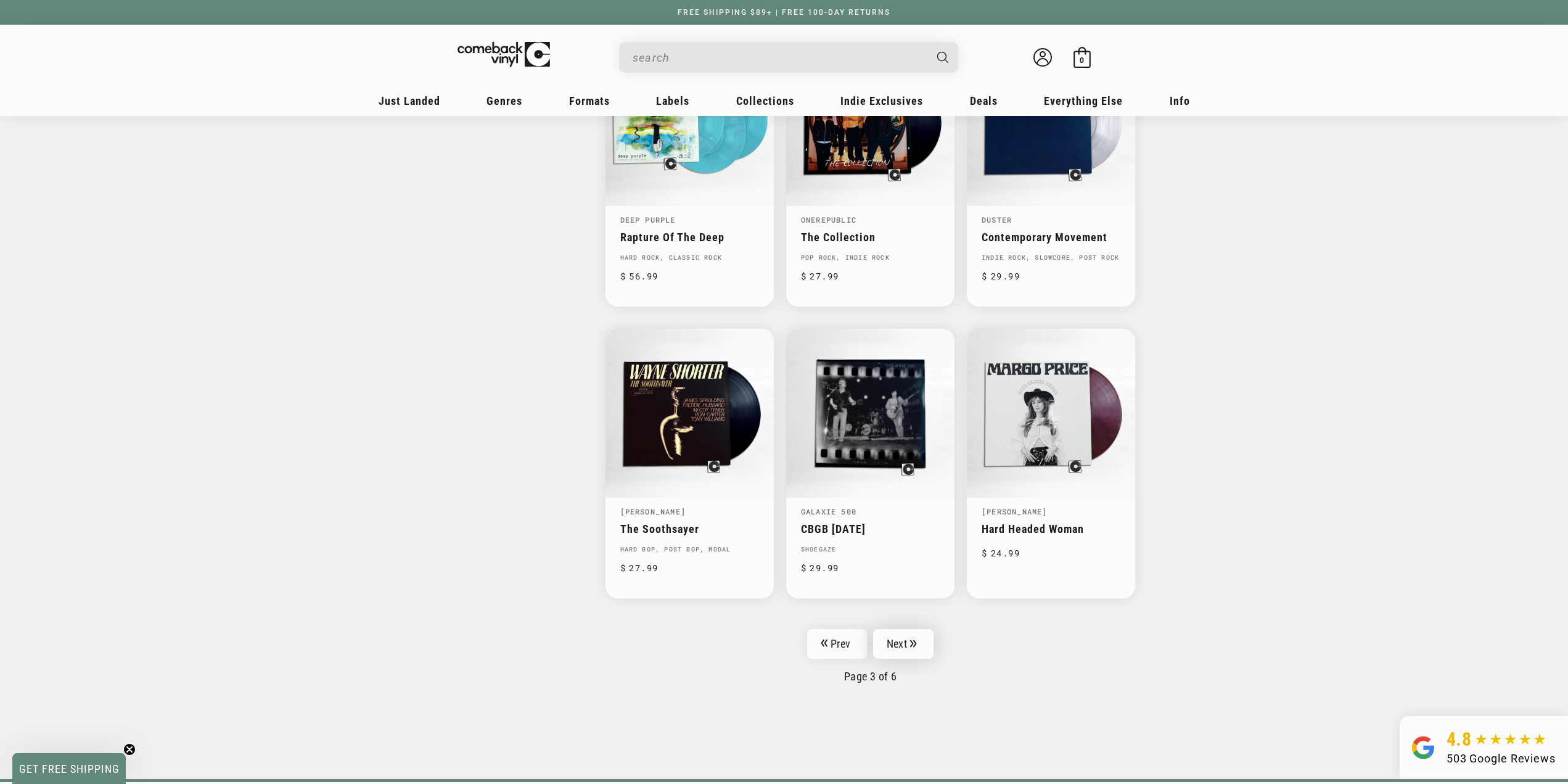
click at [897, 638] on link "Next" at bounding box center [903, 644] width 60 height 30
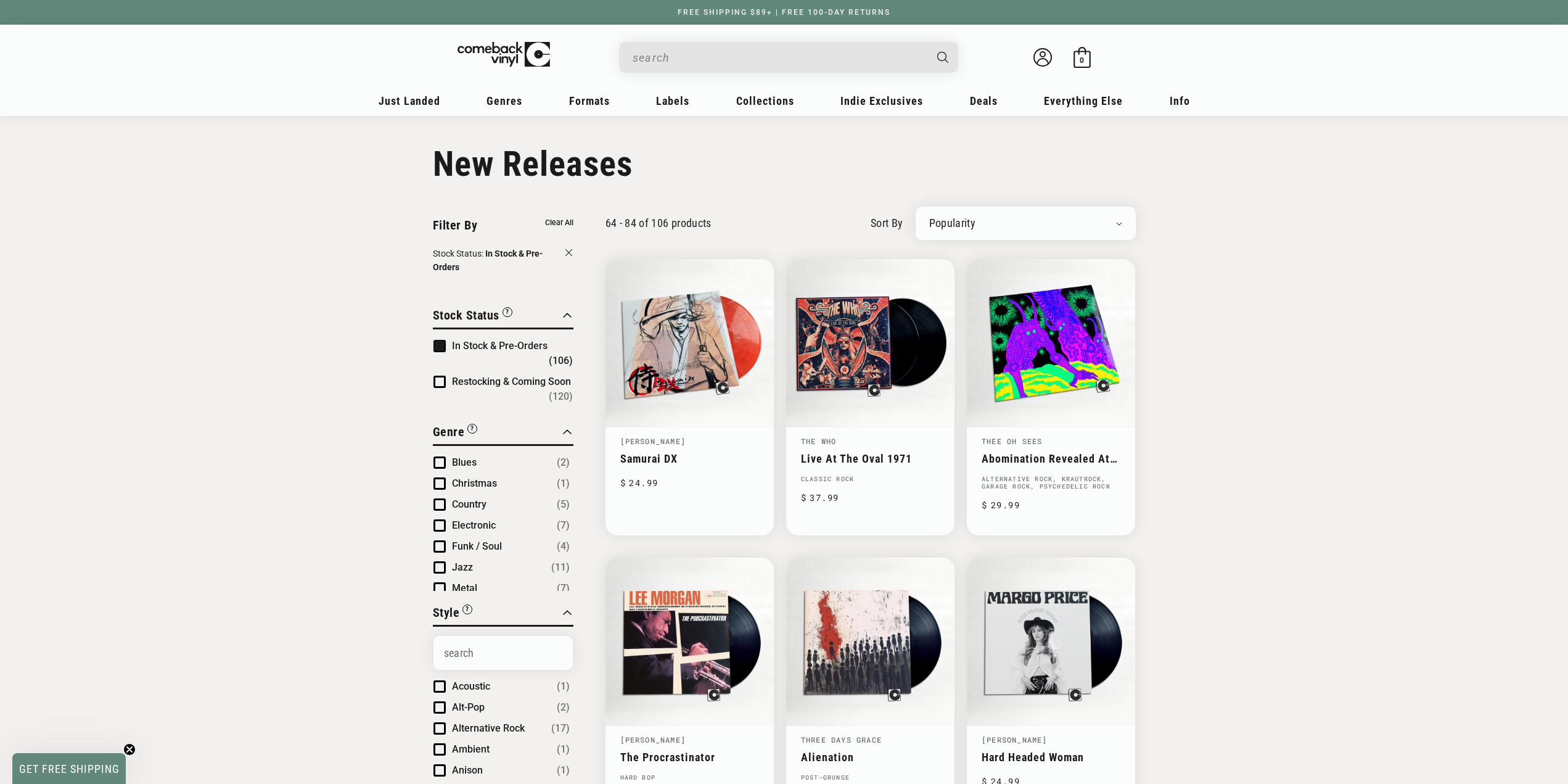
click at [457, 375] on span "Restocking & Coming Soon" at bounding box center [512, 381] width 119 height 12
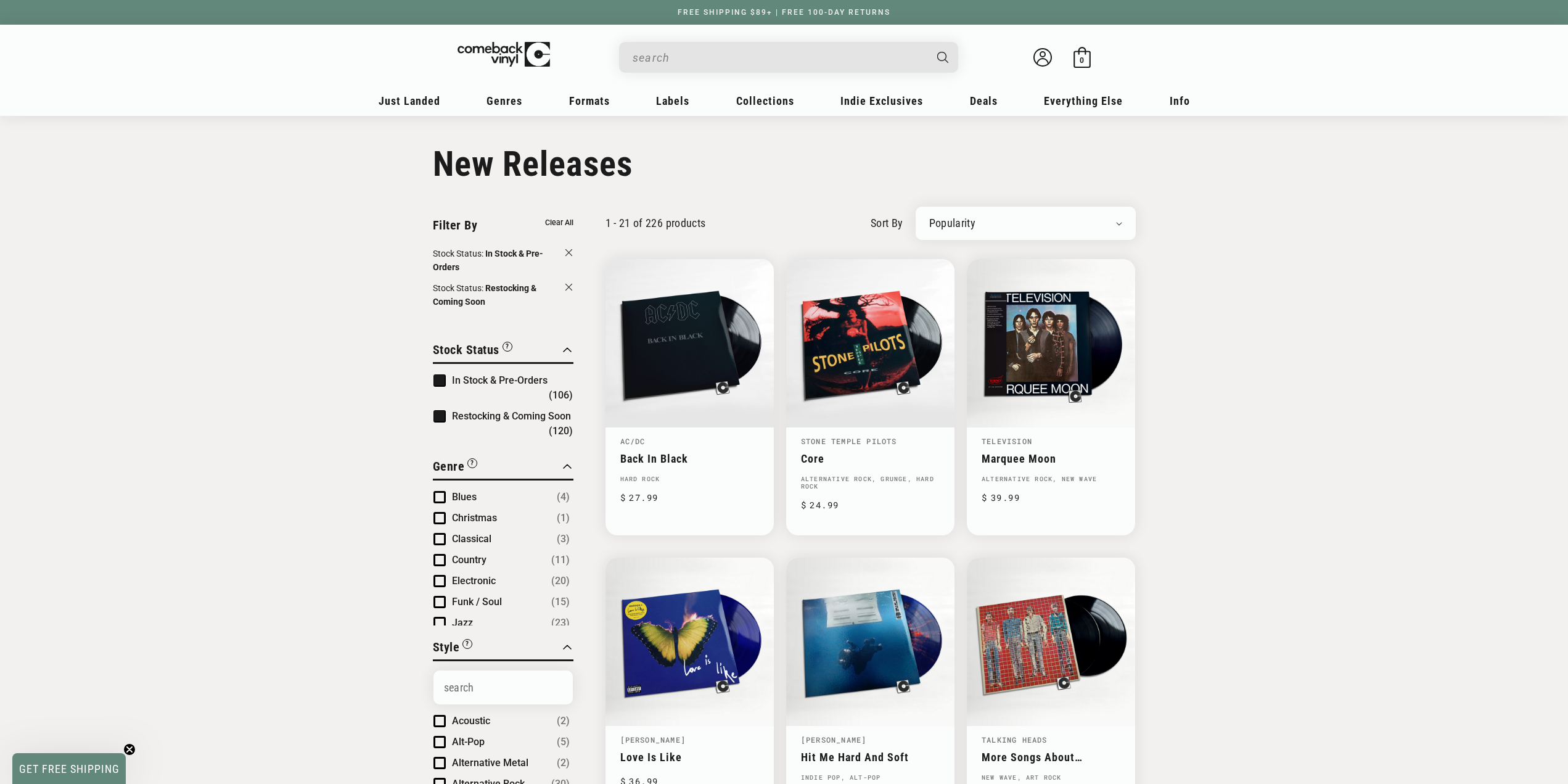
click at [448, 382] on li "In Stock & Pre-Orders (106)" at bounding box center [503, 388] width 139 height 30
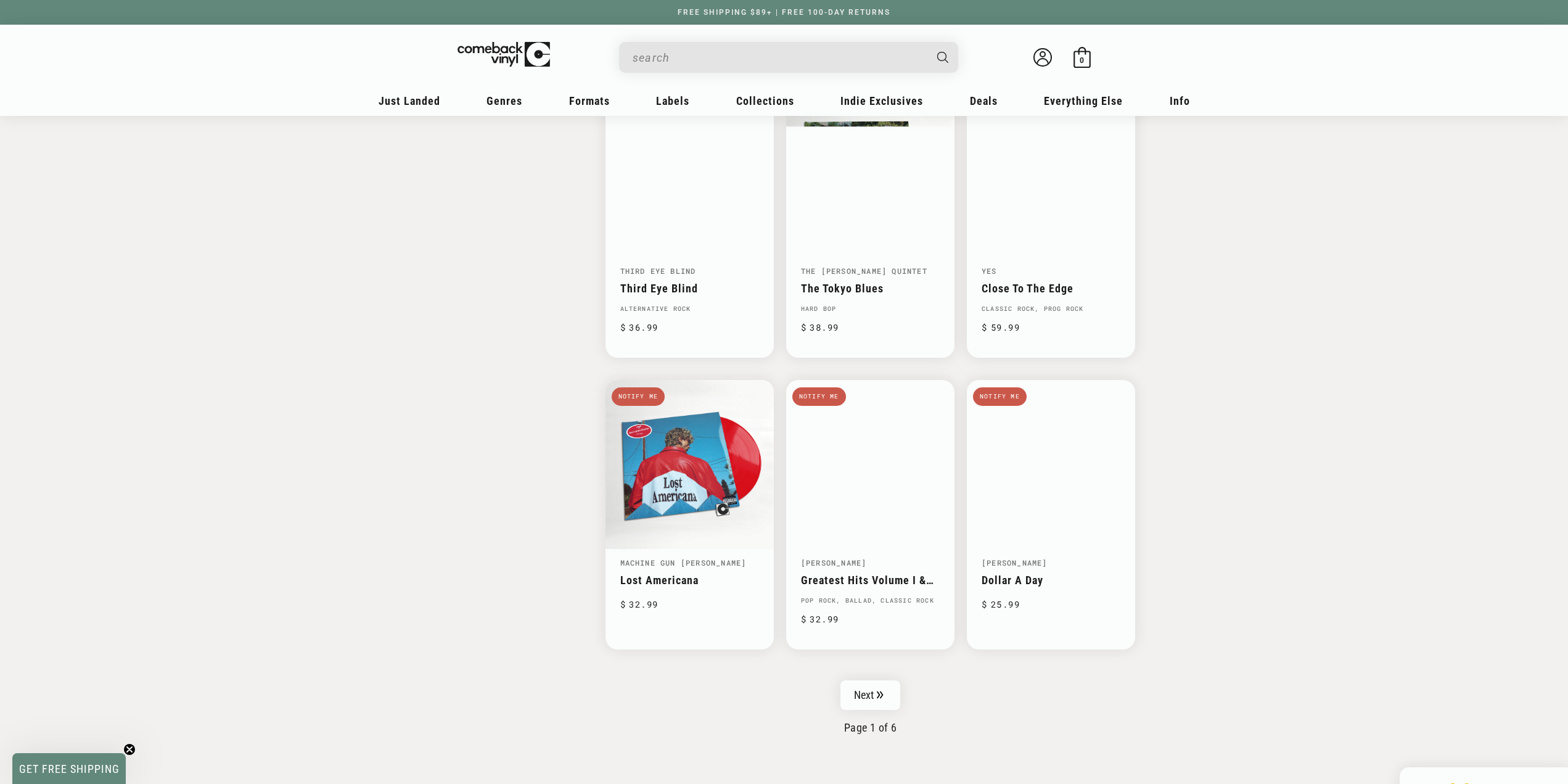
scroll to position [1700, 0]
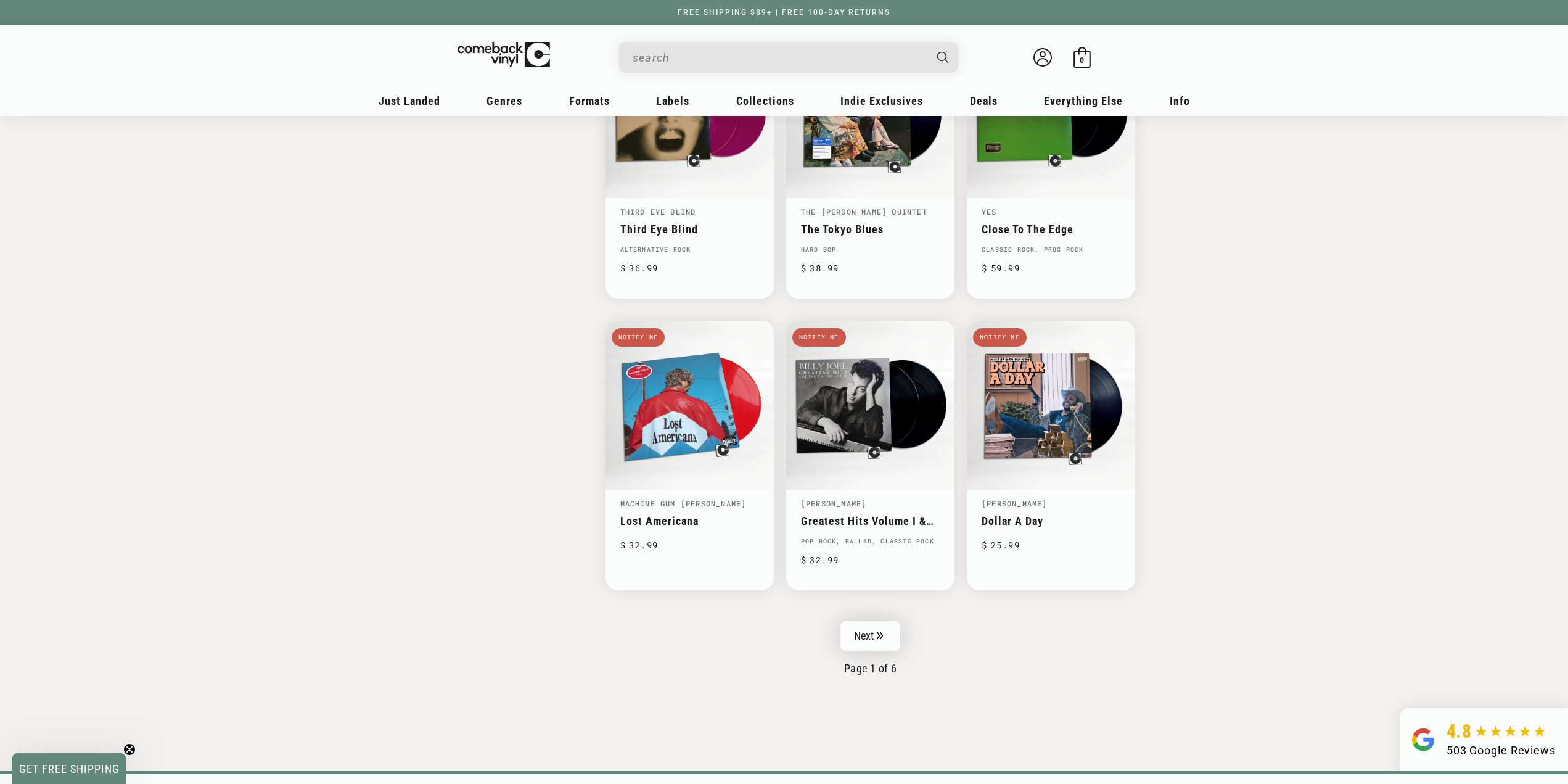
click at [876, 635] on link "Next" at bounding box center [870, 635] width 60 height 30
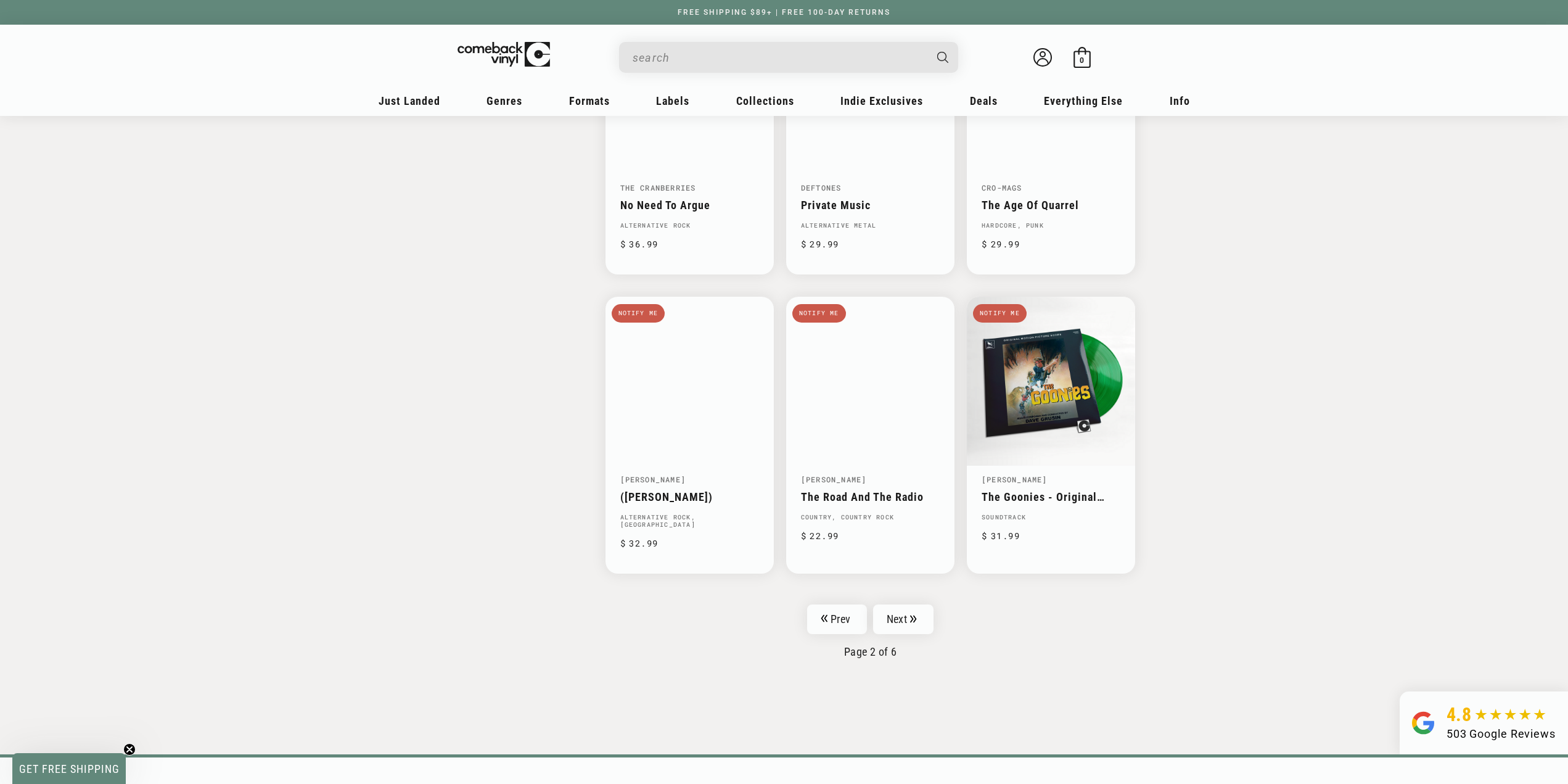
scroll to position [1773, 0]
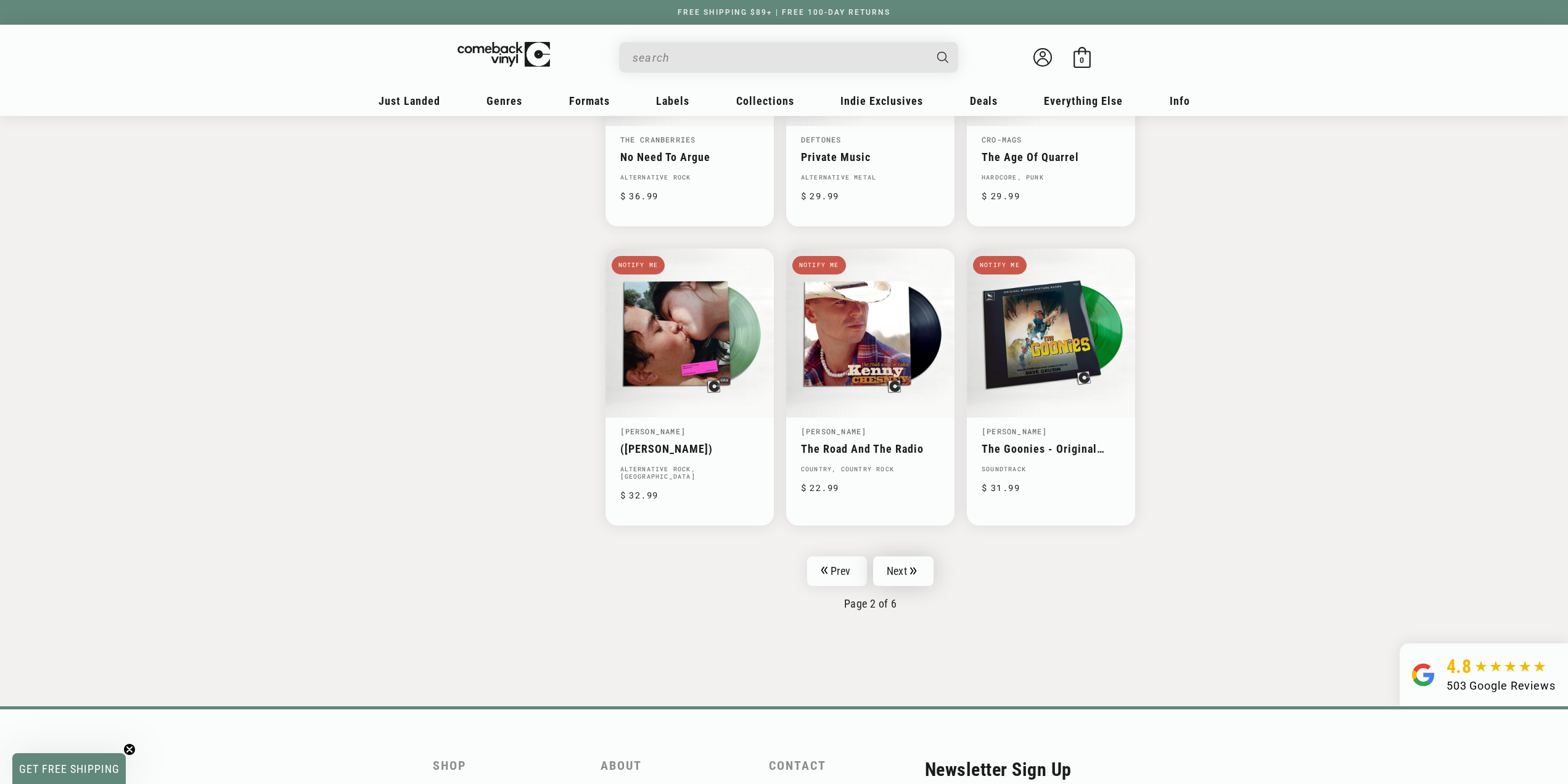
click at [894, 556] on link "Next" at bounding box center [903, 571] width 60 height 30
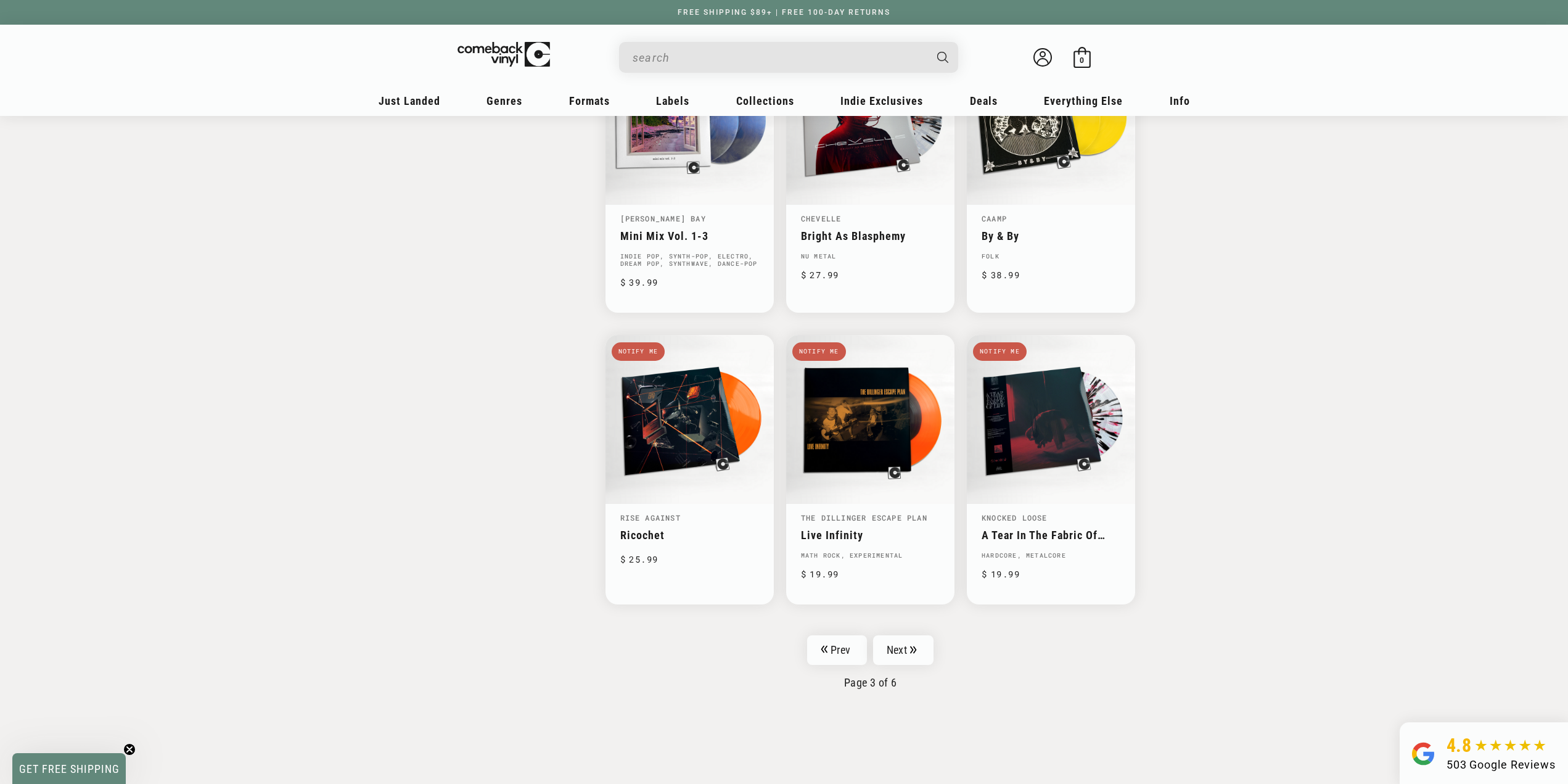
scroll to position [1711, 0]
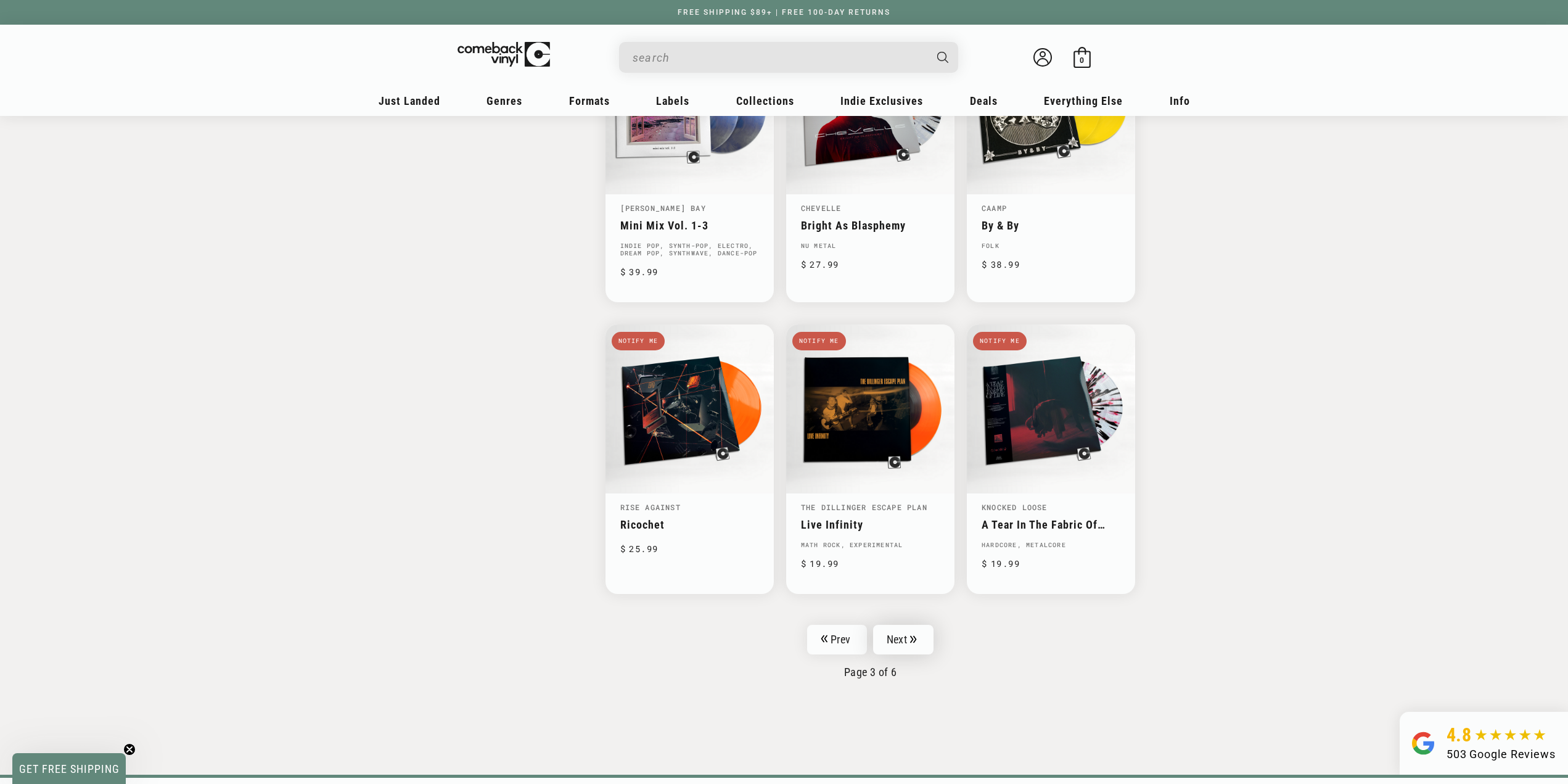
click at [900, 637] on link "Next" at bounding box center [903, 640] width 60 height 30
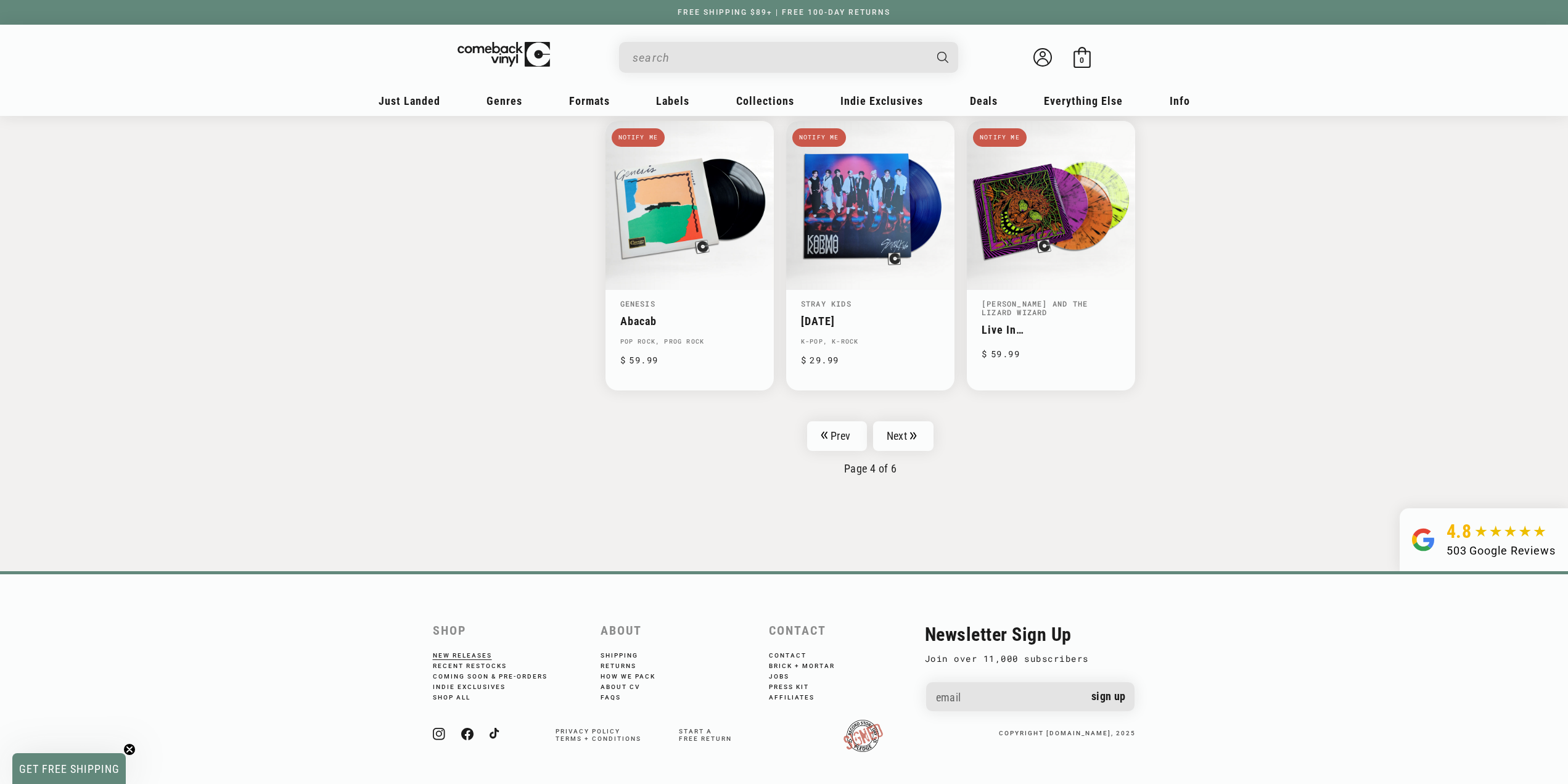
scroll to position [1904, 0]
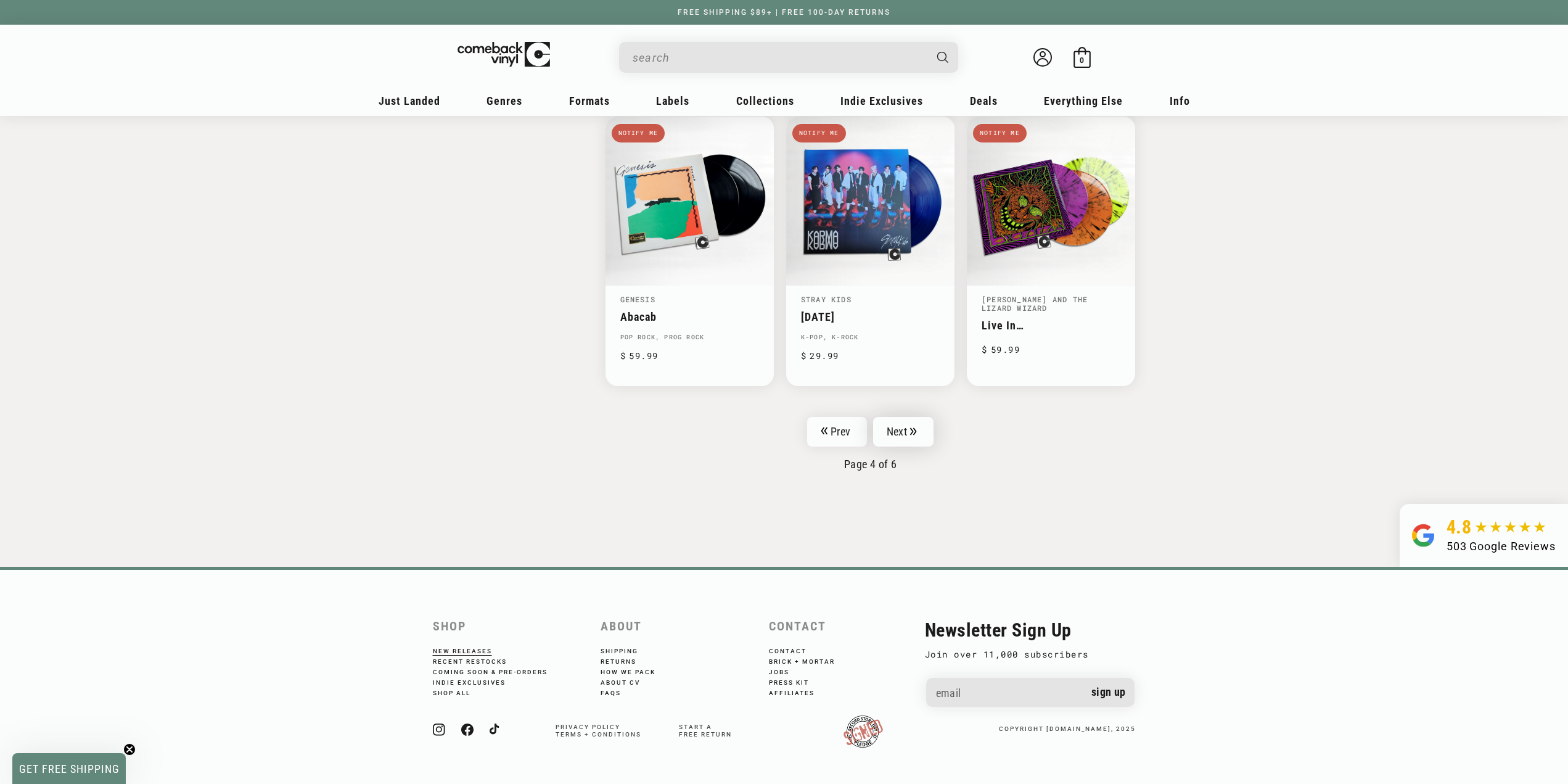
click at [906, 436] on link "Next" at bounding box center [903, 432] width 60 height 30
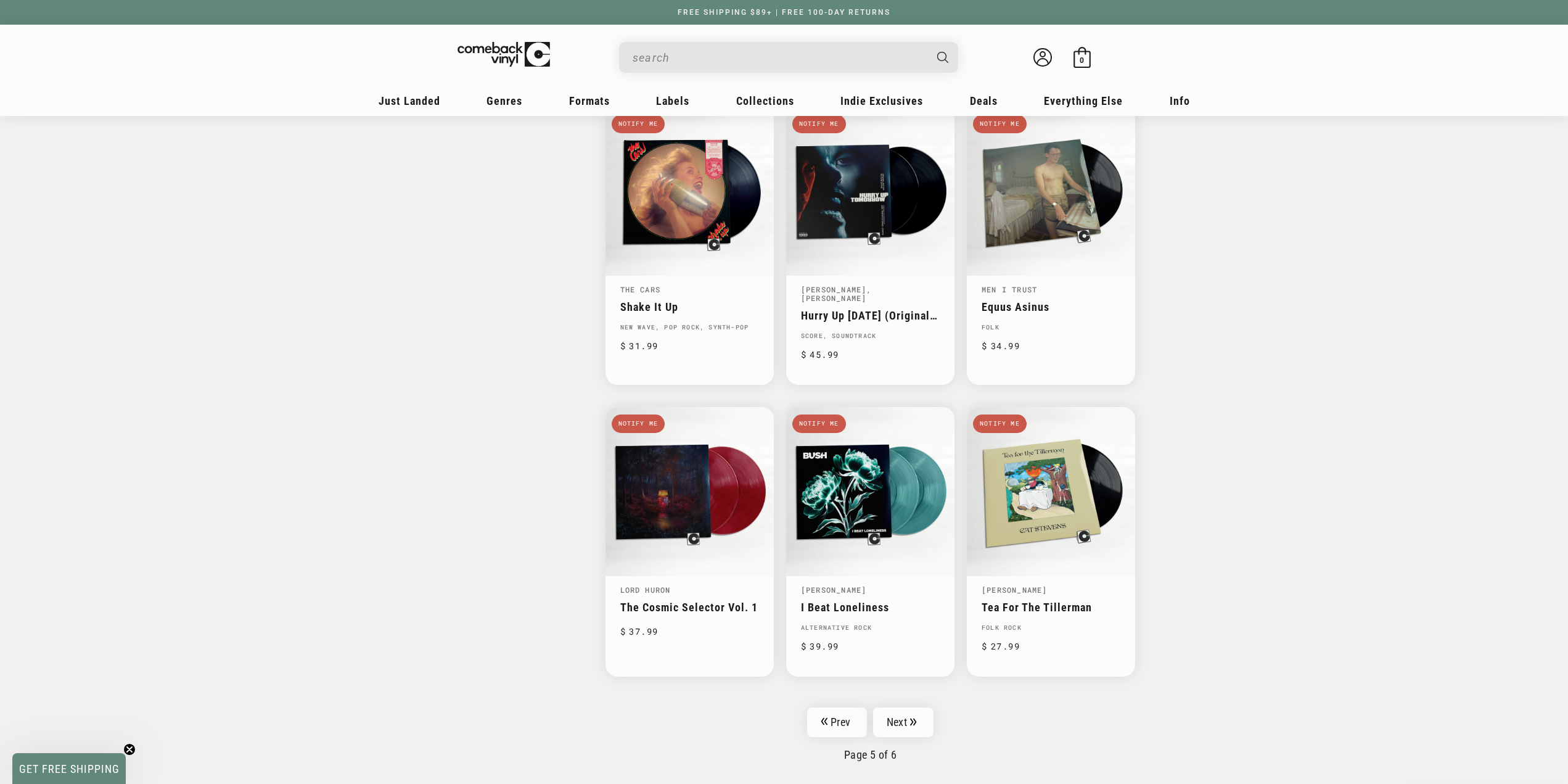
scroll to position [1654, 0]
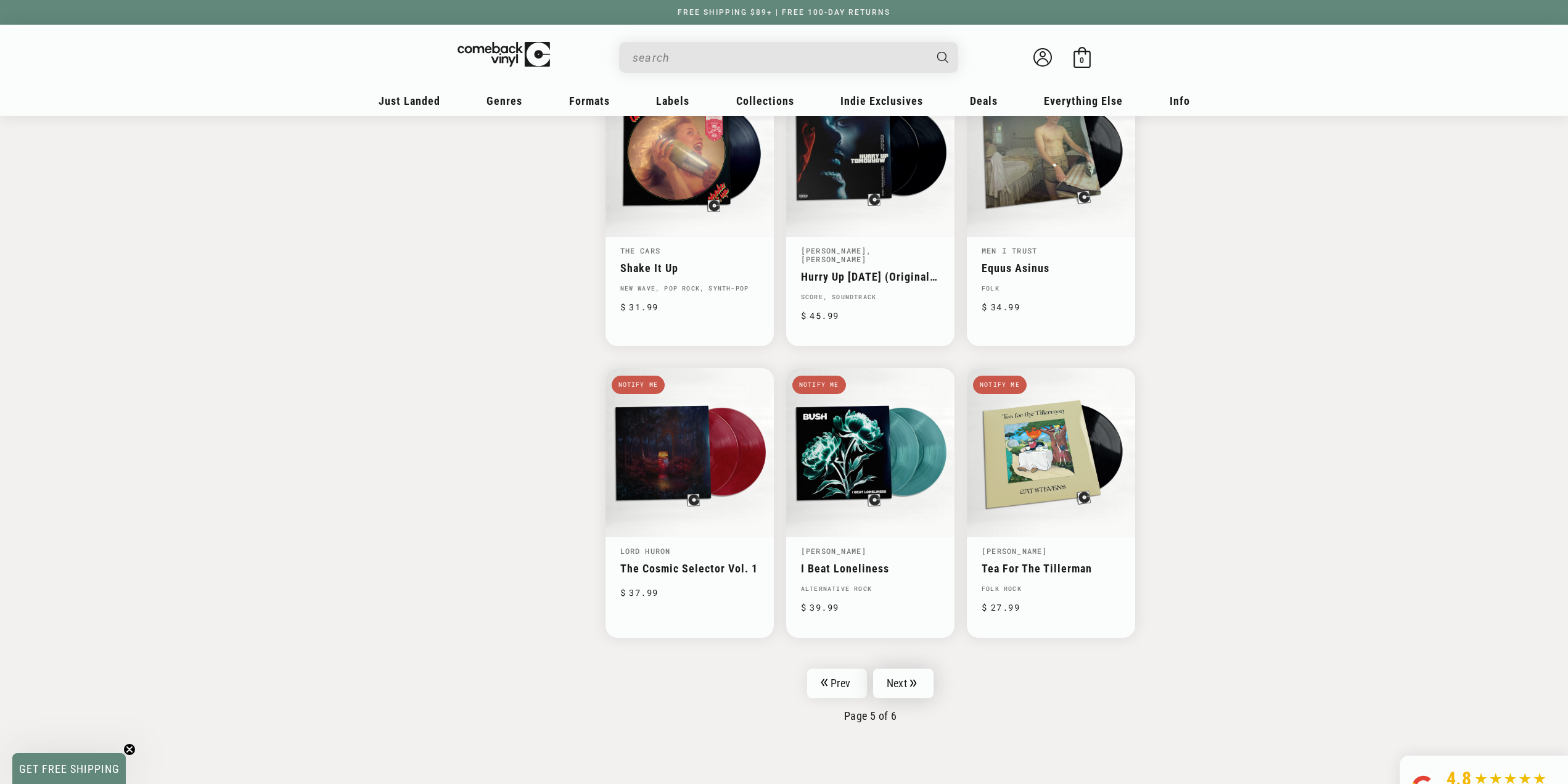
click at [909, 669] on link "Next" at bounding box center [903, 683] width 60 height 30
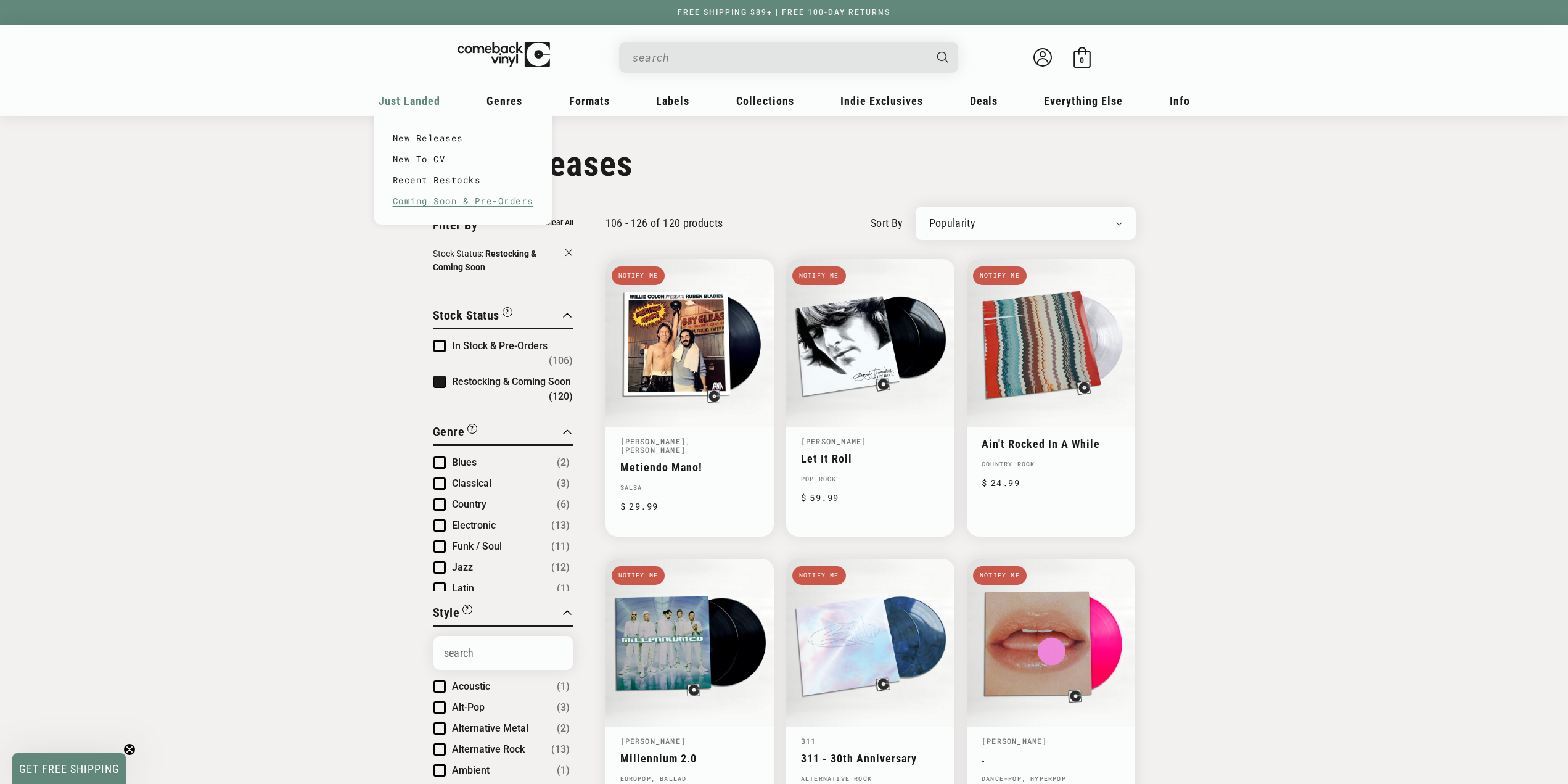
click at [445, 201] on link "Coming Soon & Pre-Orders" at bounding box center [463, 201] width 140 height 21
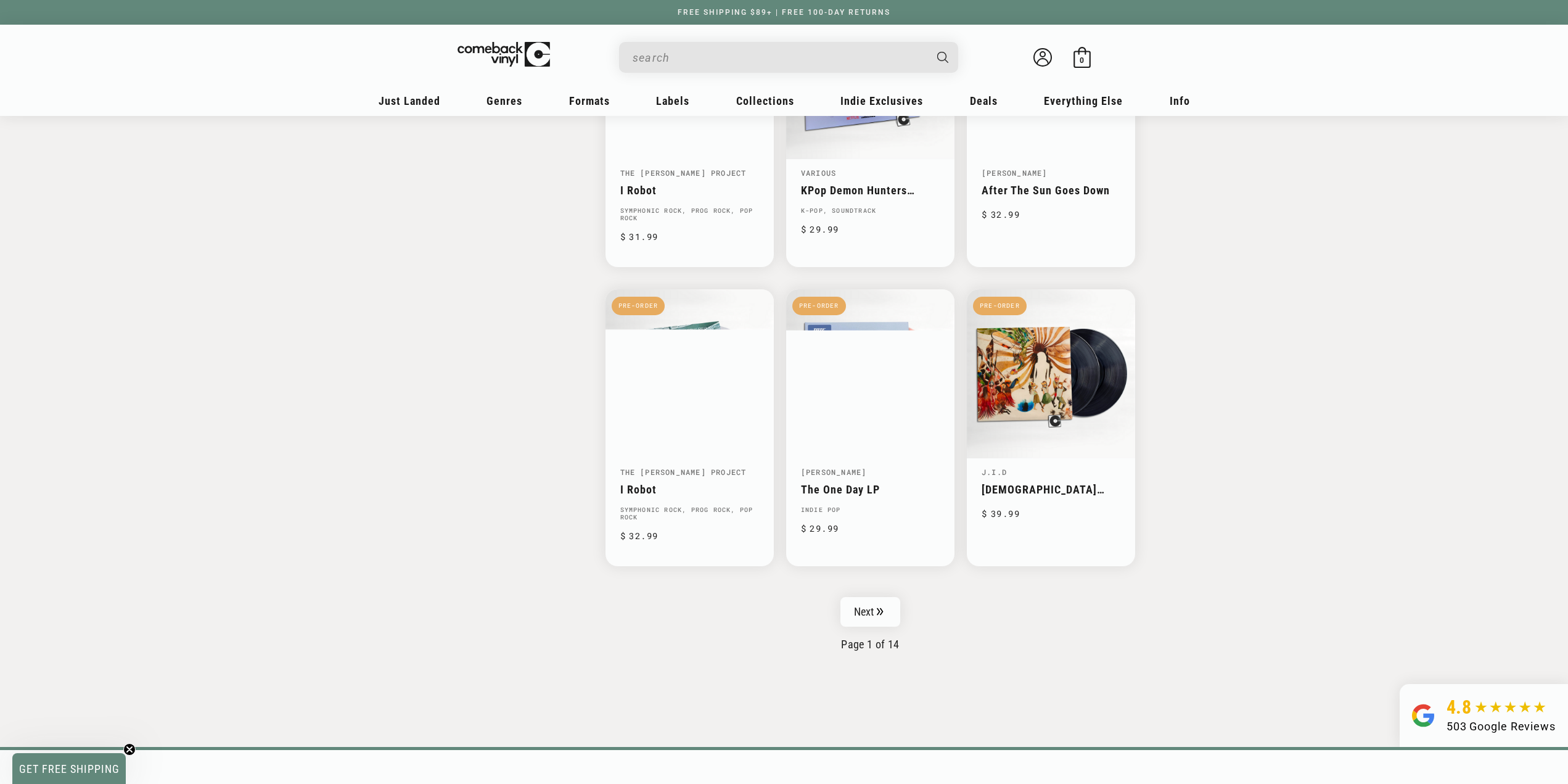
scroll to position [1750, 0]
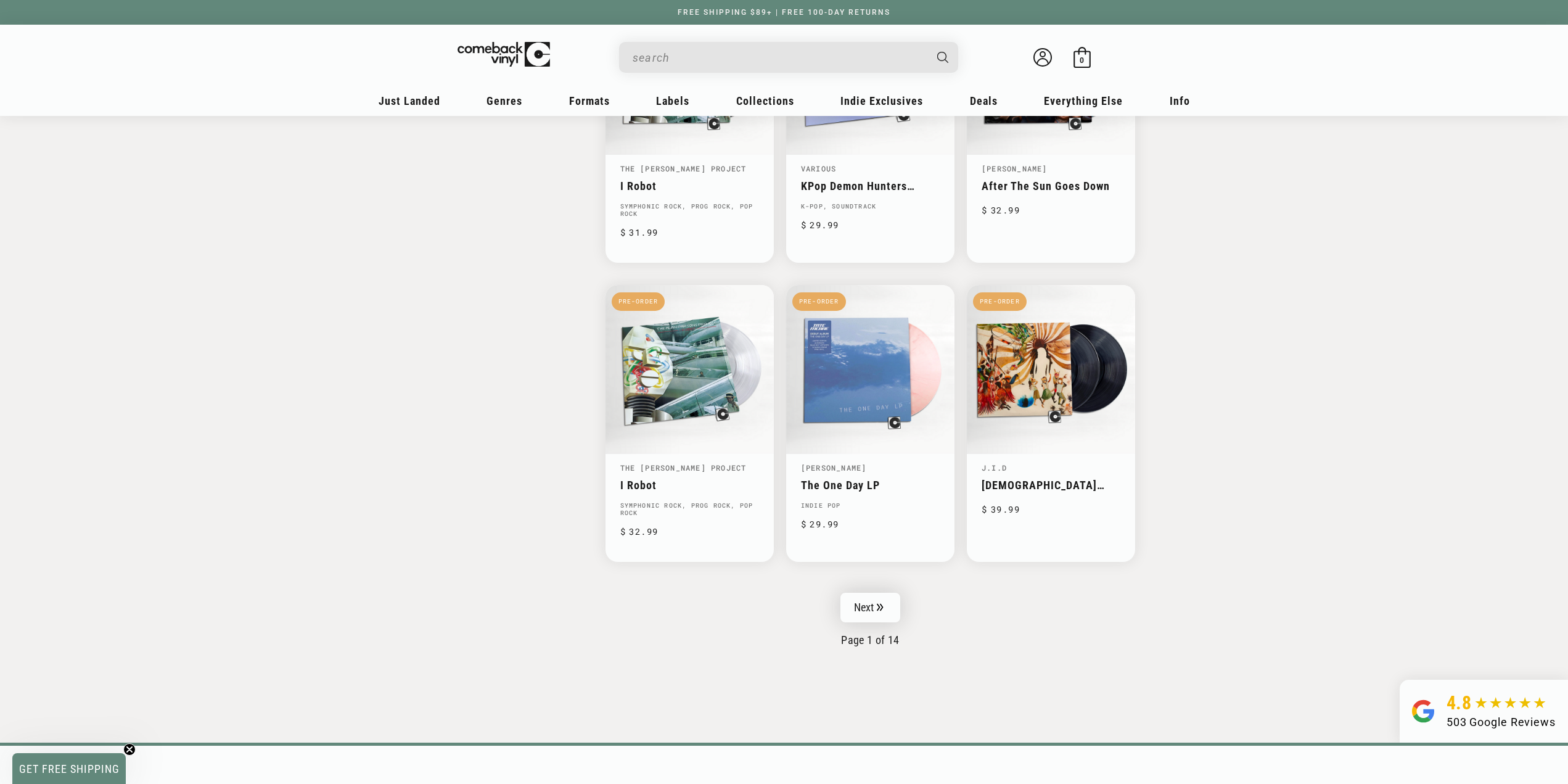
click at [889, 609] on link "Next" at bounding box center [870, 607] width 60 height 30
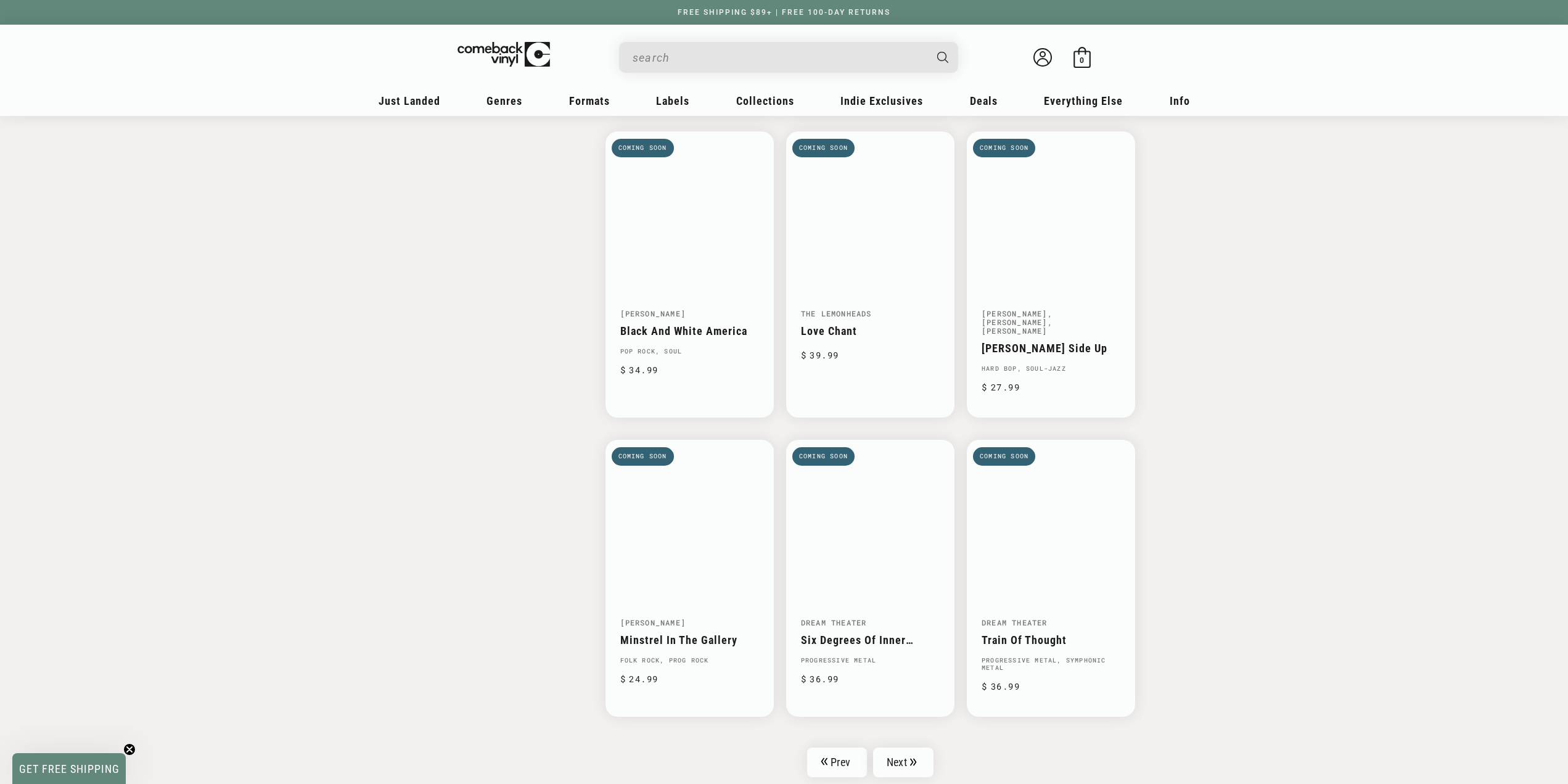
scroll to position [1816, 0]
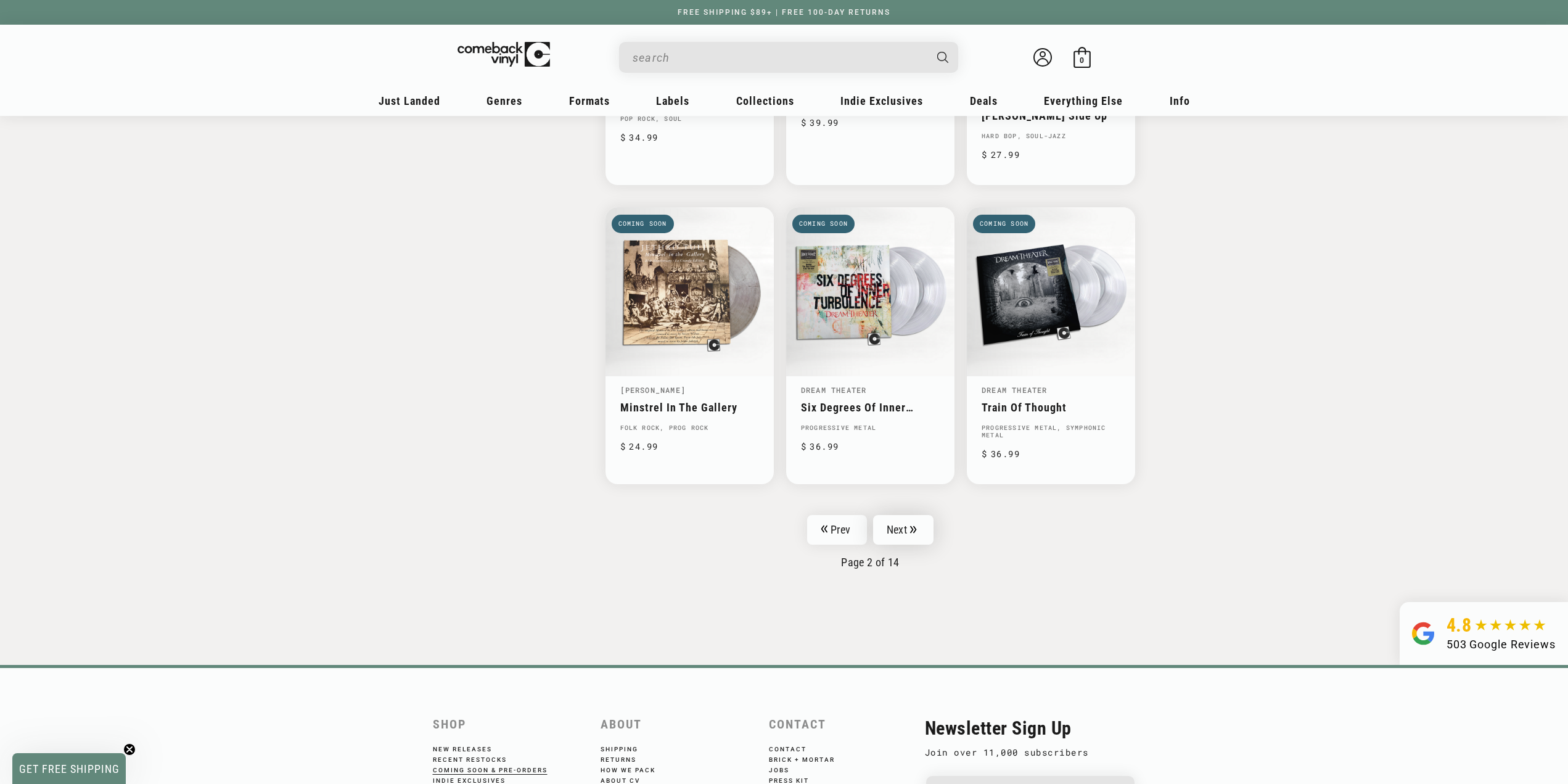
click at [915, 534] on link "Next" at bounding box center [903, 530] width 60 height 30
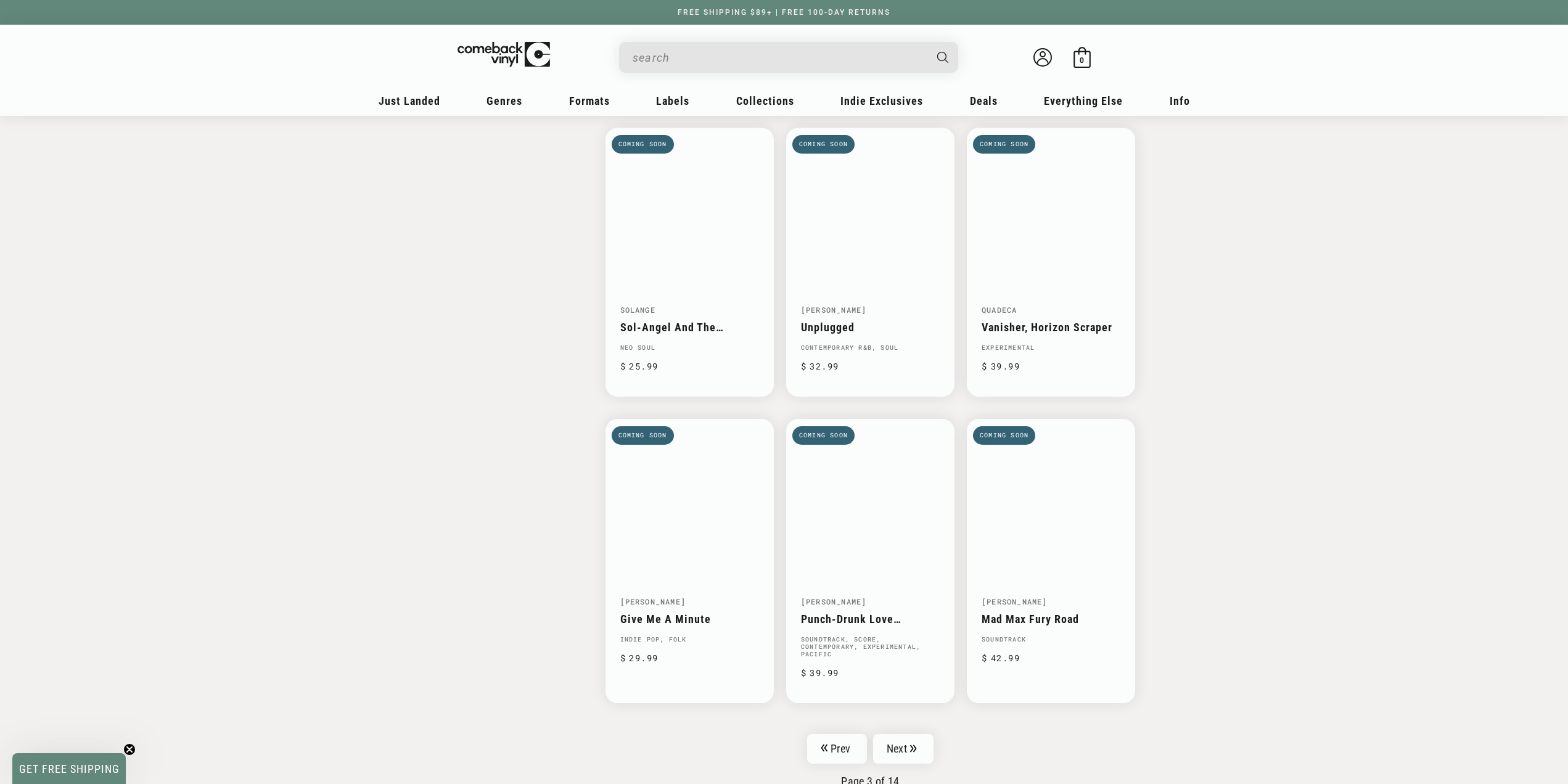
scroll to position [1844, 0]
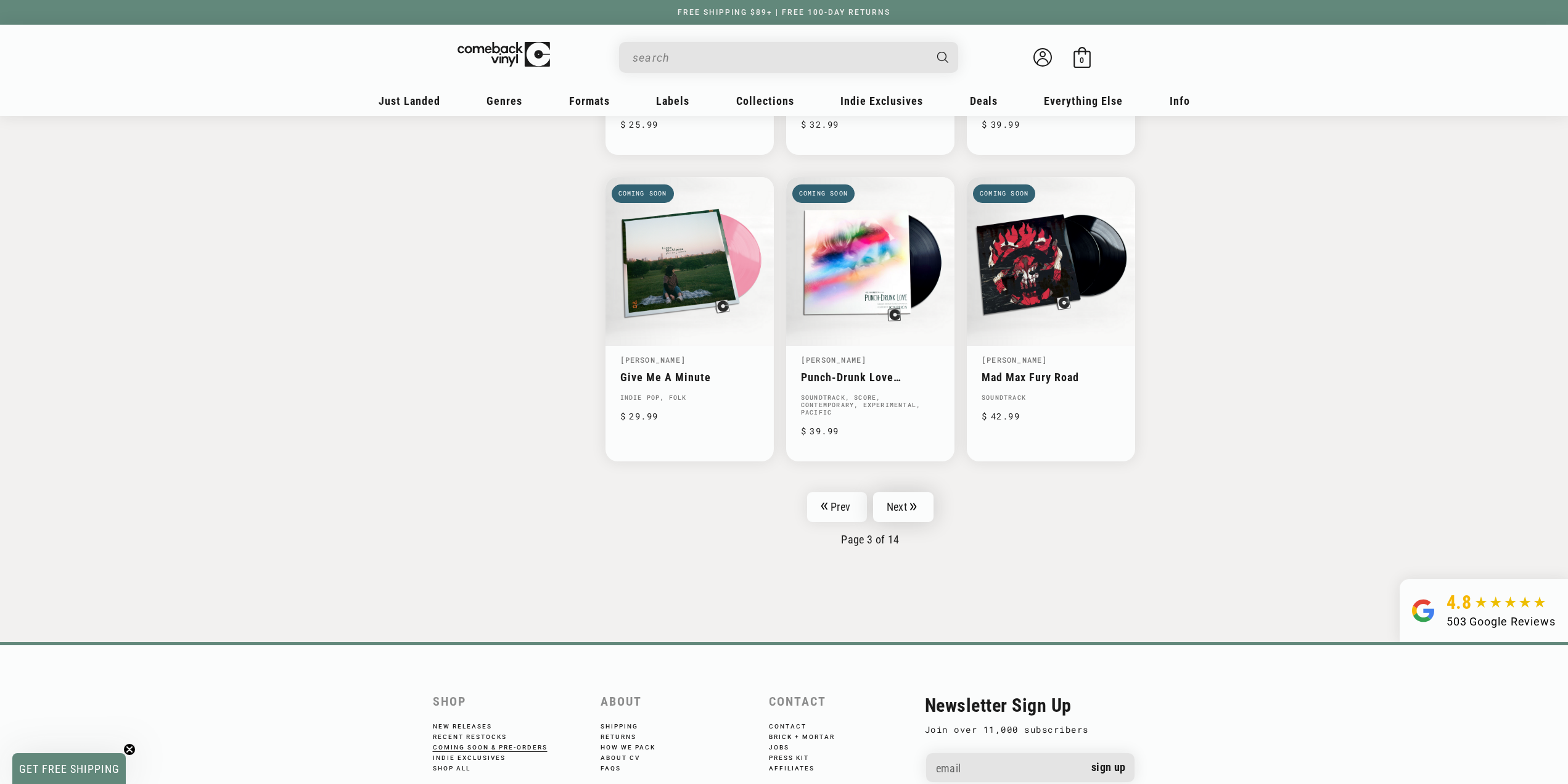
click at [894, 492] on link "Next" at bounding box center [903, 507] width 60 height 30
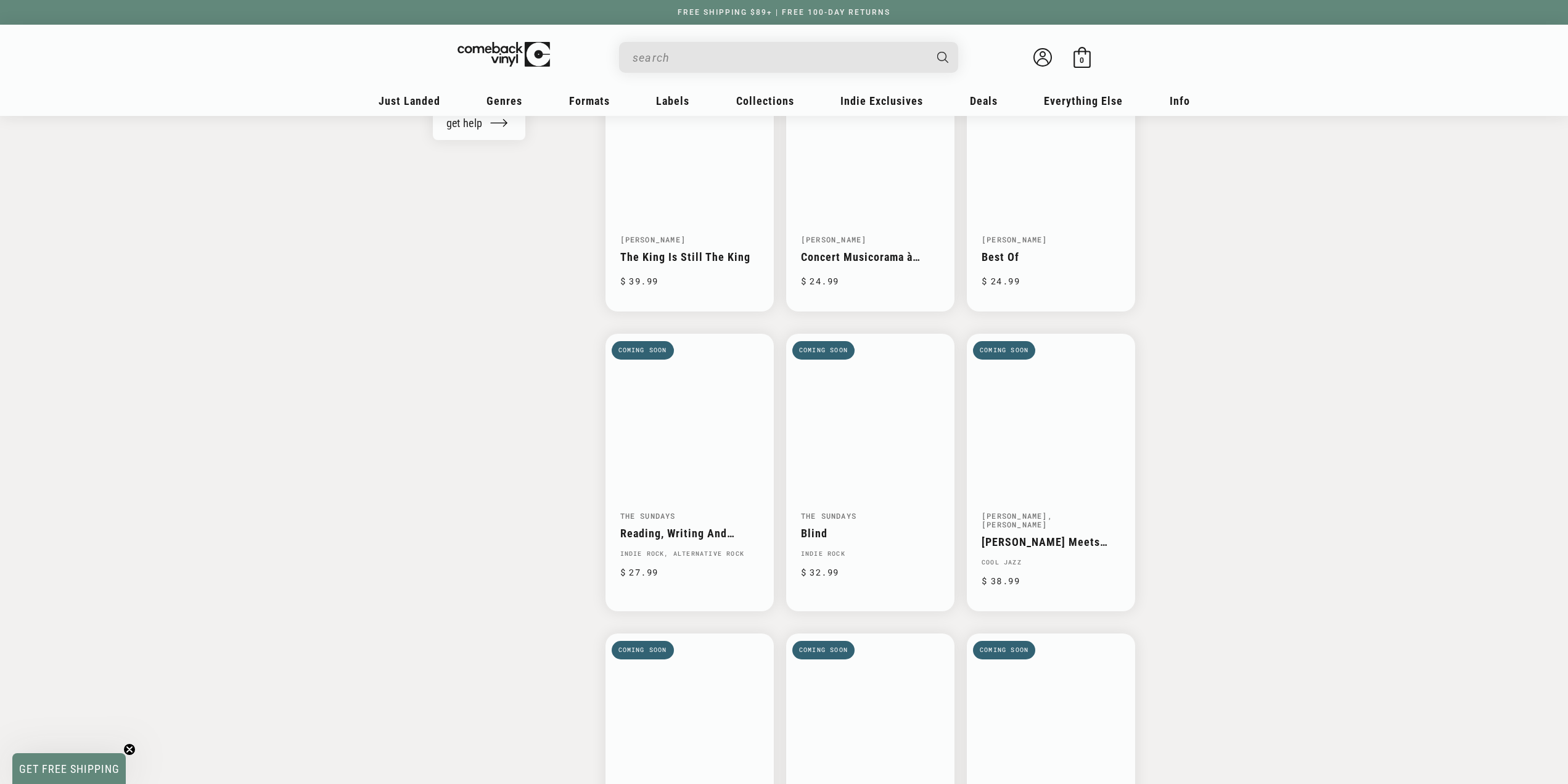
scroll to position [1652, 0]
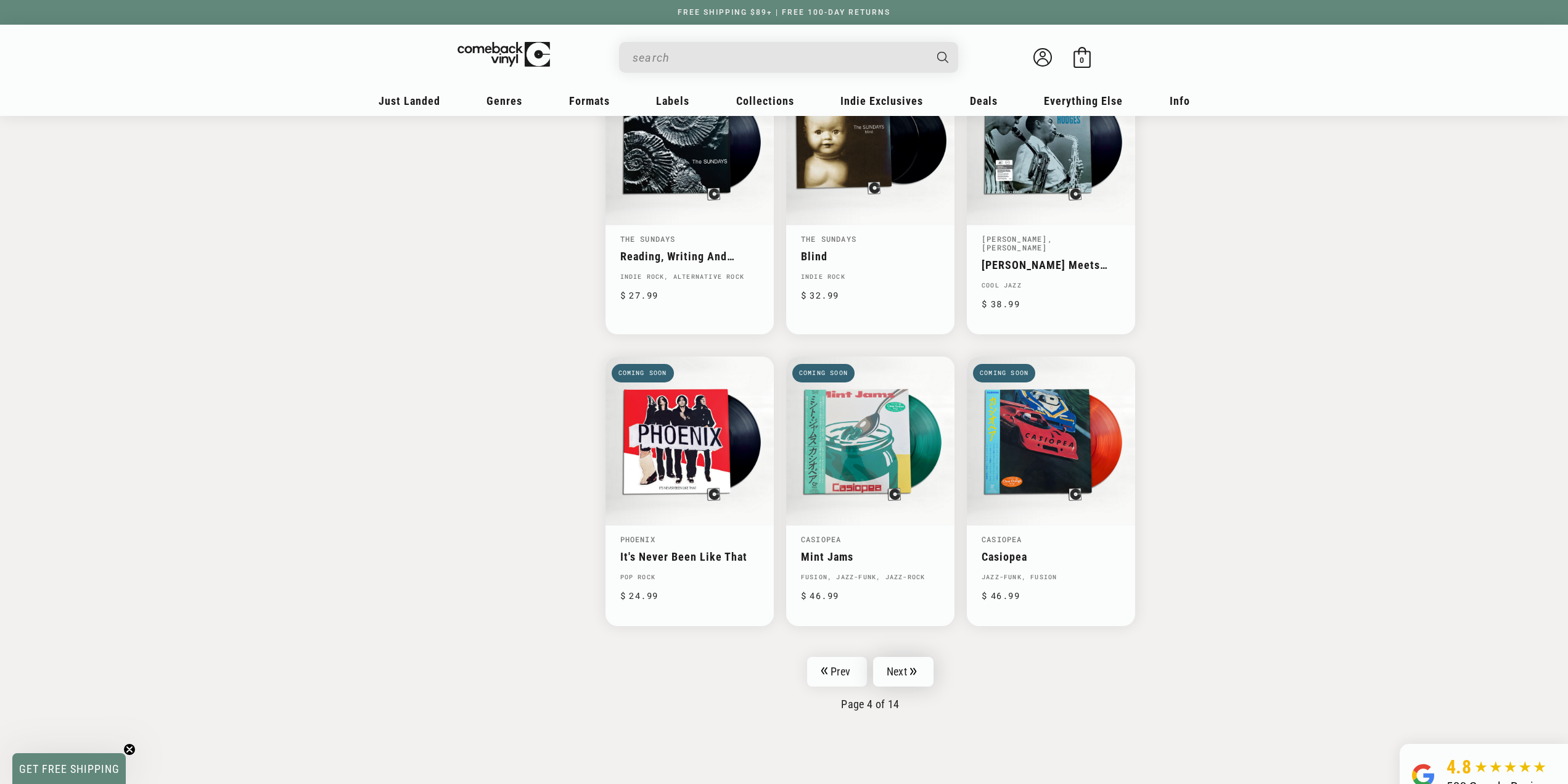
click at [894, 669] on link "Next" at bounding box center [903, 672] width 60 height 30
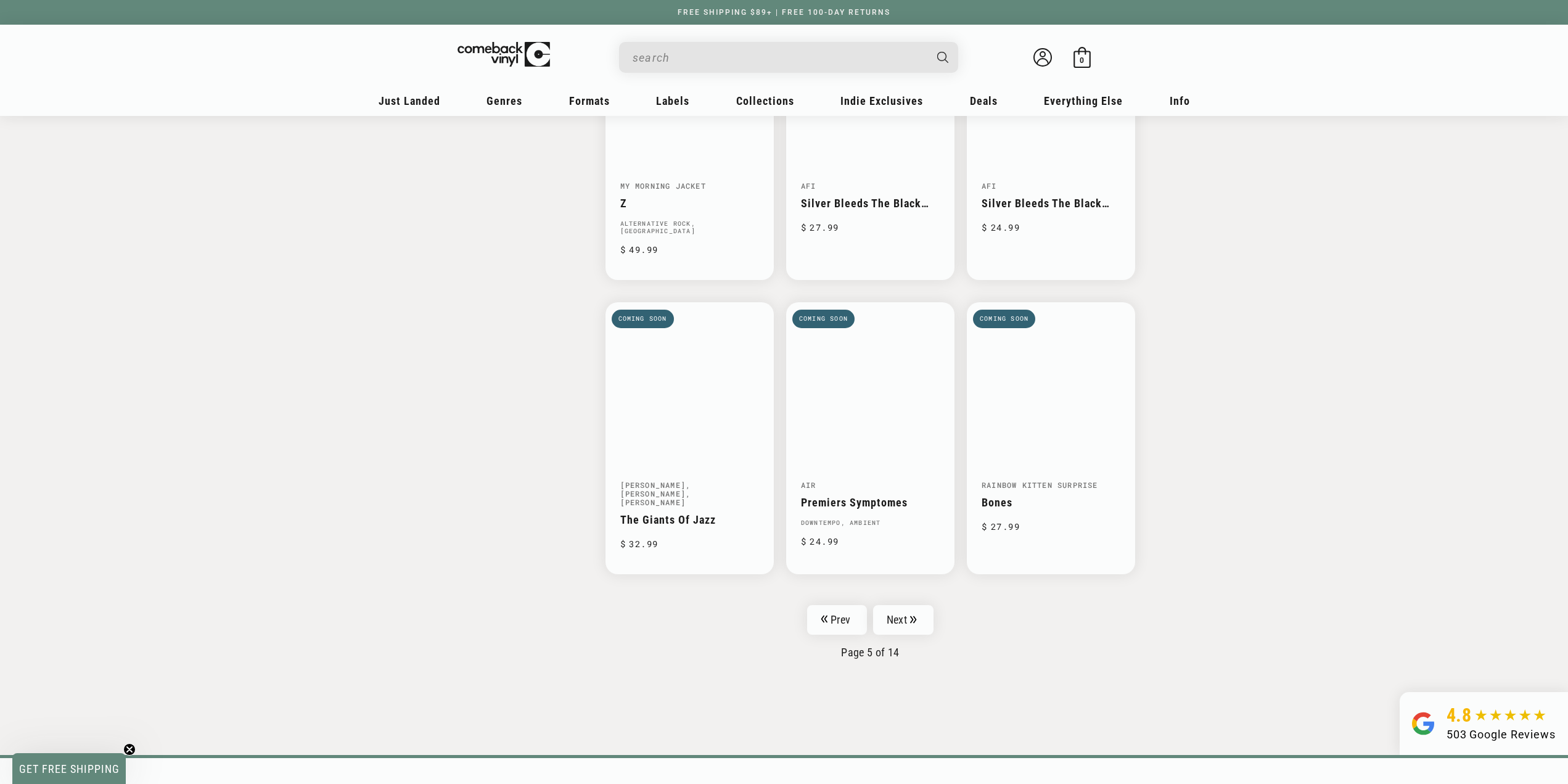
scroll to position [1711, 0]
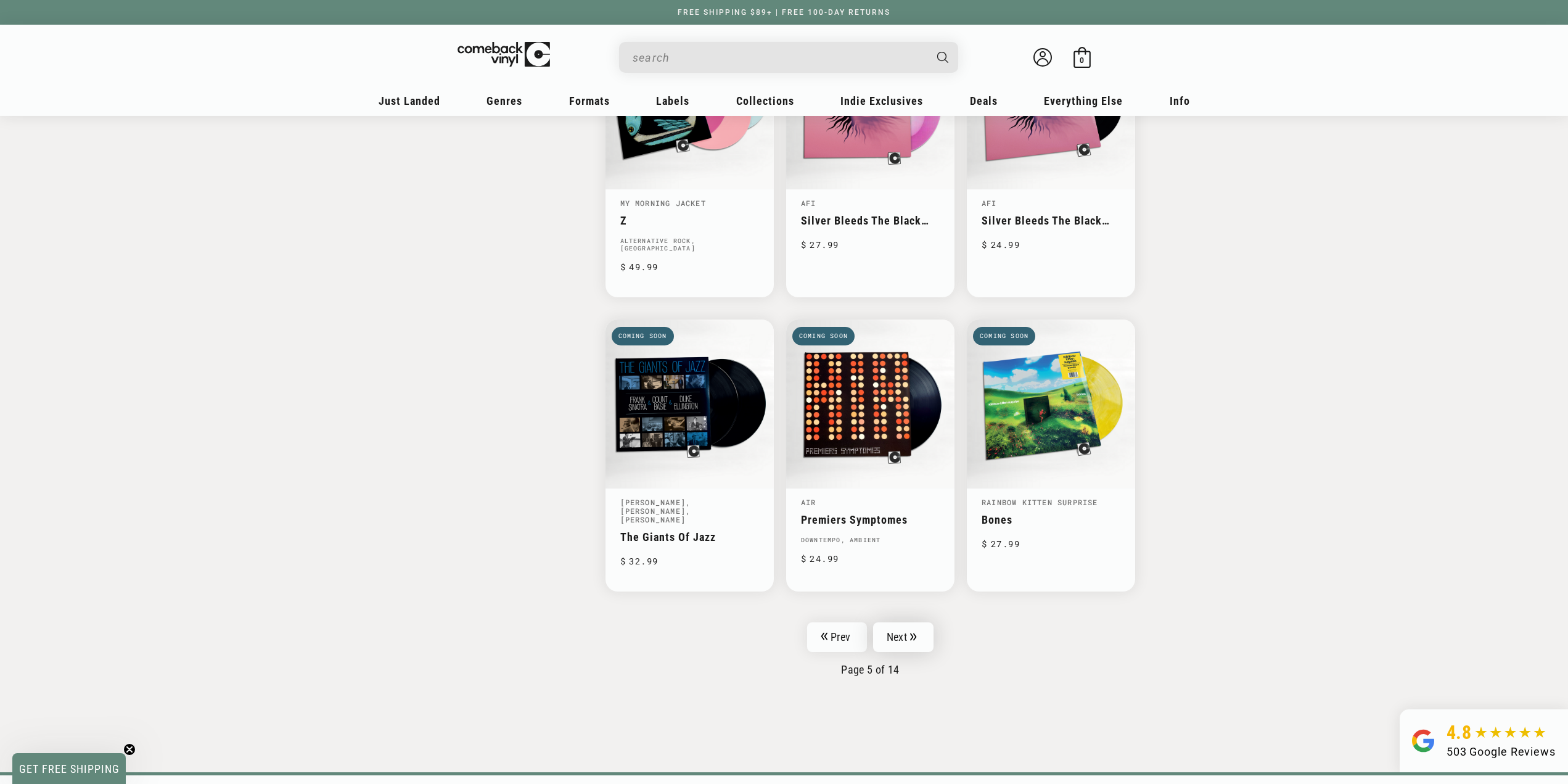
click at [911, 633] on icon "Pagination" at bounding box center [913, 636] width 6 height 7
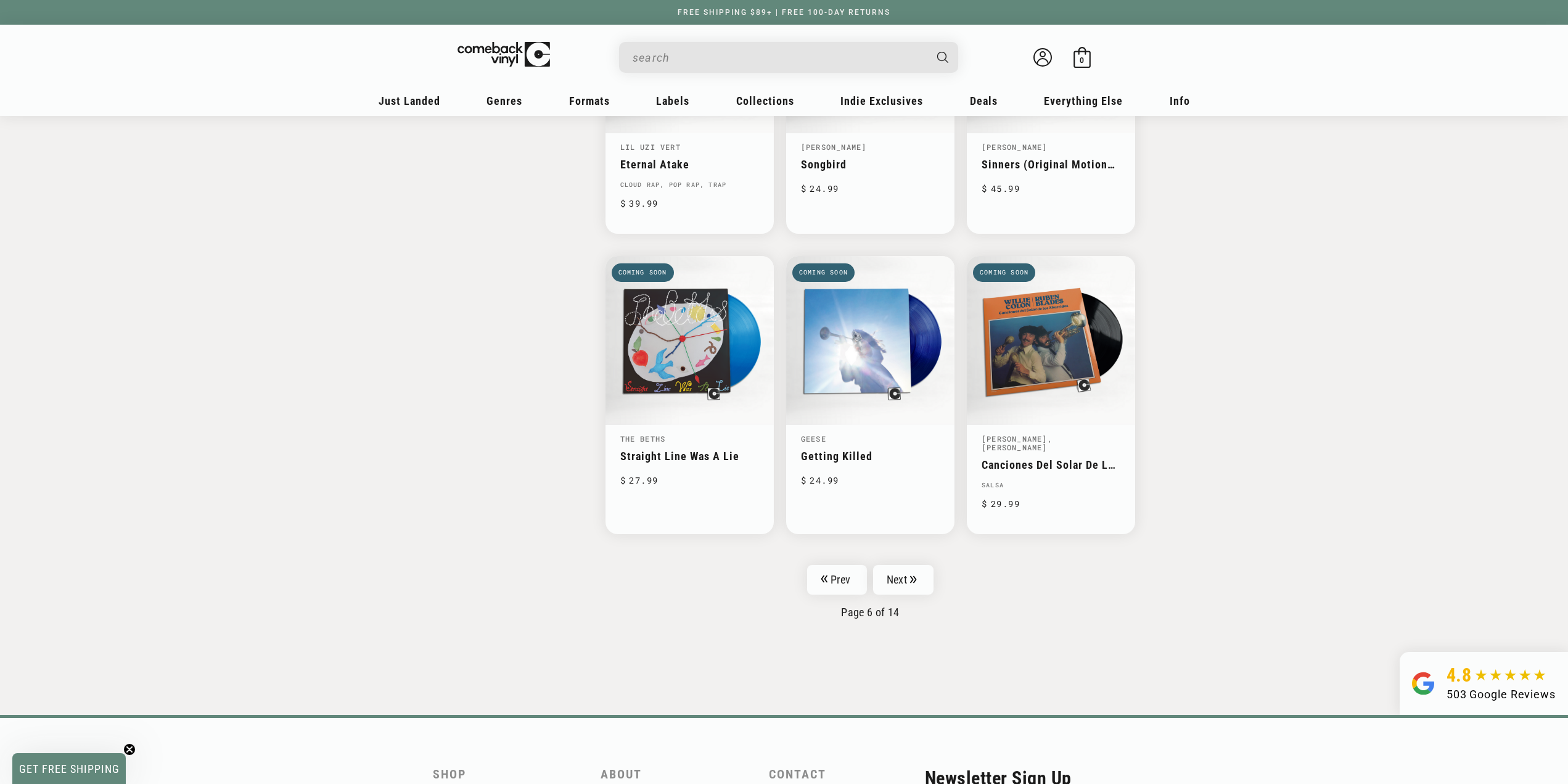
scroll to position [1777, 0]
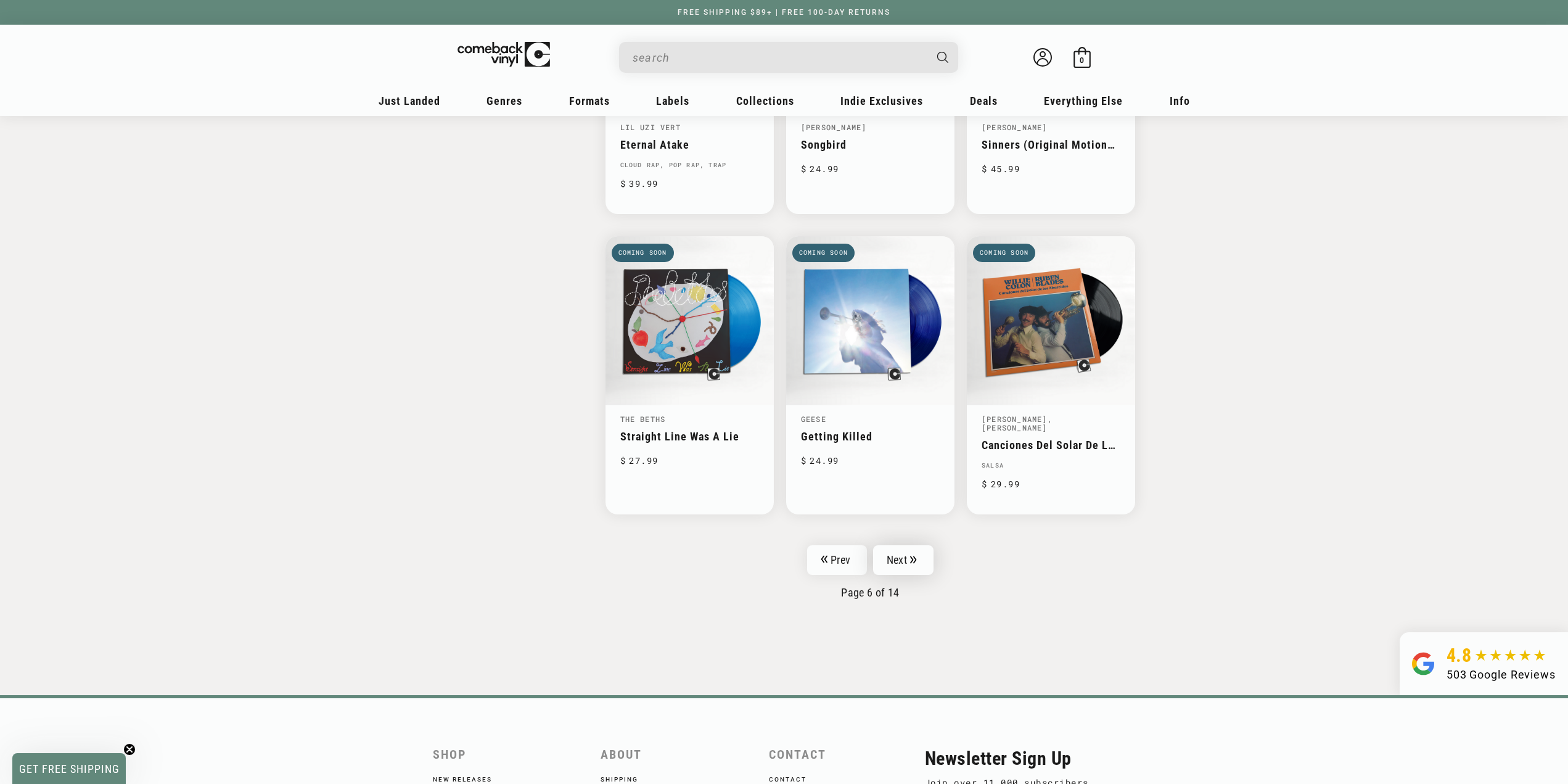
click at [931, 545] on link "Next" at bounding box center [903, 560] width 60 height 30
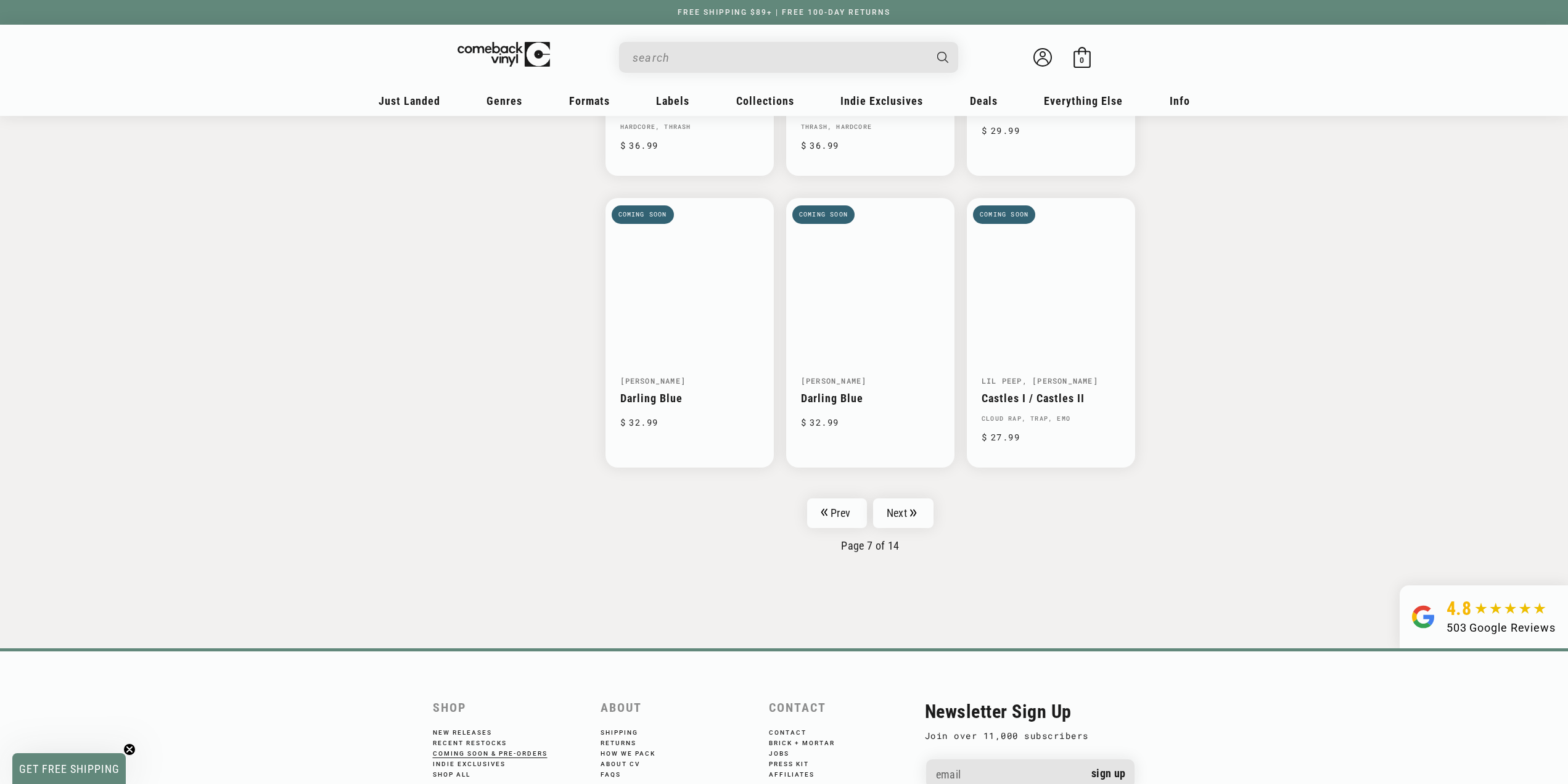
scroll to position [1789, 0]
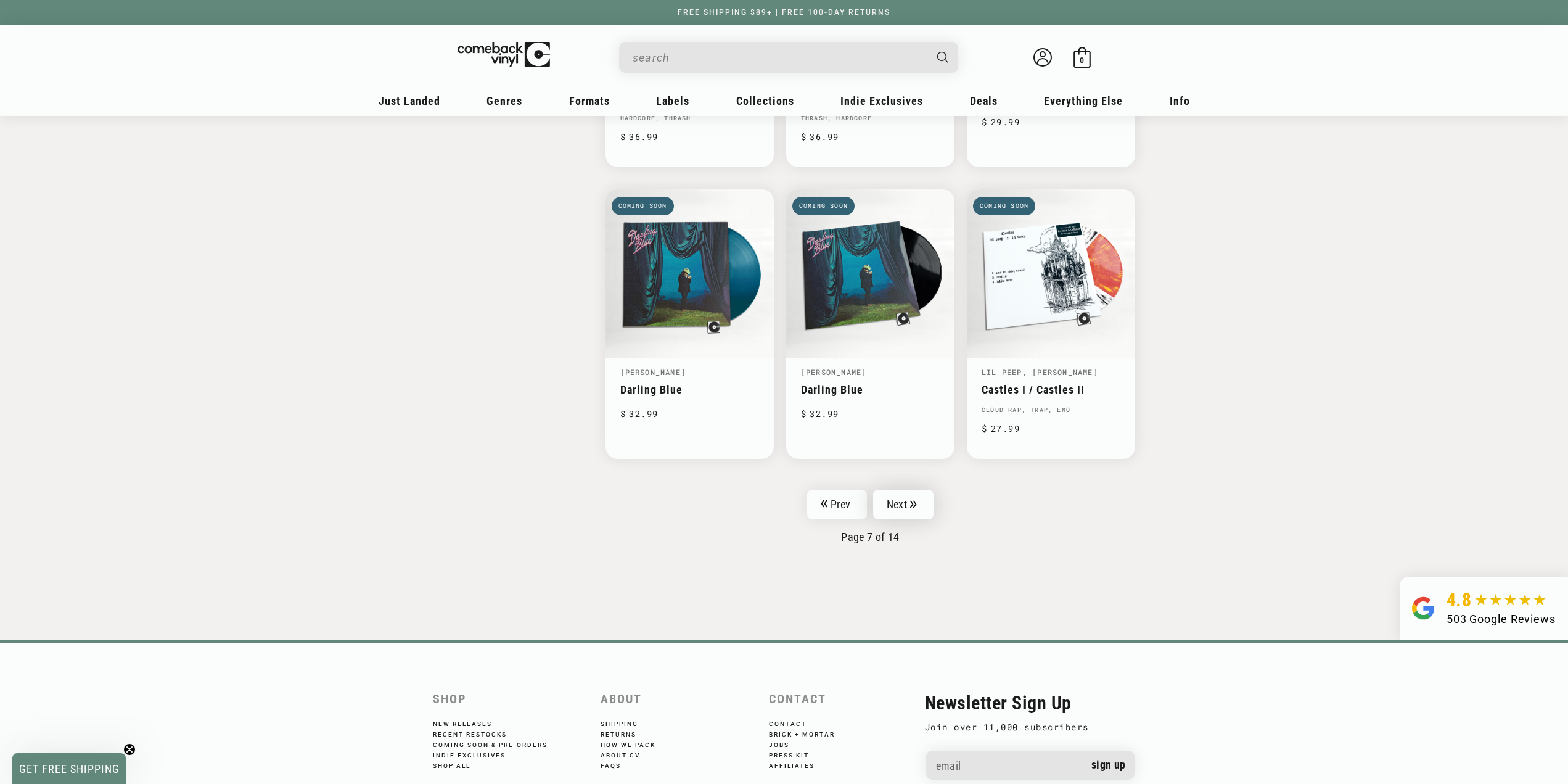
click at [911, 503] on link "Next" at bounding box center [903, 504] width 60 height 30
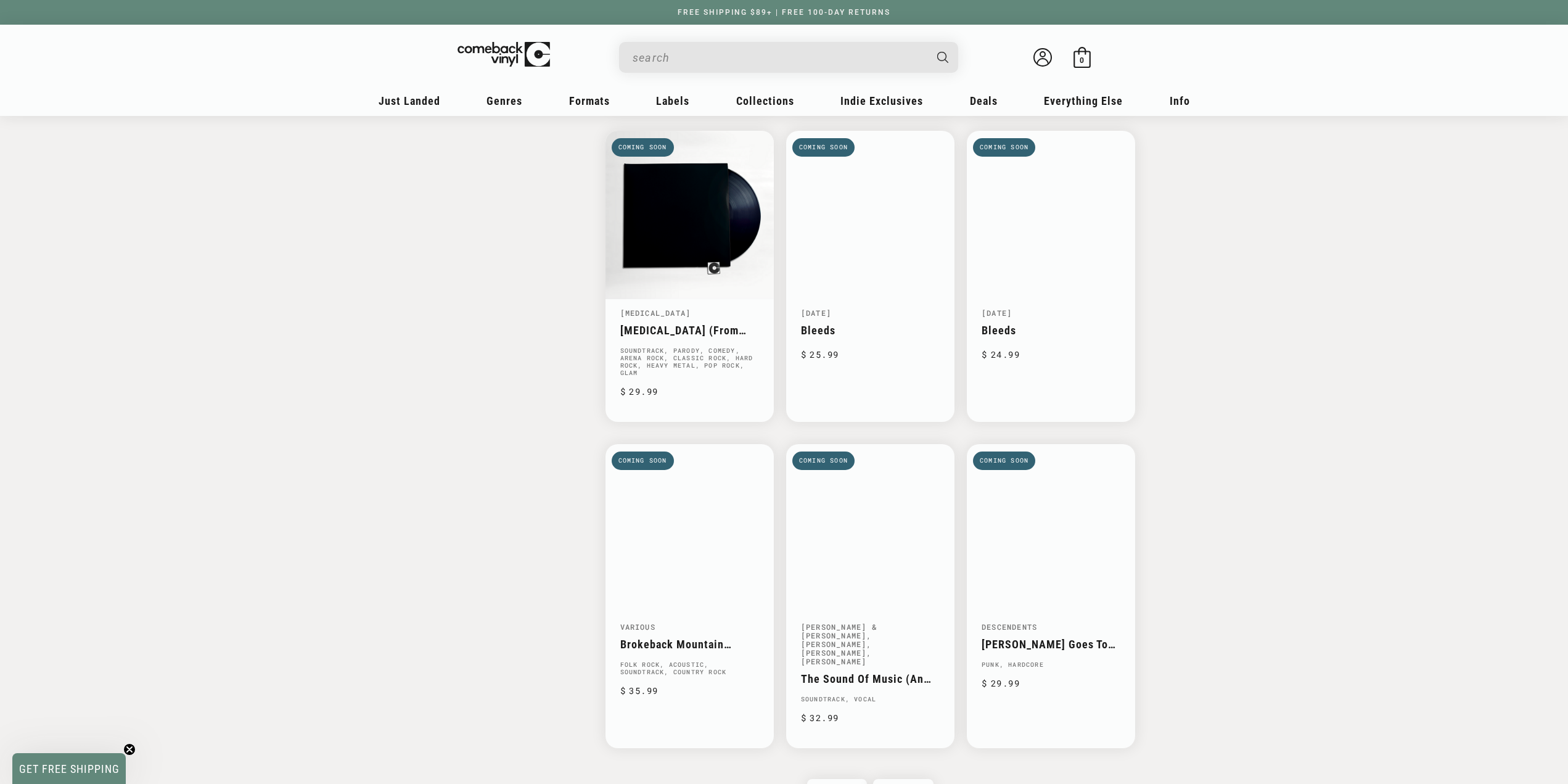
scroll to position [1632, 0]
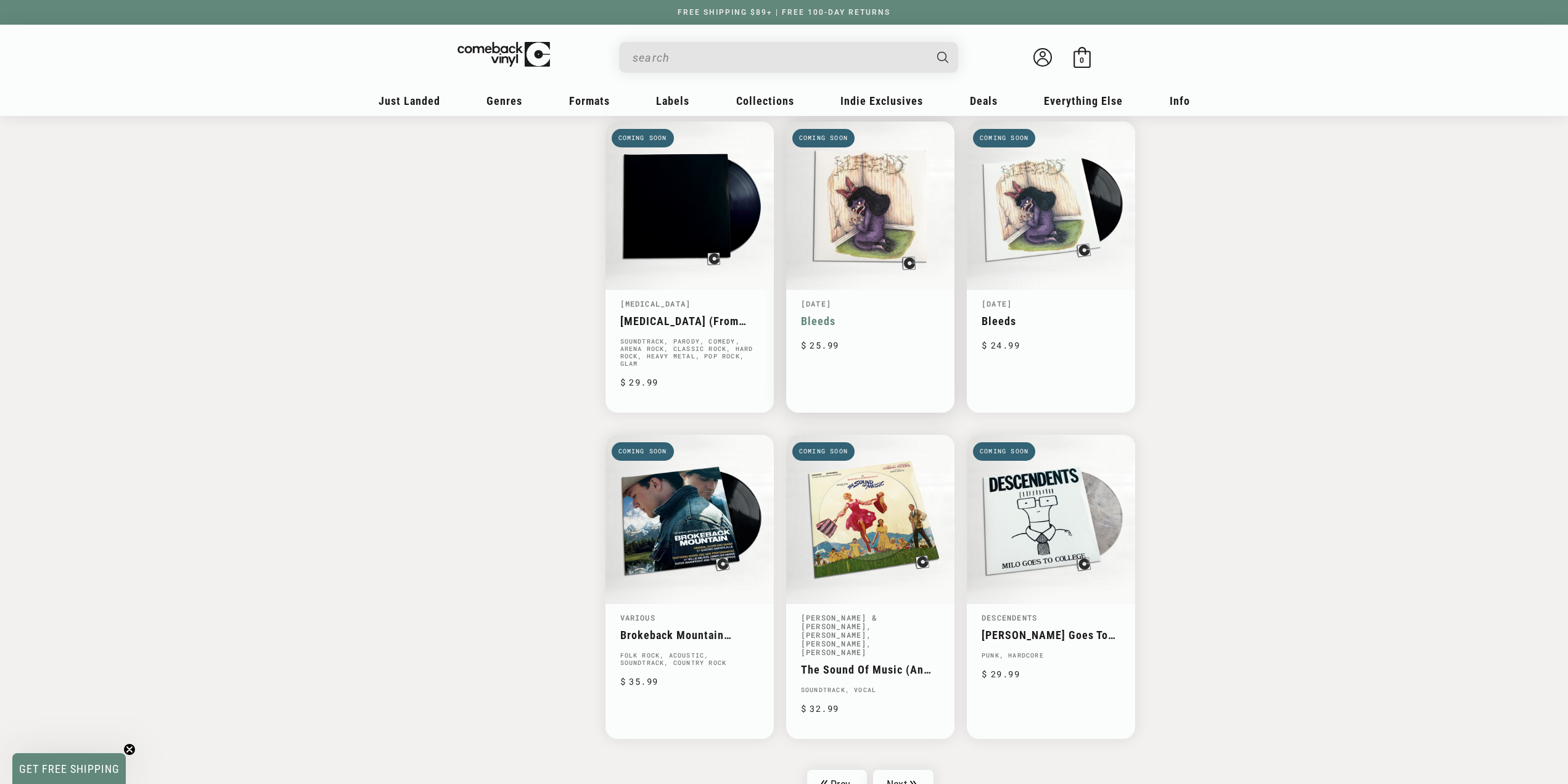
click at [881, 314] on link "Bleeds" at bounding box center [871, 321] width 139 height 13
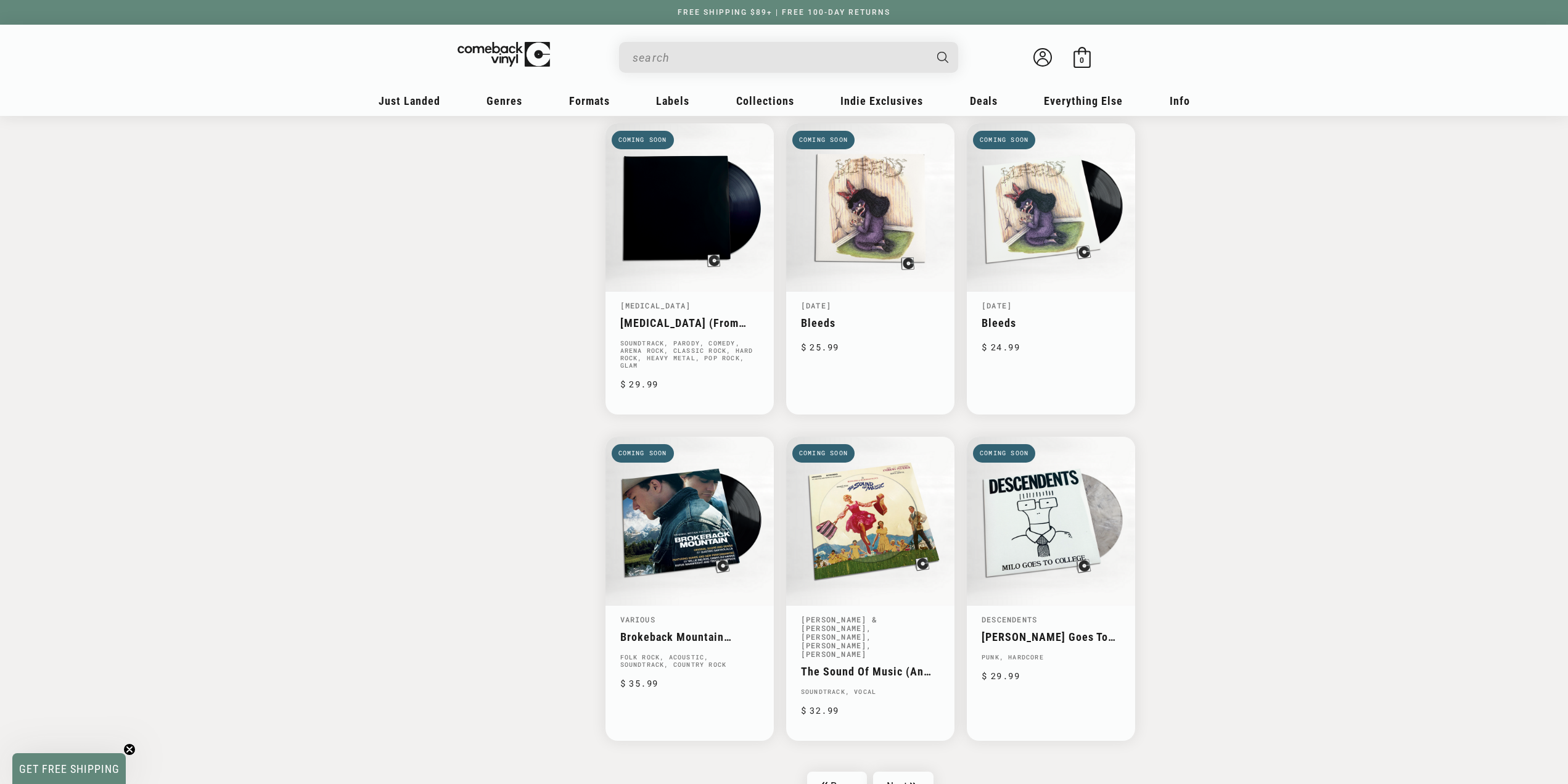
scroll to position [1632, 0]
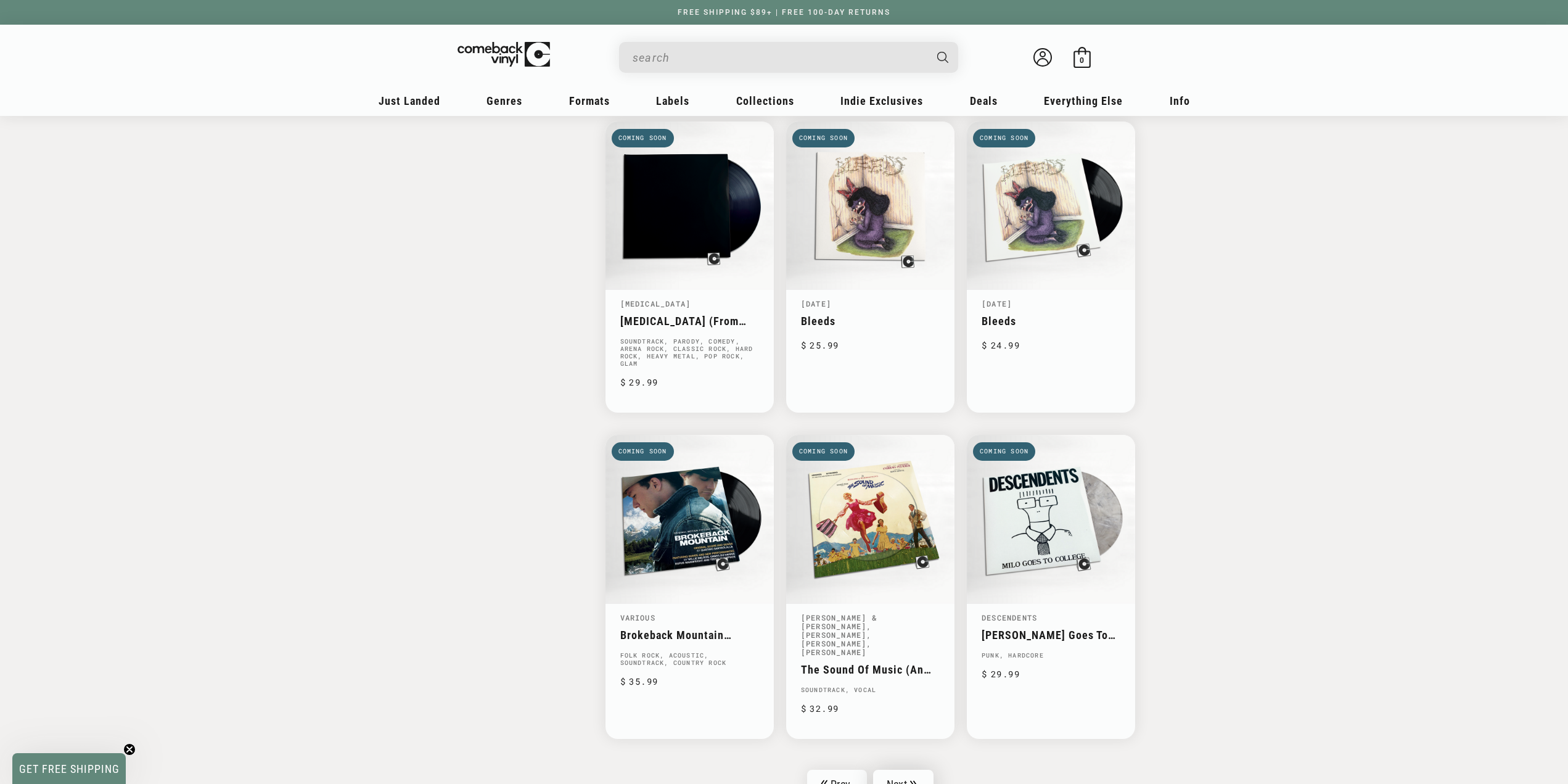
click at [917, 780] on icon "Pagination" at bounding box center [914, 784] width 7 height 8
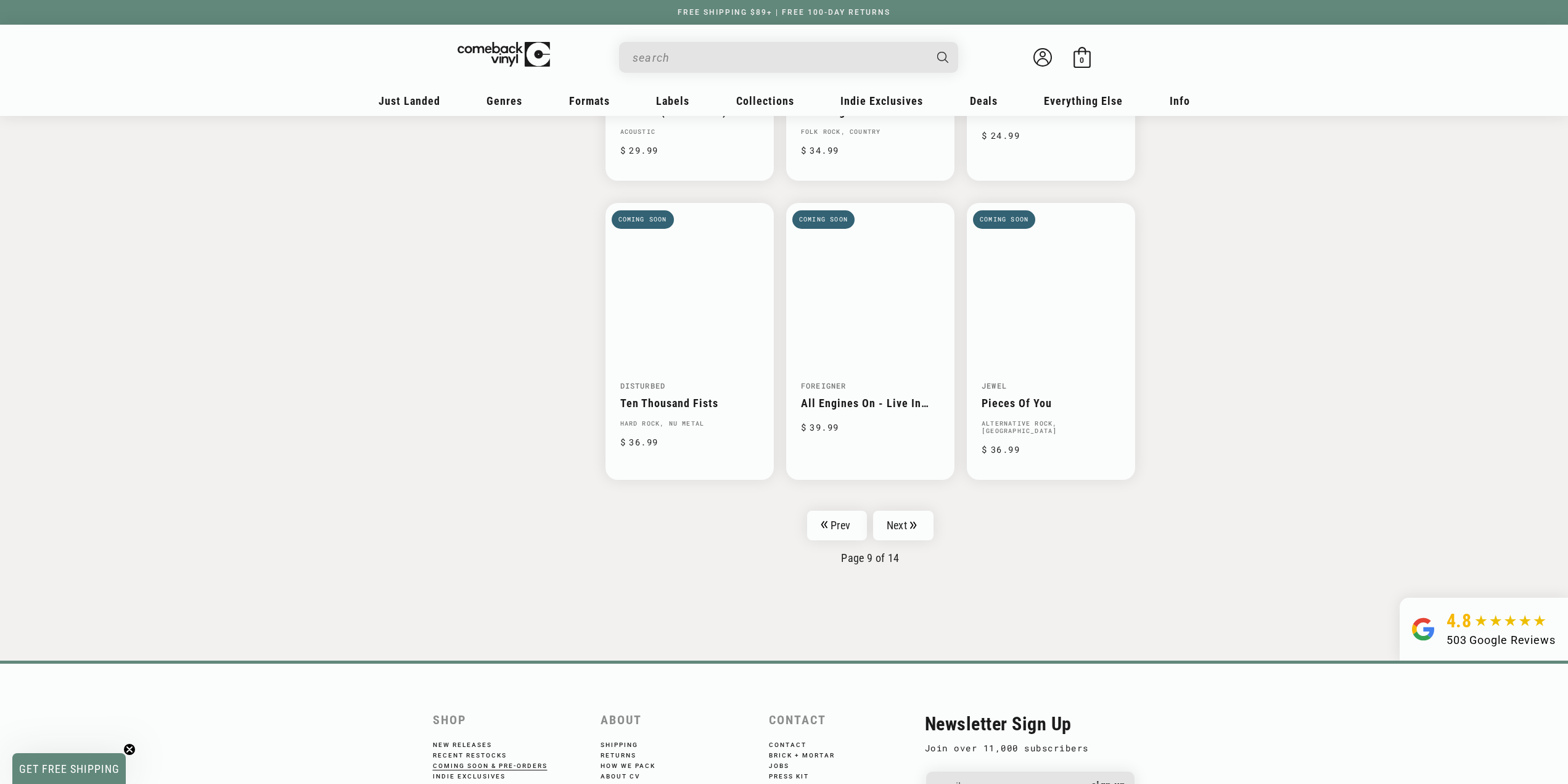
scroll to position [1850, 0]
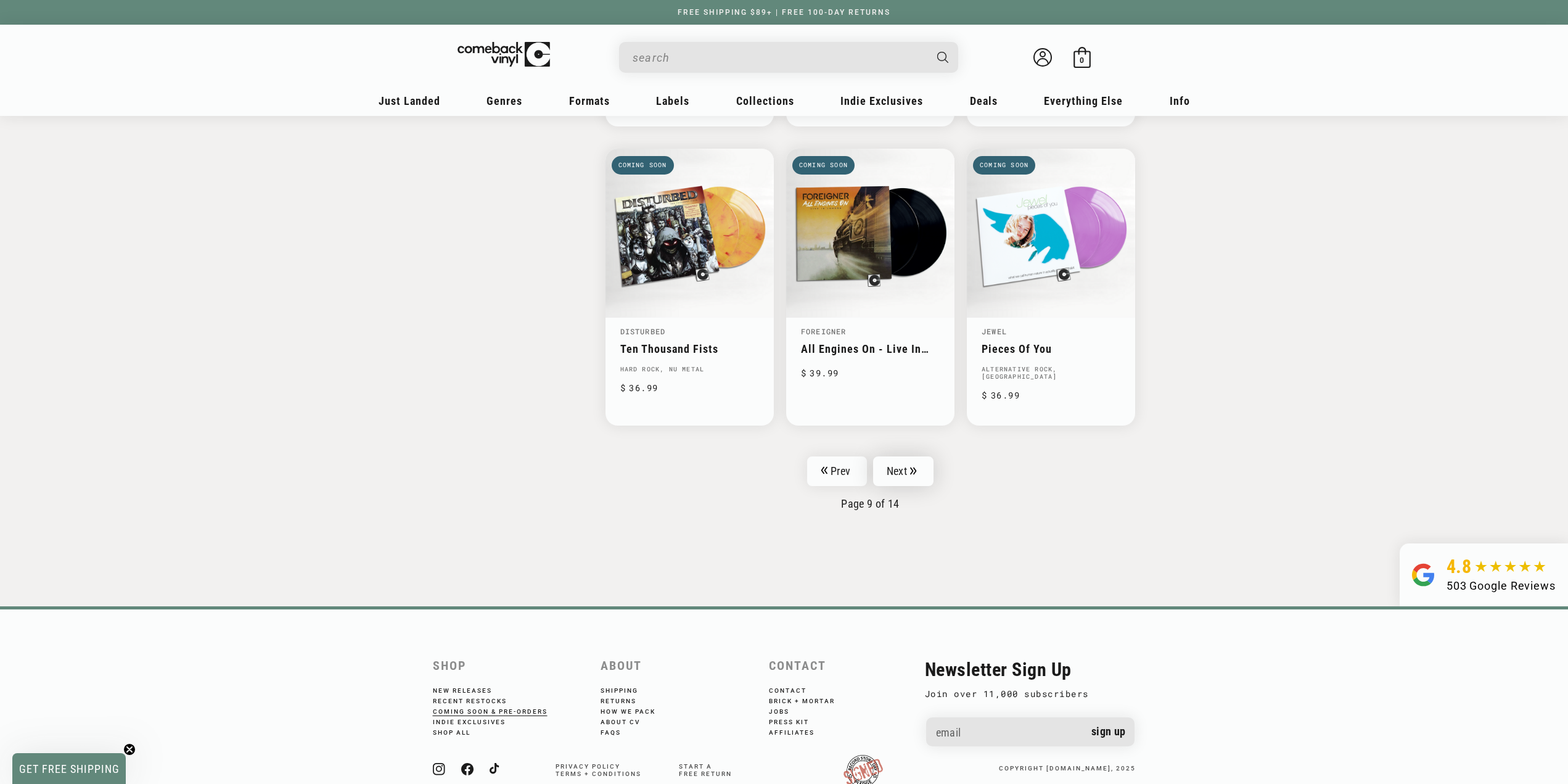
click at [905, 465] on link "Next" at bounding box center [903, 471] width 60 height 30
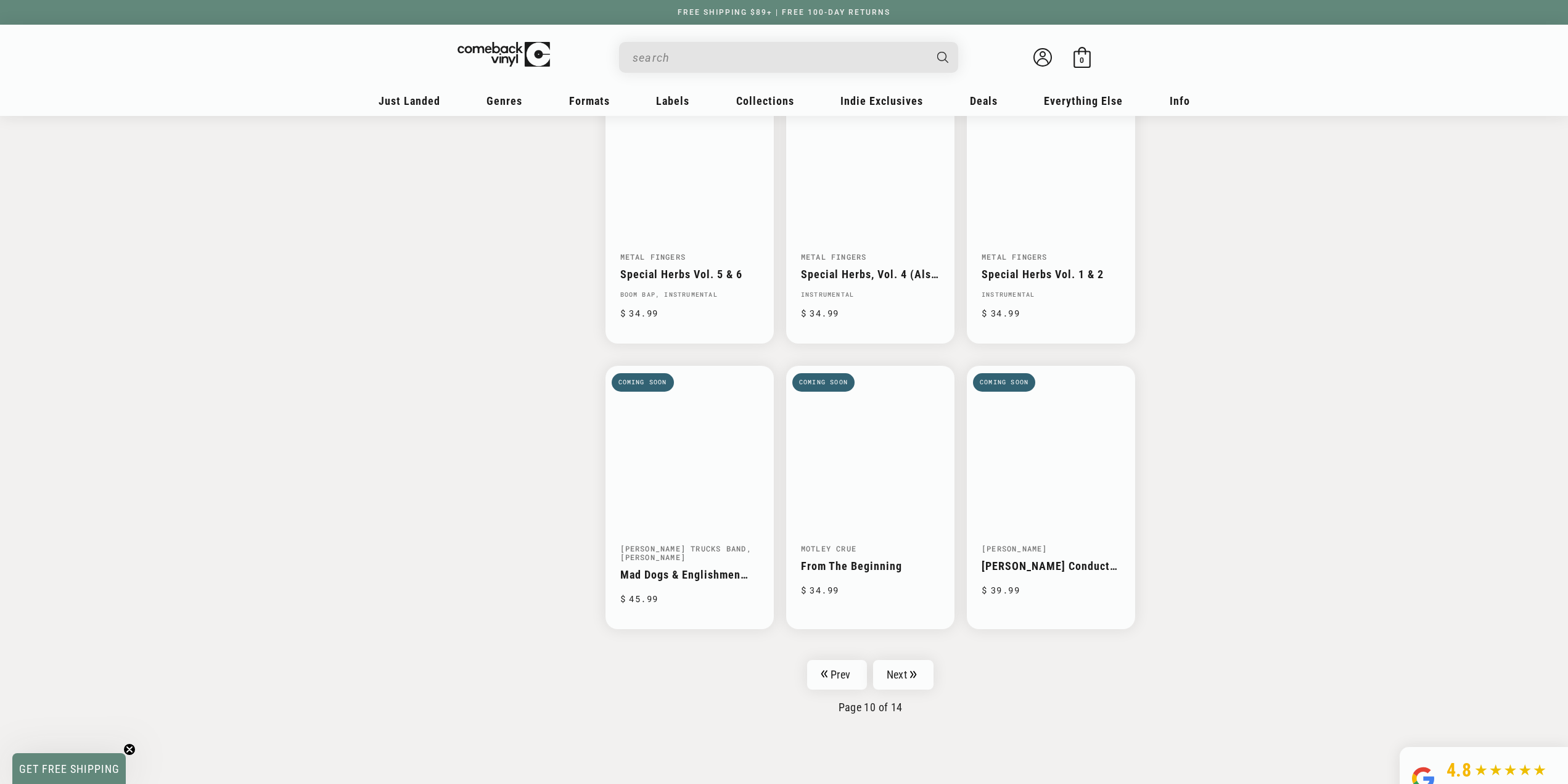
scroll to position [1635, 0]
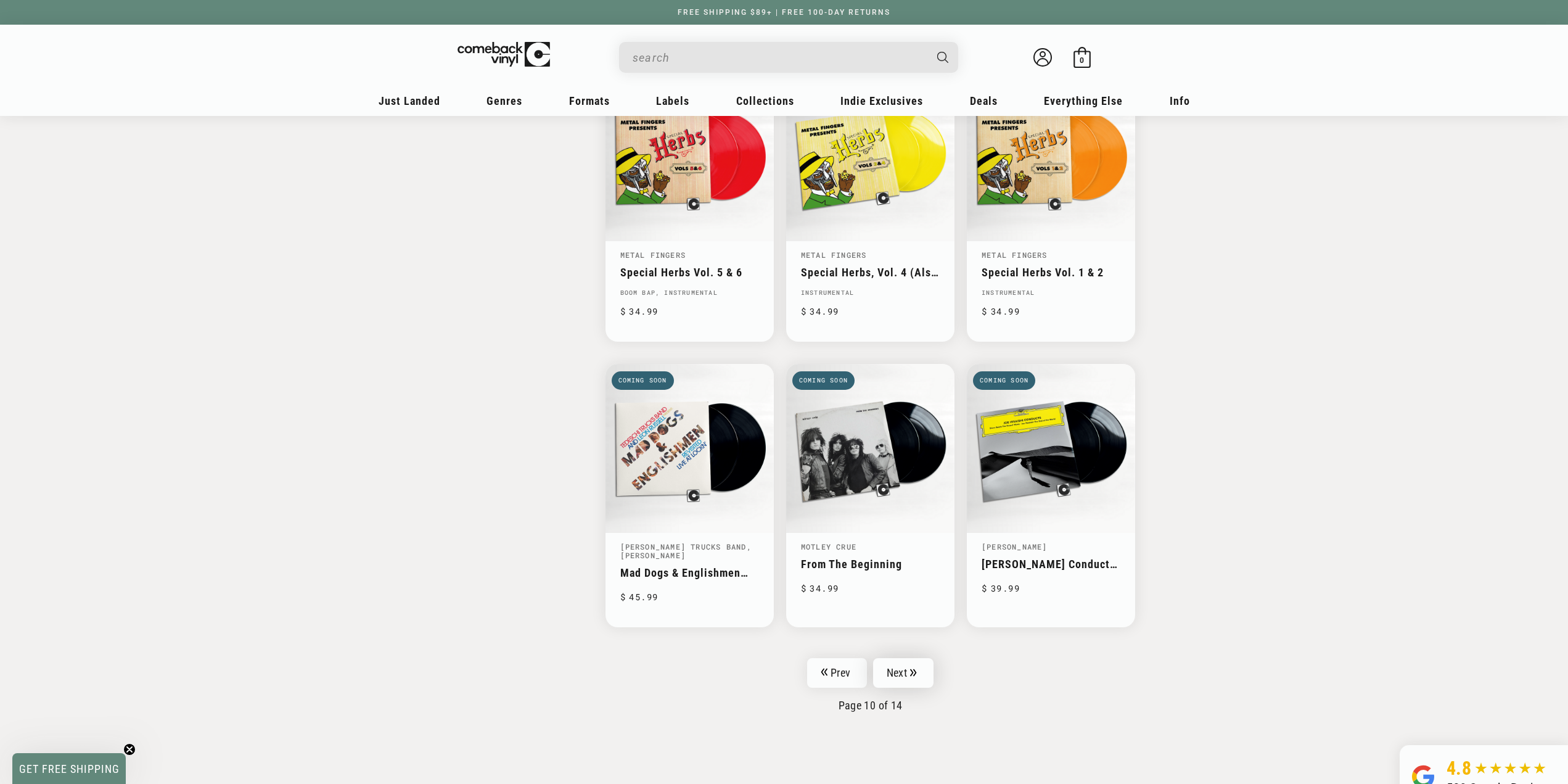
click at [915, 668] on icon "Pagination" at bounding box center [914, 673] width 7 height 8
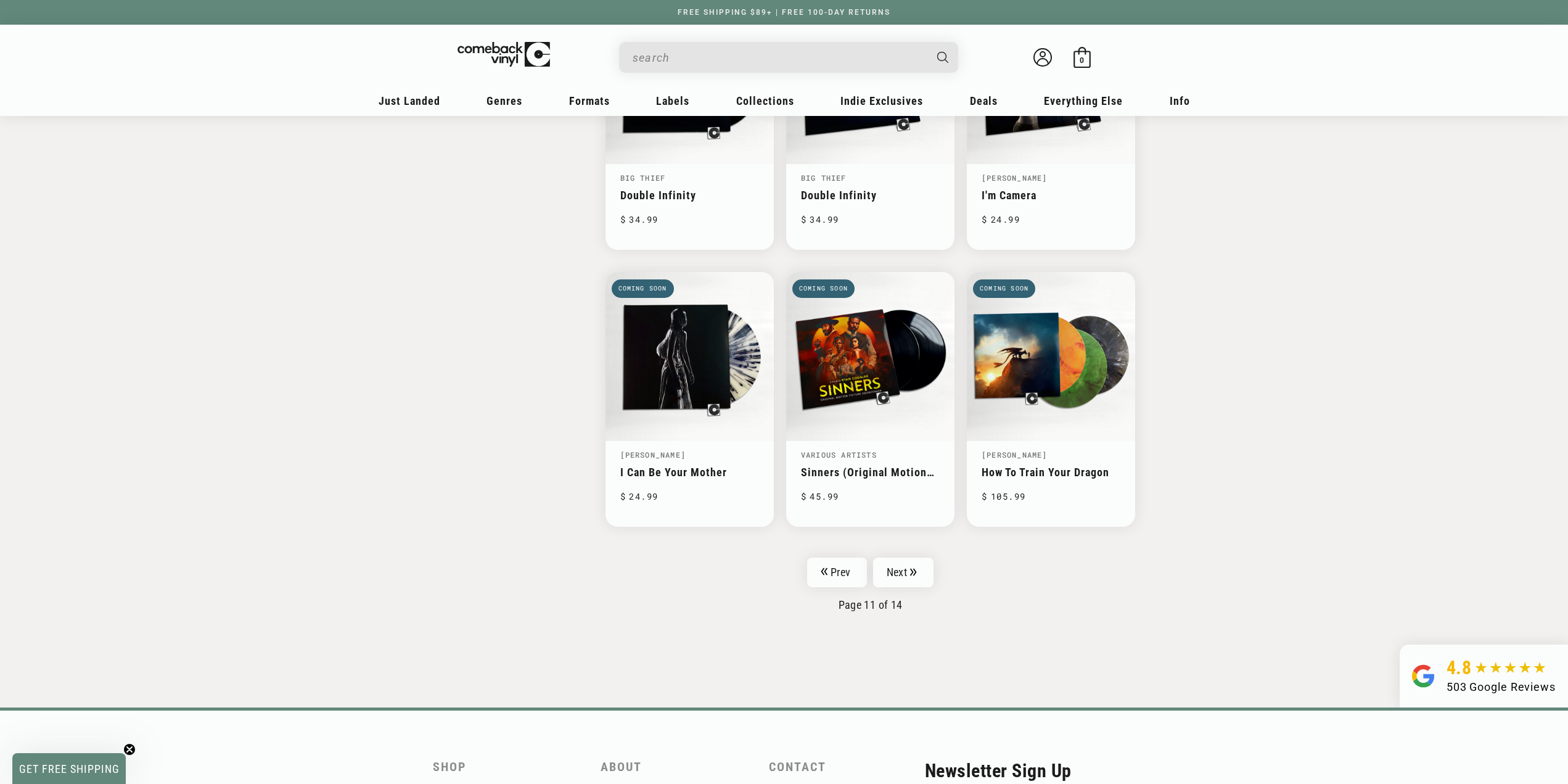
scroll to position [1759, 0]
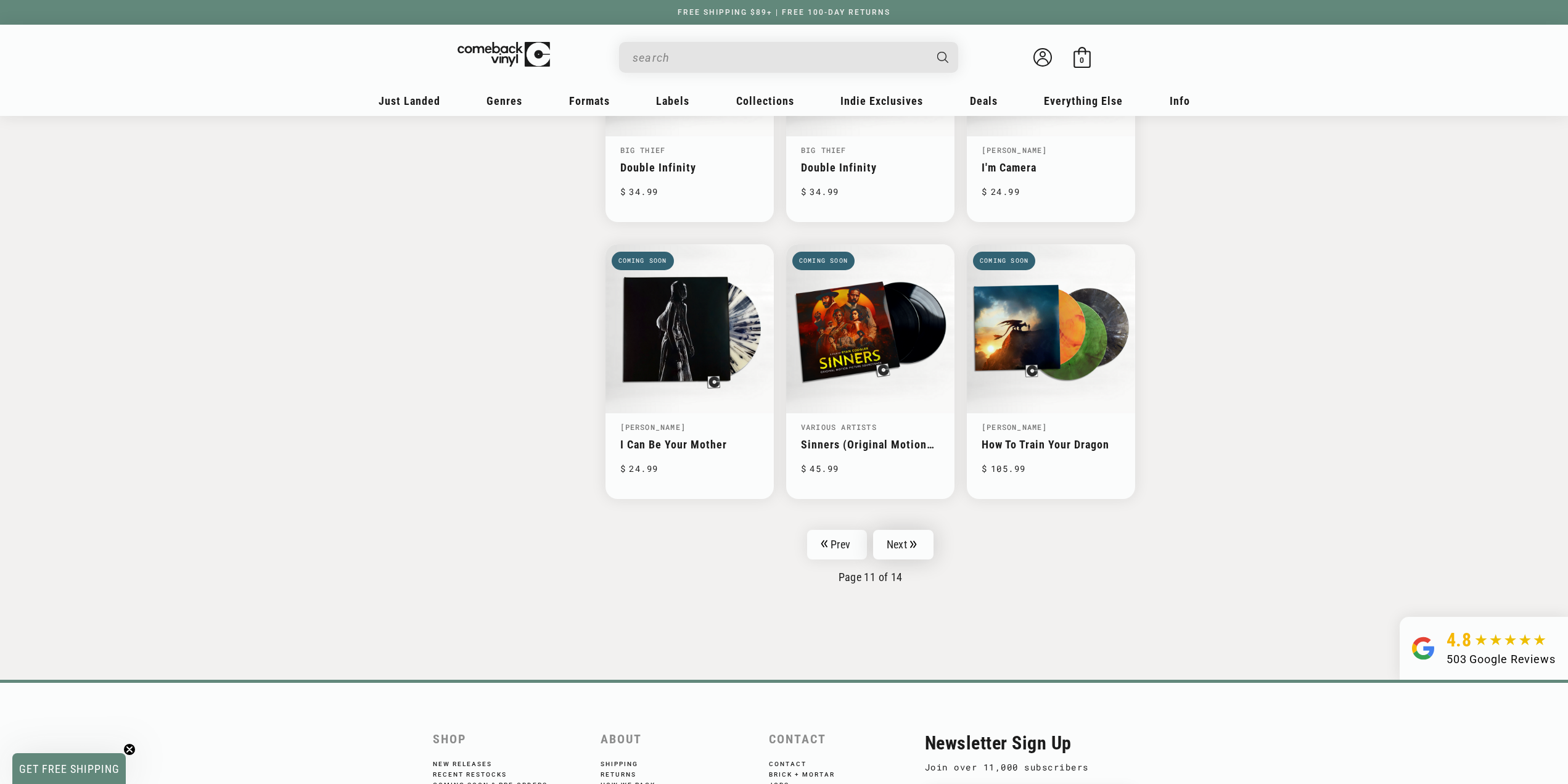
click at [886, 530] on link "Next" at bounding box center [903, 545] width 60 height 30
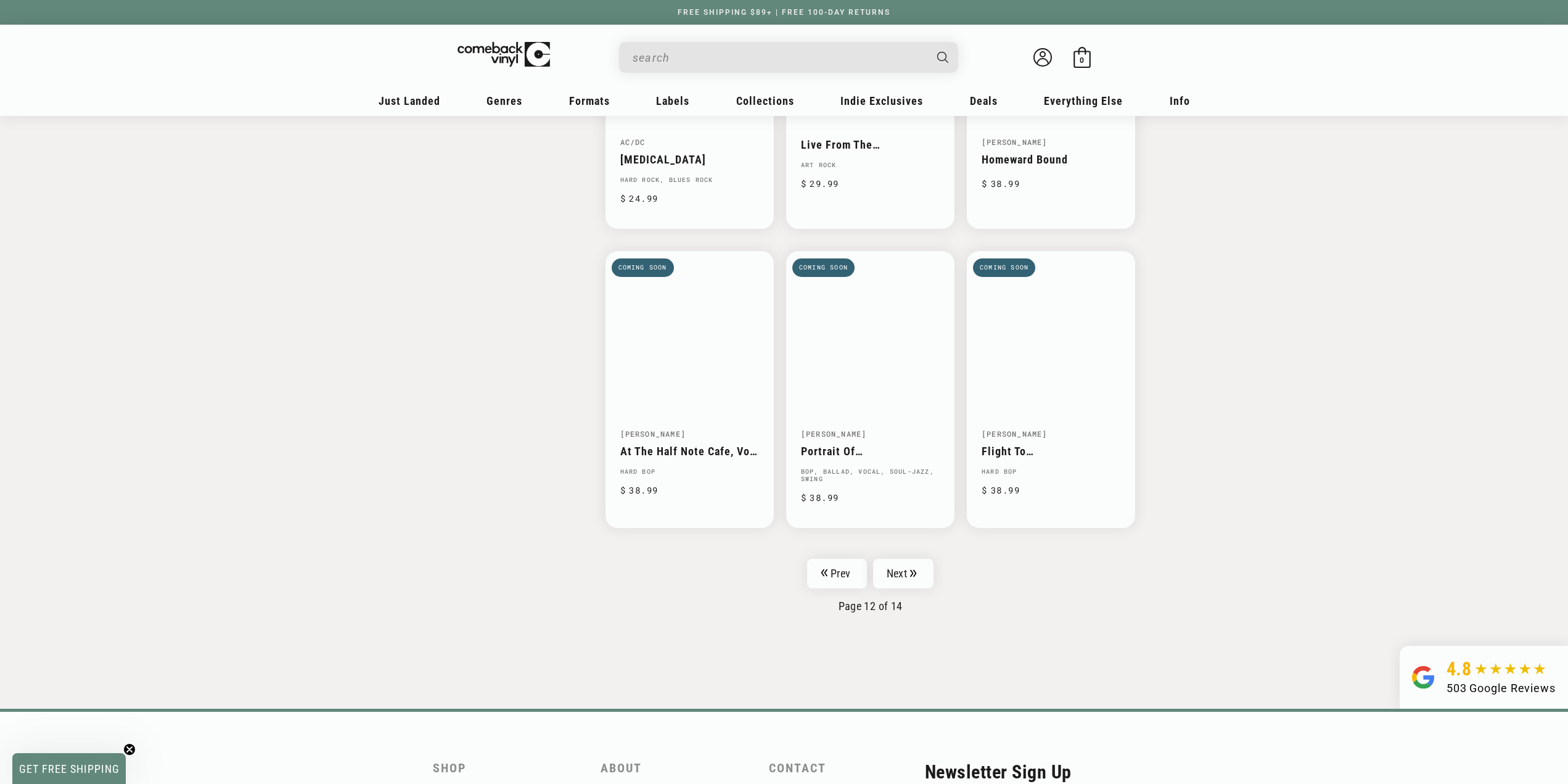
scroll to position [1832, 0]
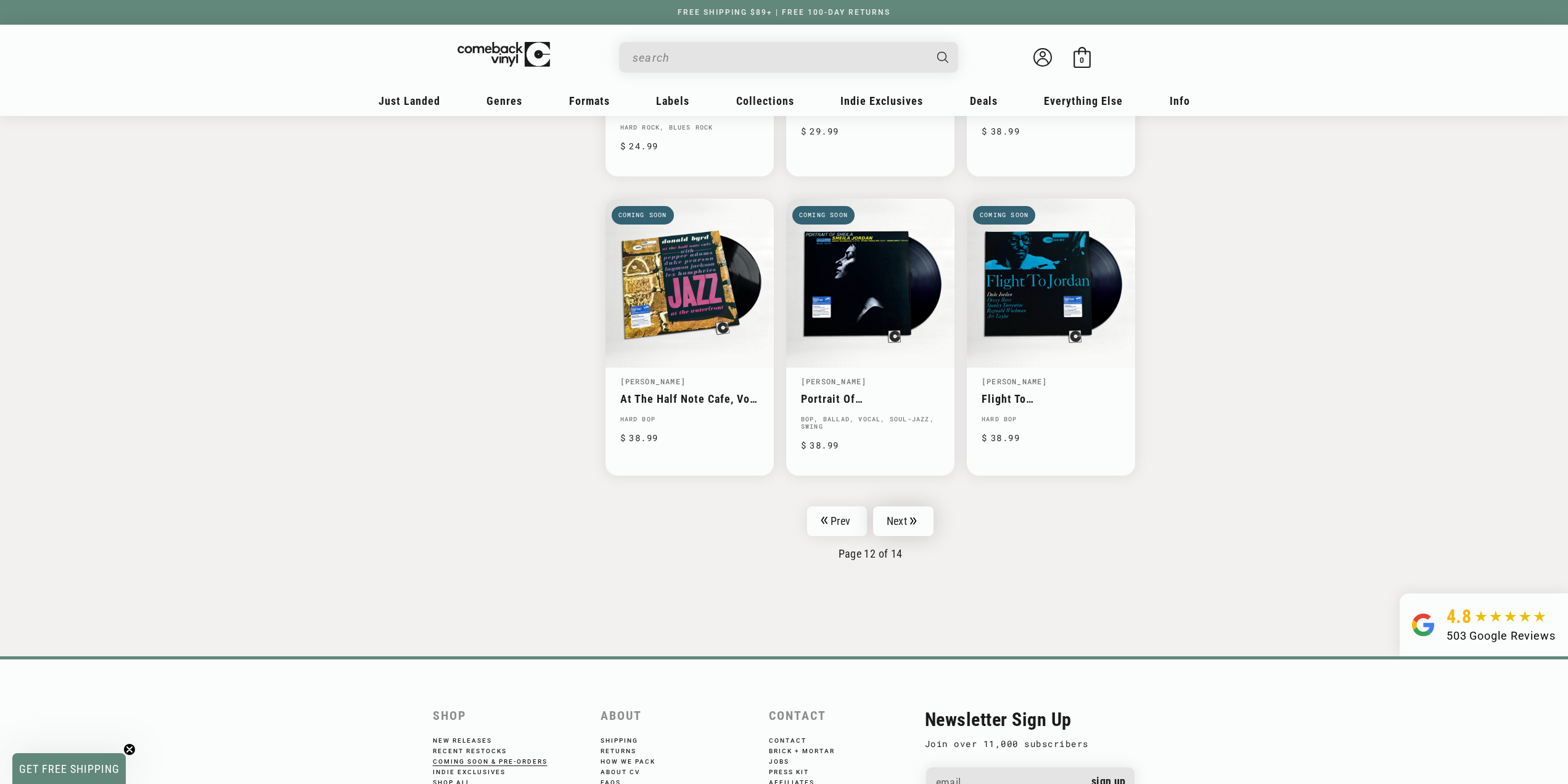
click at [931, 518] on link "Next" at bounding box center [903, 521] width 60 height 30
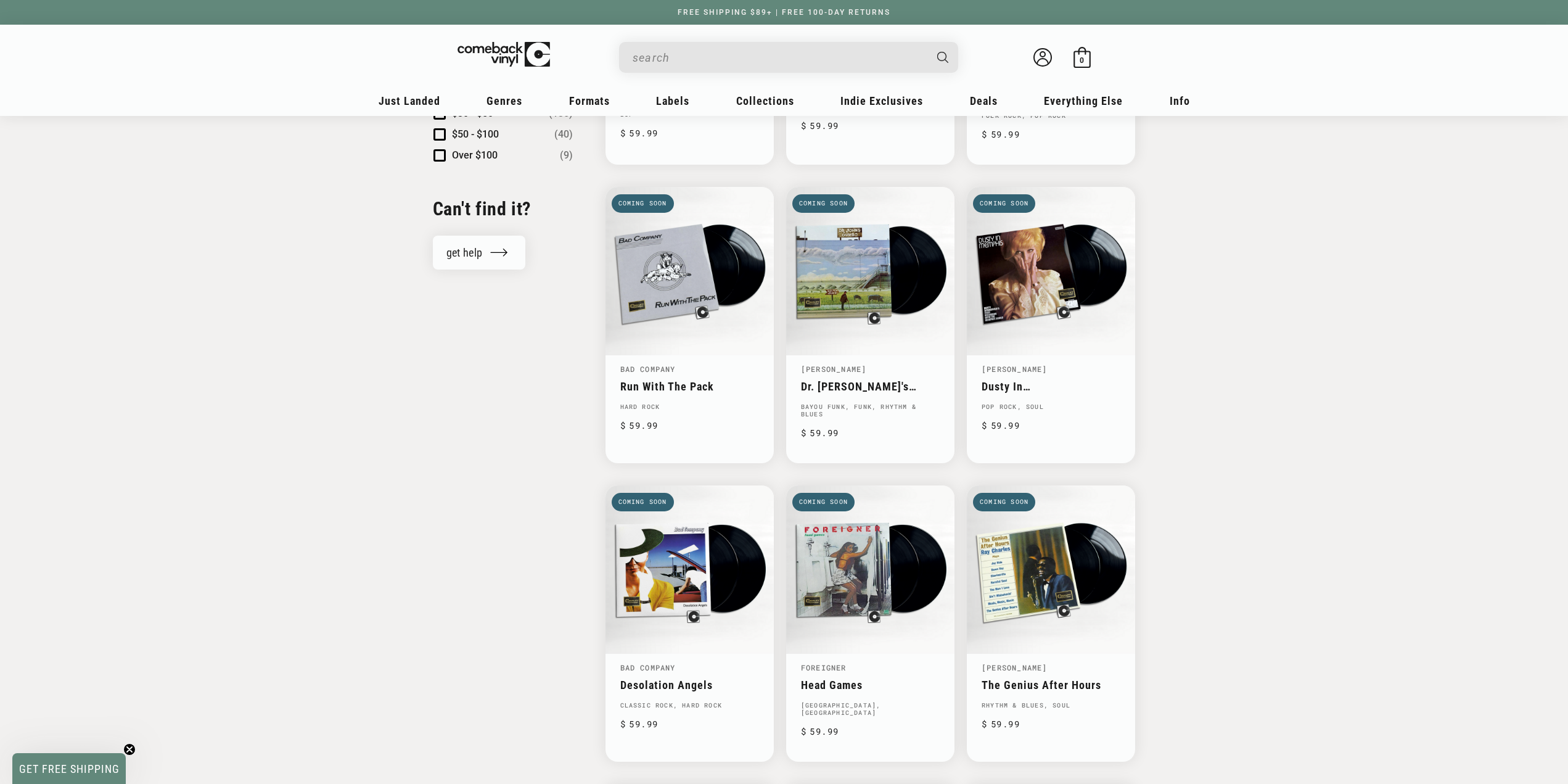
scroll to position [1176, 0]
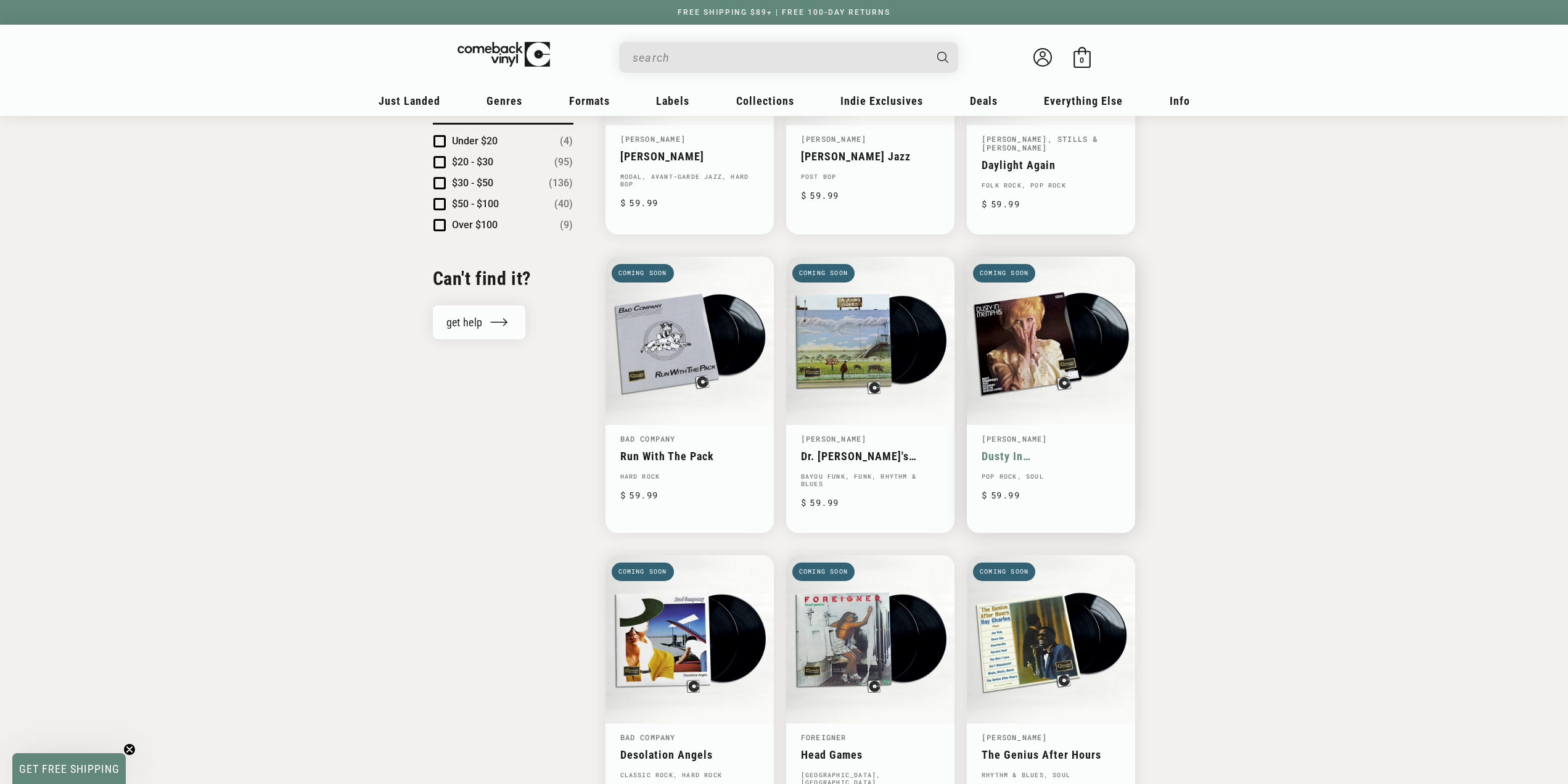
click at [1023, 450] on link "Dusty In [GEOGRAPHIC_DATA]" at bounding box center [1051, 456] width 139 height 13
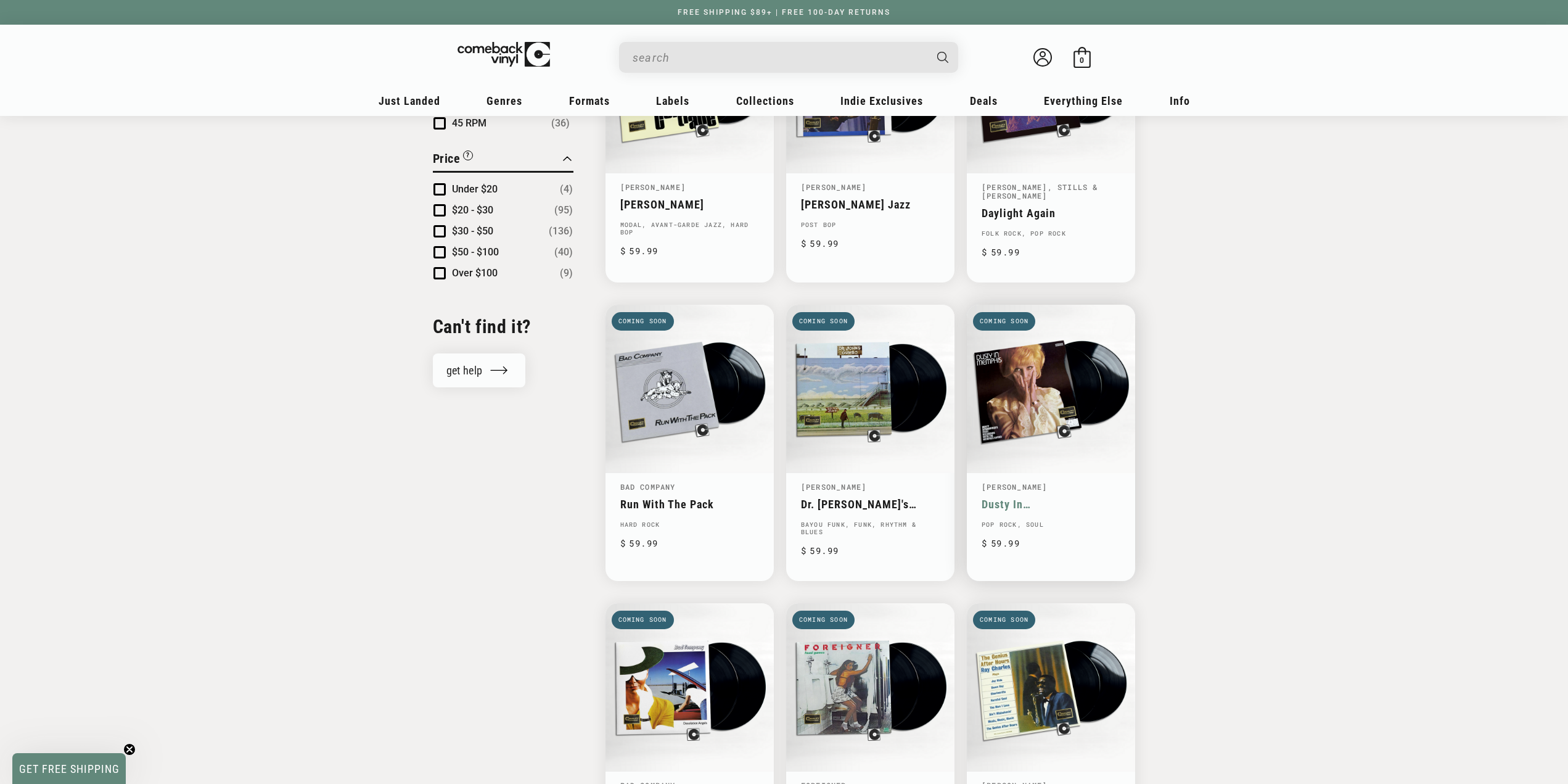
scroll to position [1176, 0]
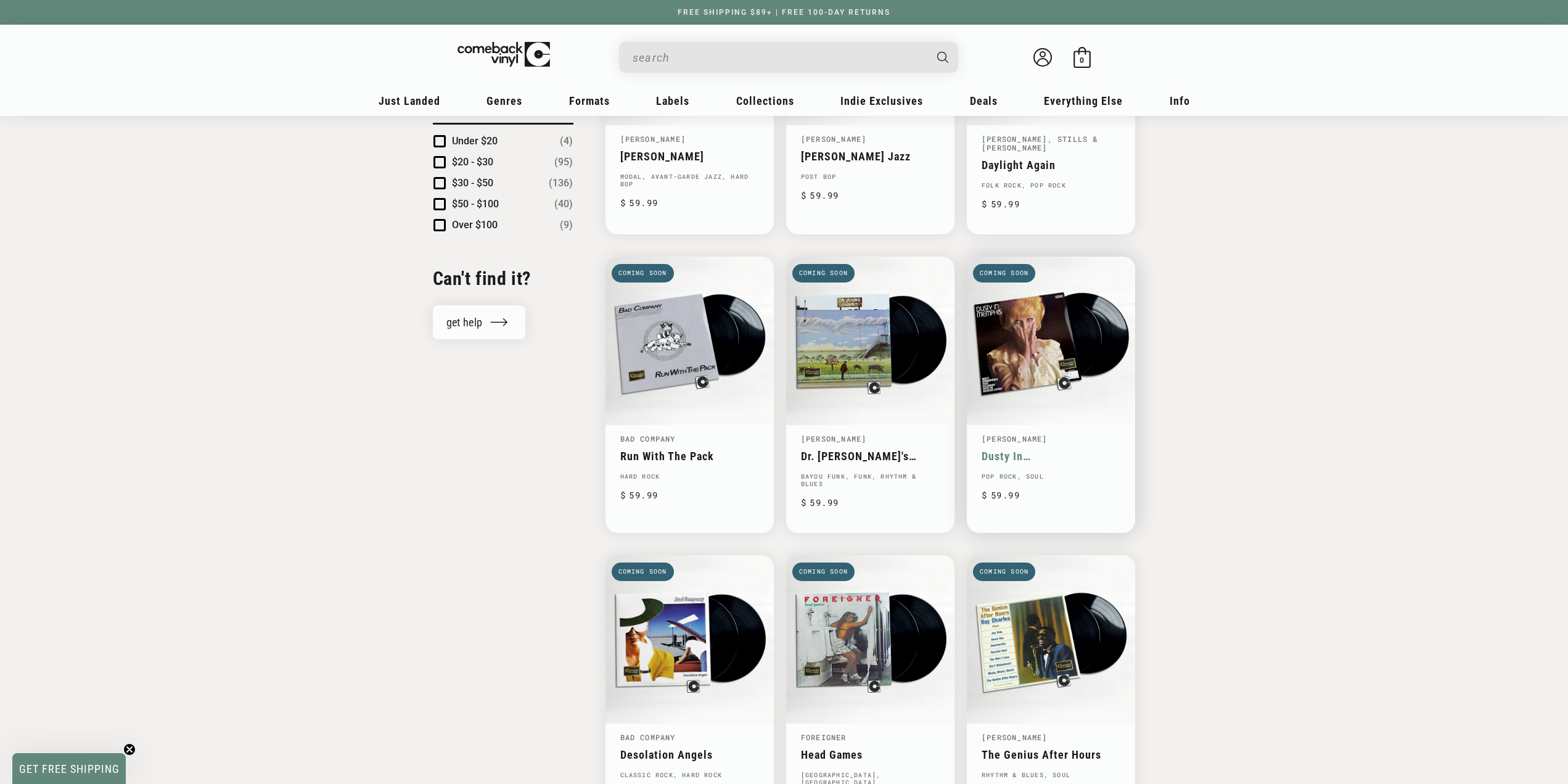
click at [1042, 450] on link "Dusty In [GEOGRAPHIC_DATA]" at bounding box center [1051, 456] width 139 height 13
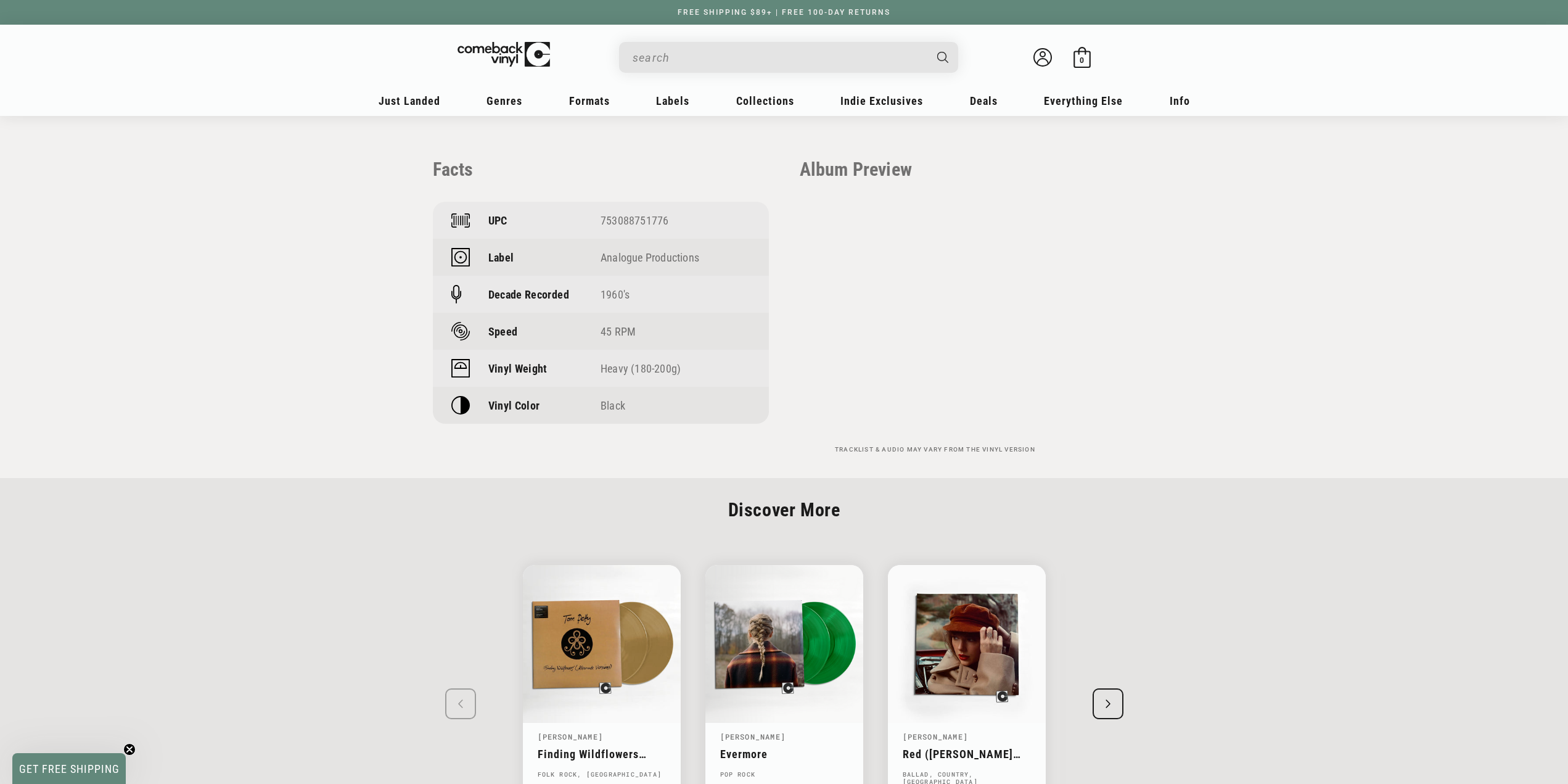
scroll to position [832, 0]
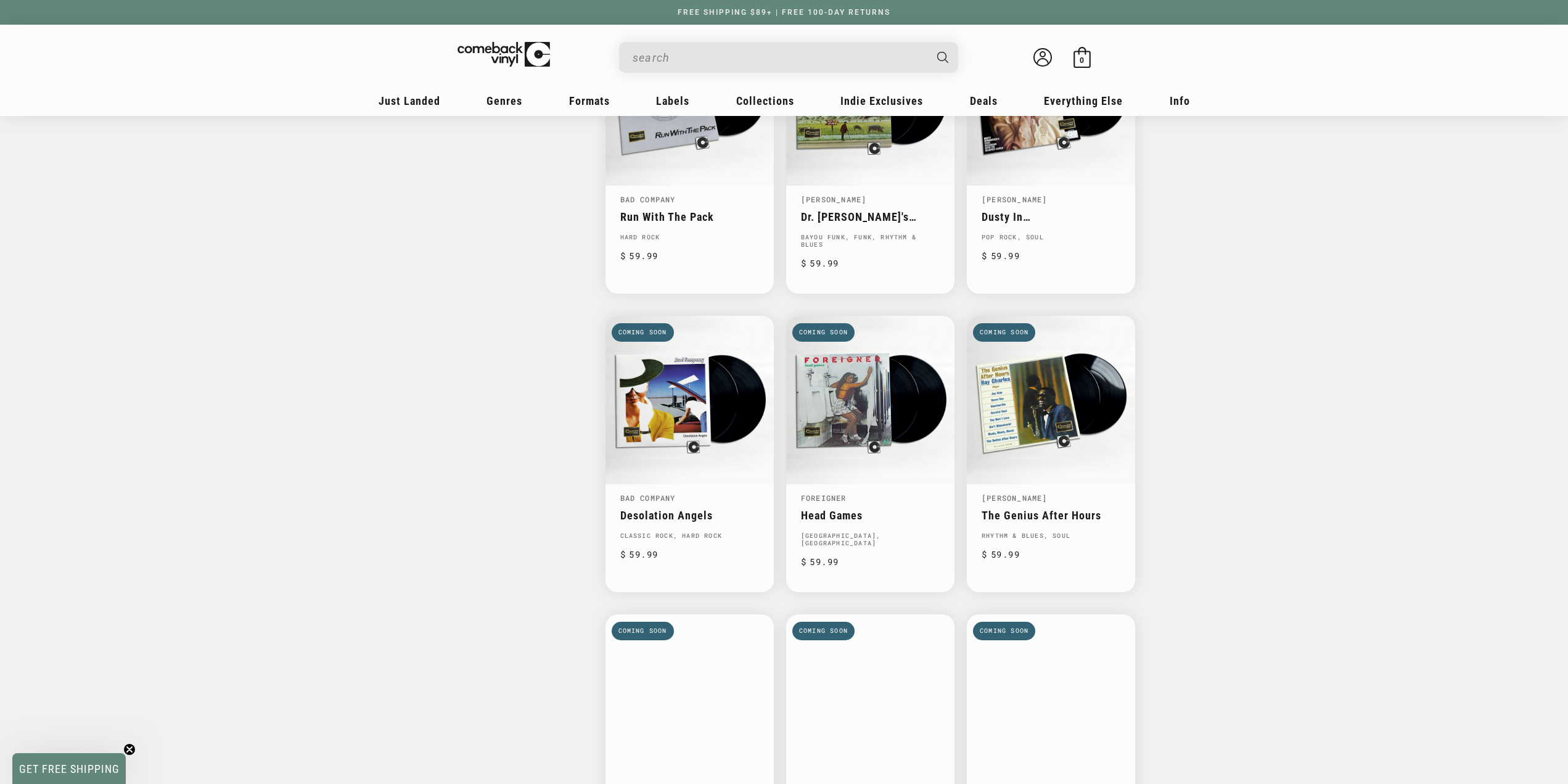
scroll to position [1702, 0]
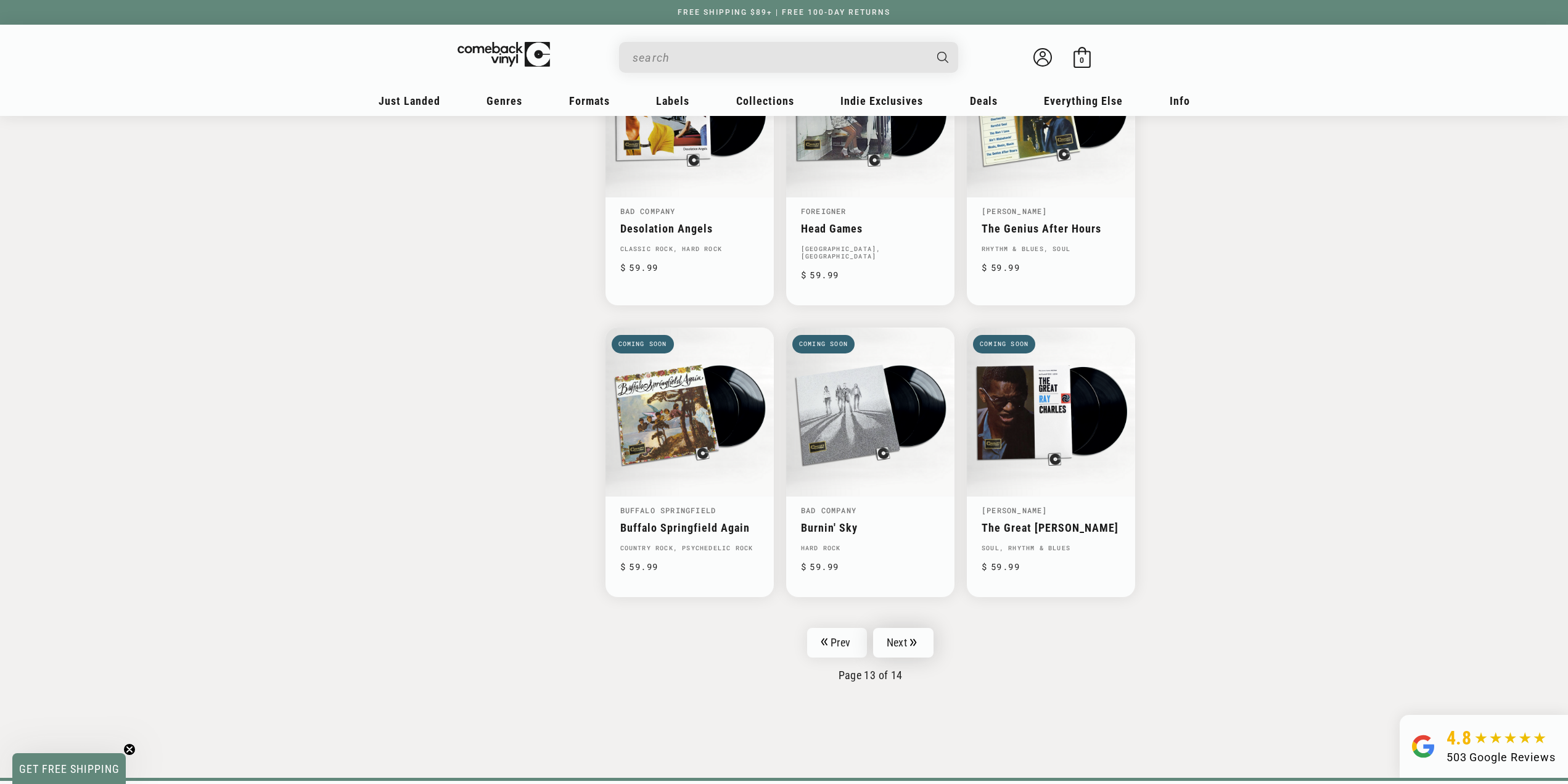
click at [912, 638] on icon "Pagination" at bounding box center [914, 642] width 7 height 8
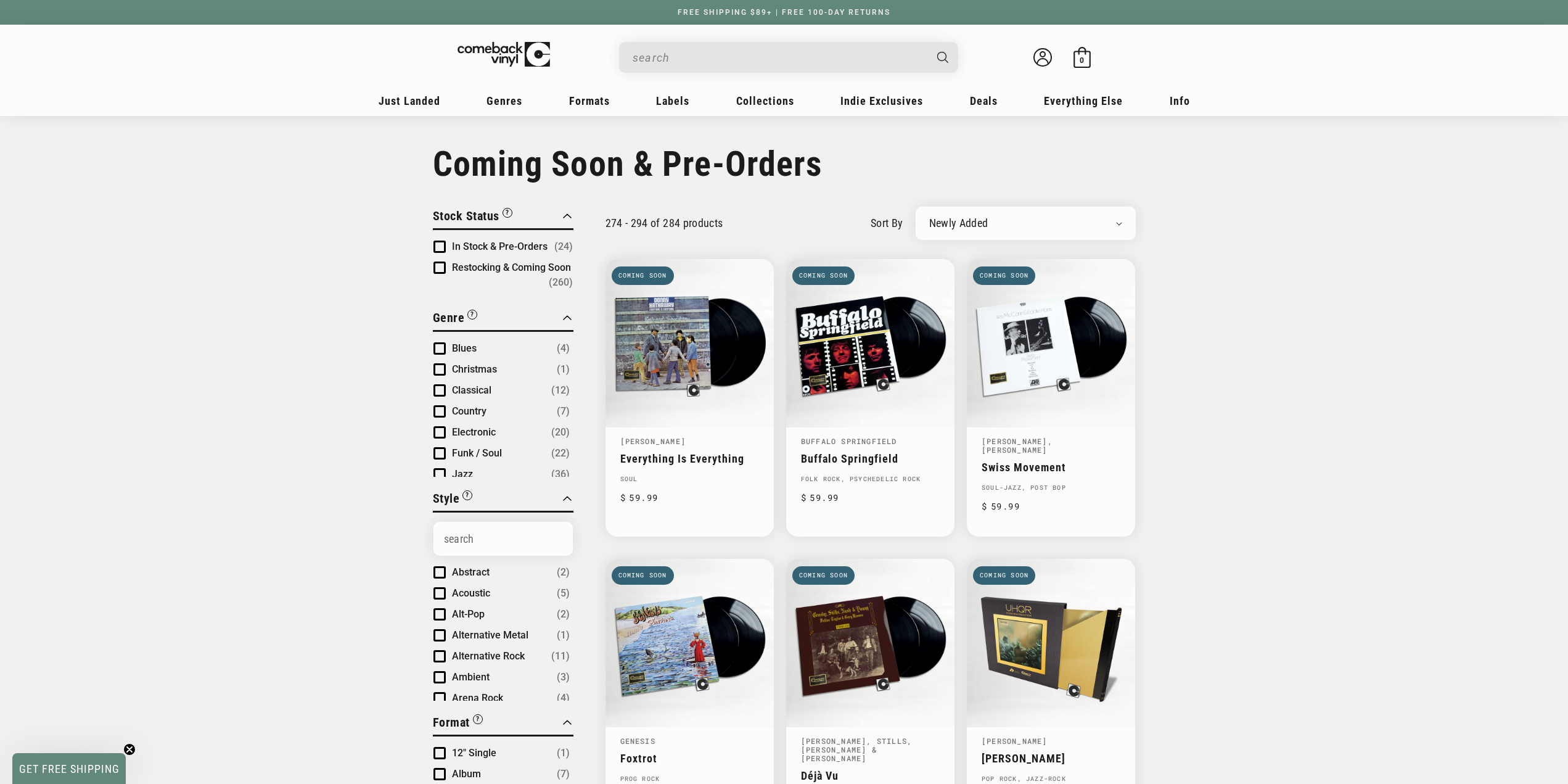
click at [704, 60] on input "When autocomplete results are available use up and down arrows to review and en…" at bounding box center [779, 58] width 292 height 26
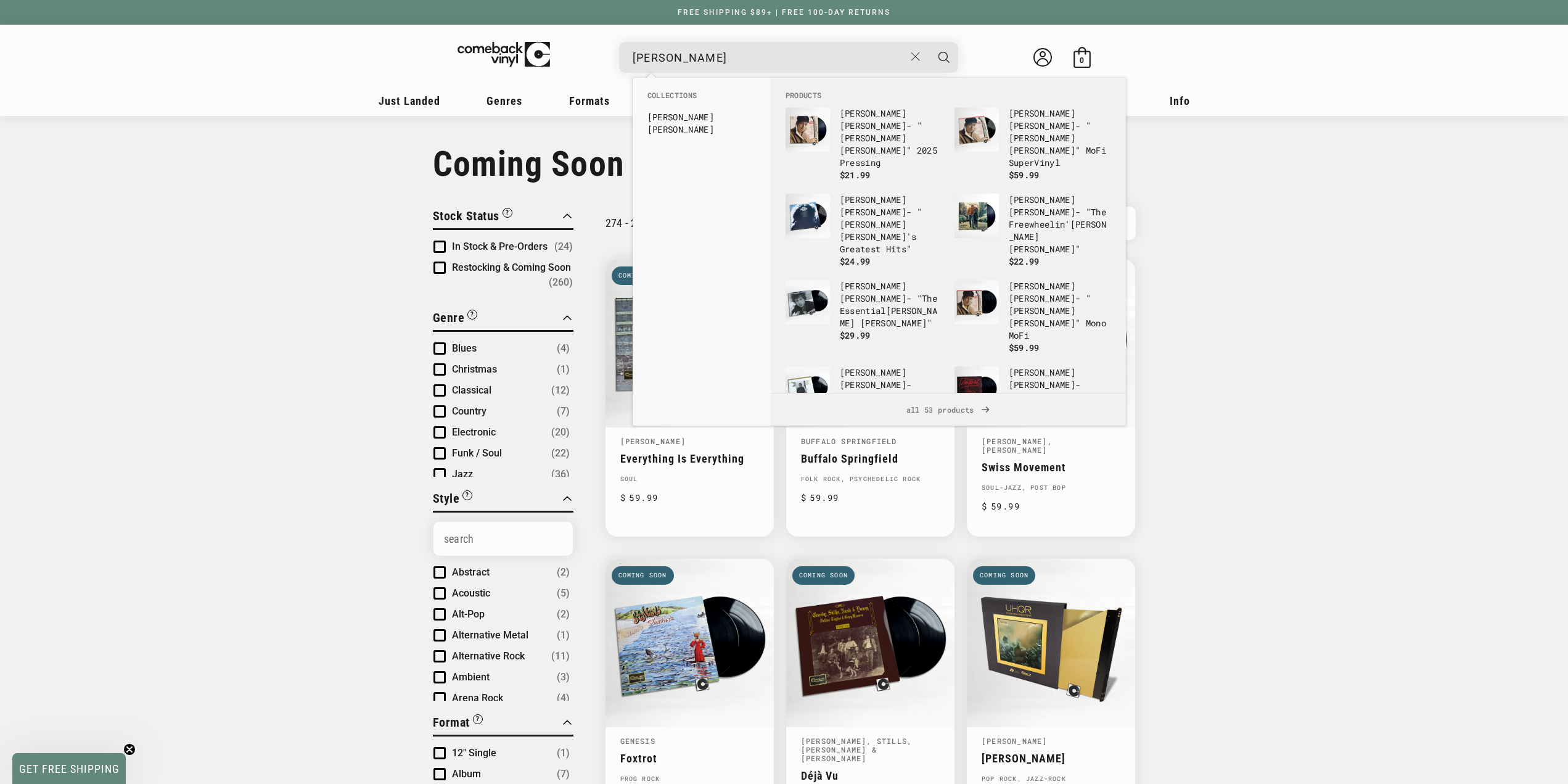
type input "[PERSON_NAME]"
click at [928, 42] on button "Search" at bounding box center [943, 57] width 31 height 31
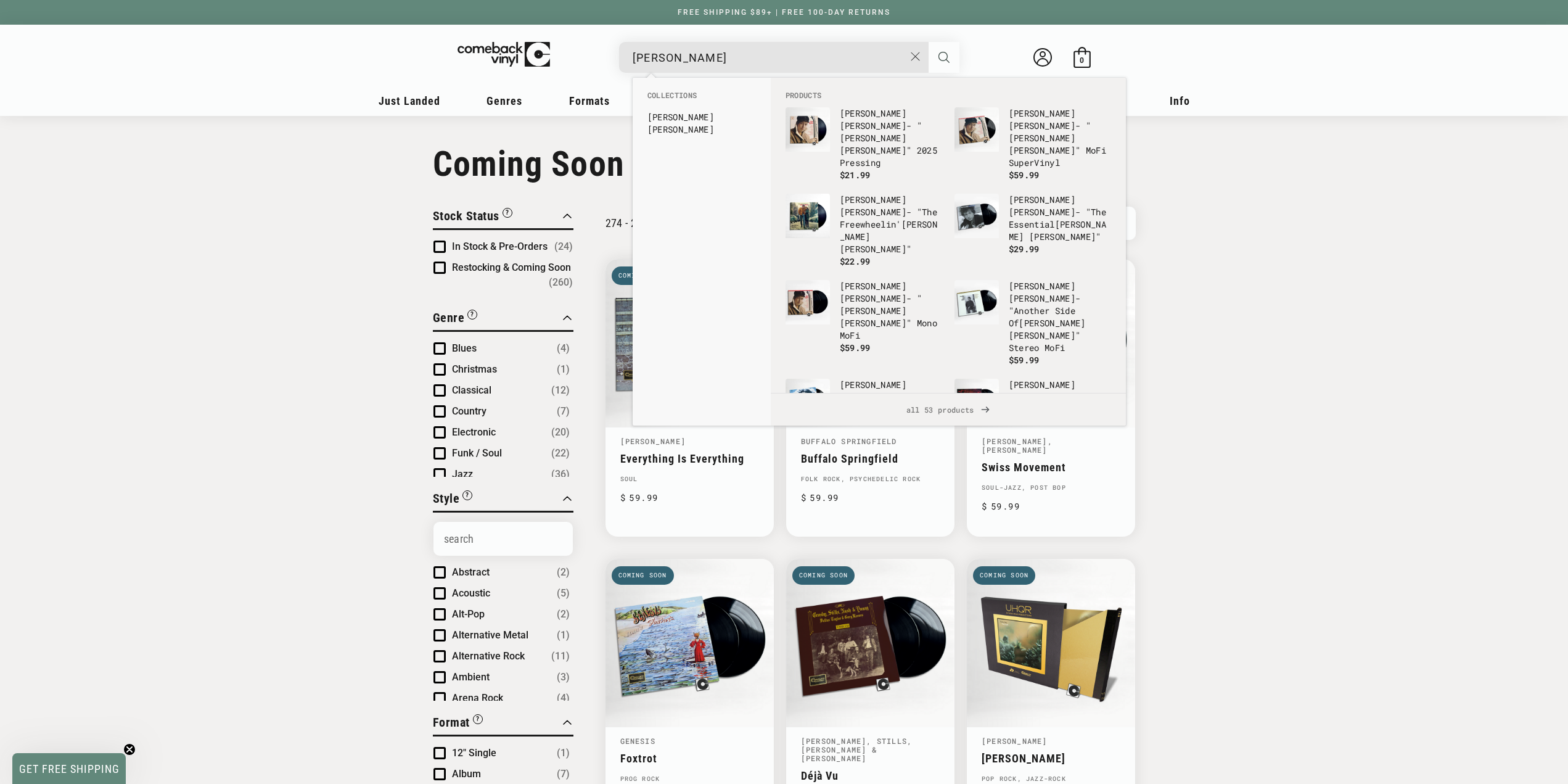
click at [942, 59] on icon "Search" at bounding box center [943, 57] width 11 height 11
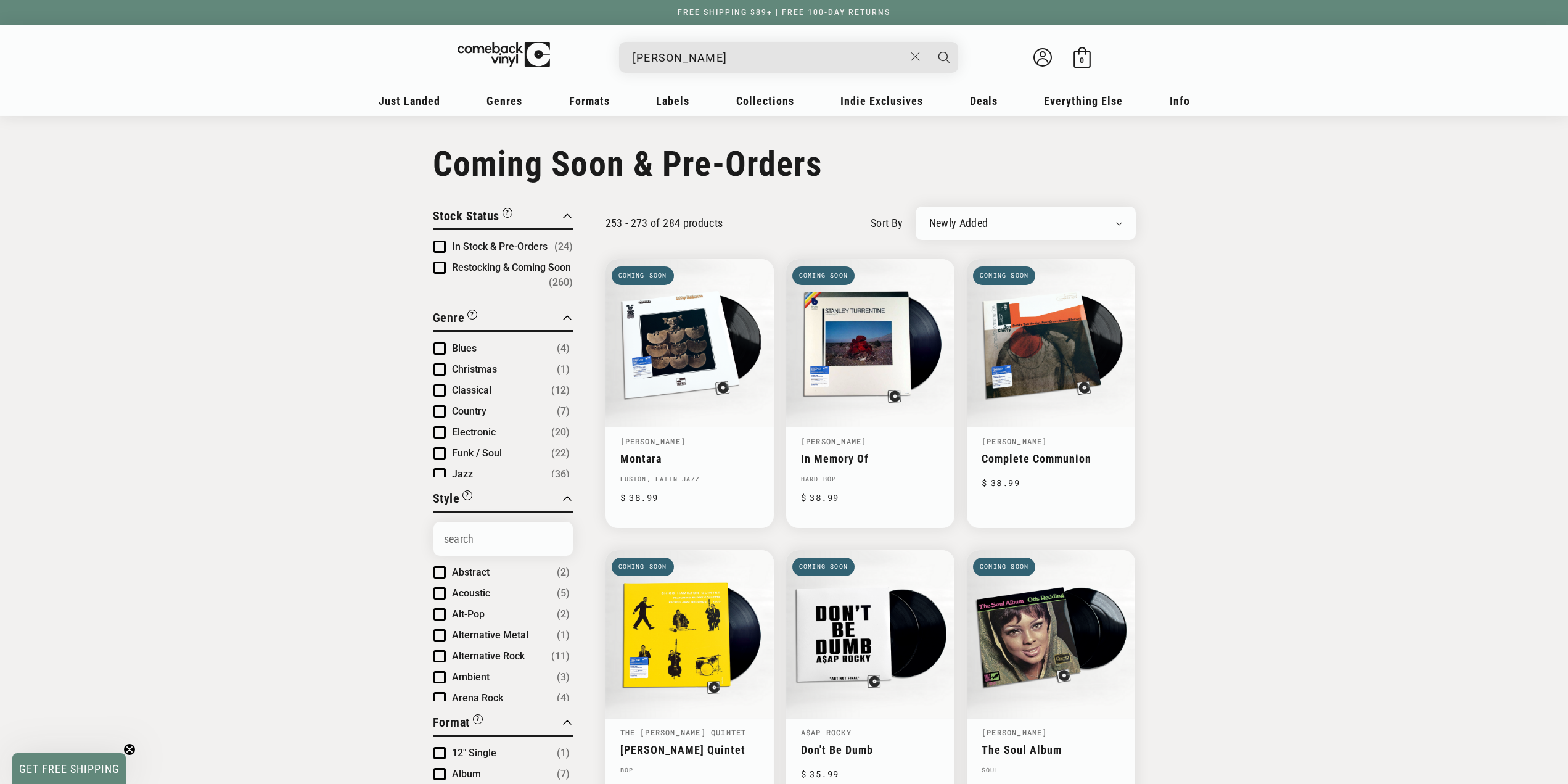
click at [756, 50] on input "[PERSON_NAME]" at bounding box center [769, 58] width 272 height 26
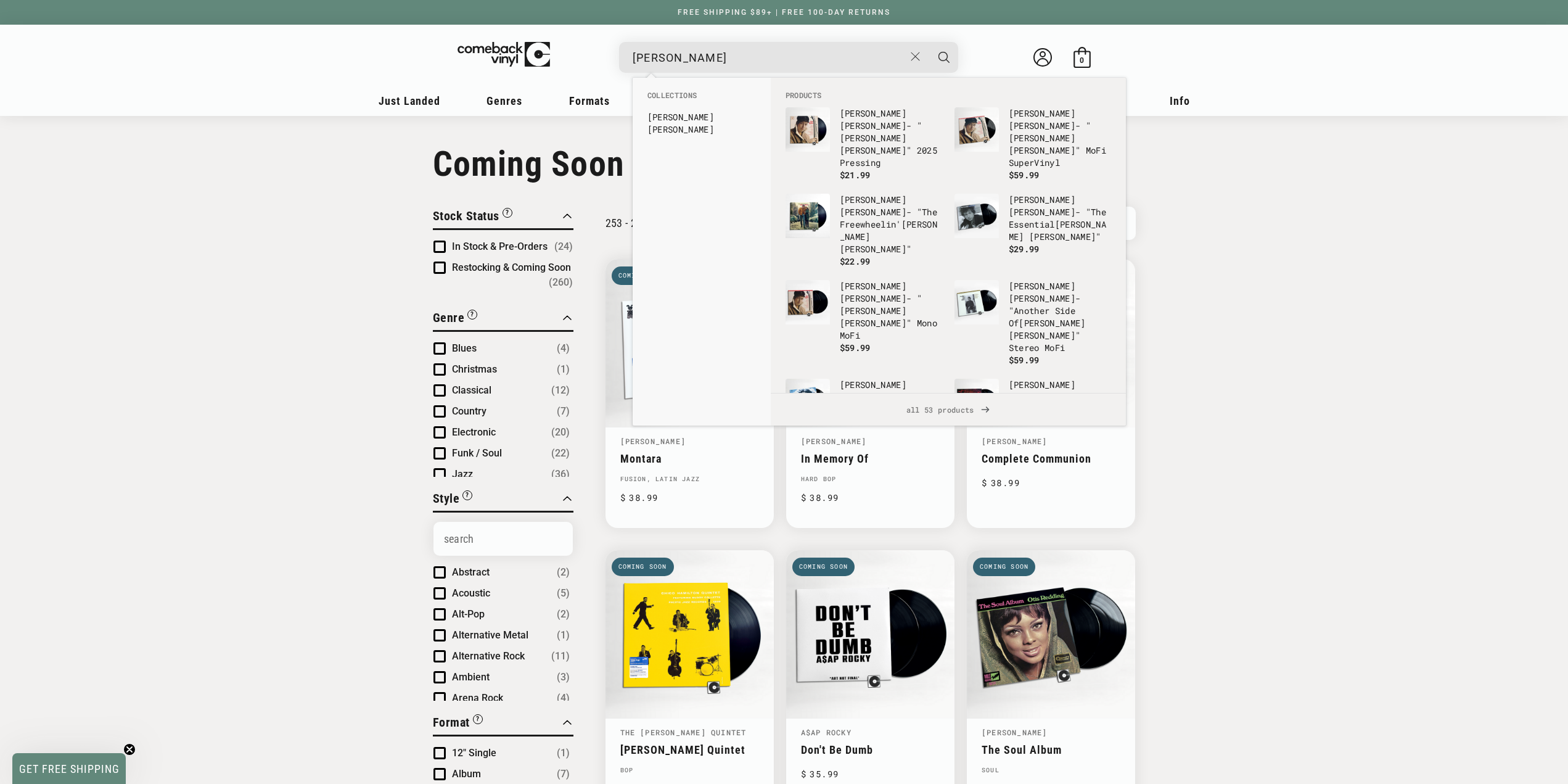
click at [756, 50] on input "[PERSON_NAME]" at bounding box center [769, 58] width 272 height 26
click at [1188, 144] on div "Collection: Coming Soon & Pre-Orders" at bounding box center [784, 163] width 1568 height 40
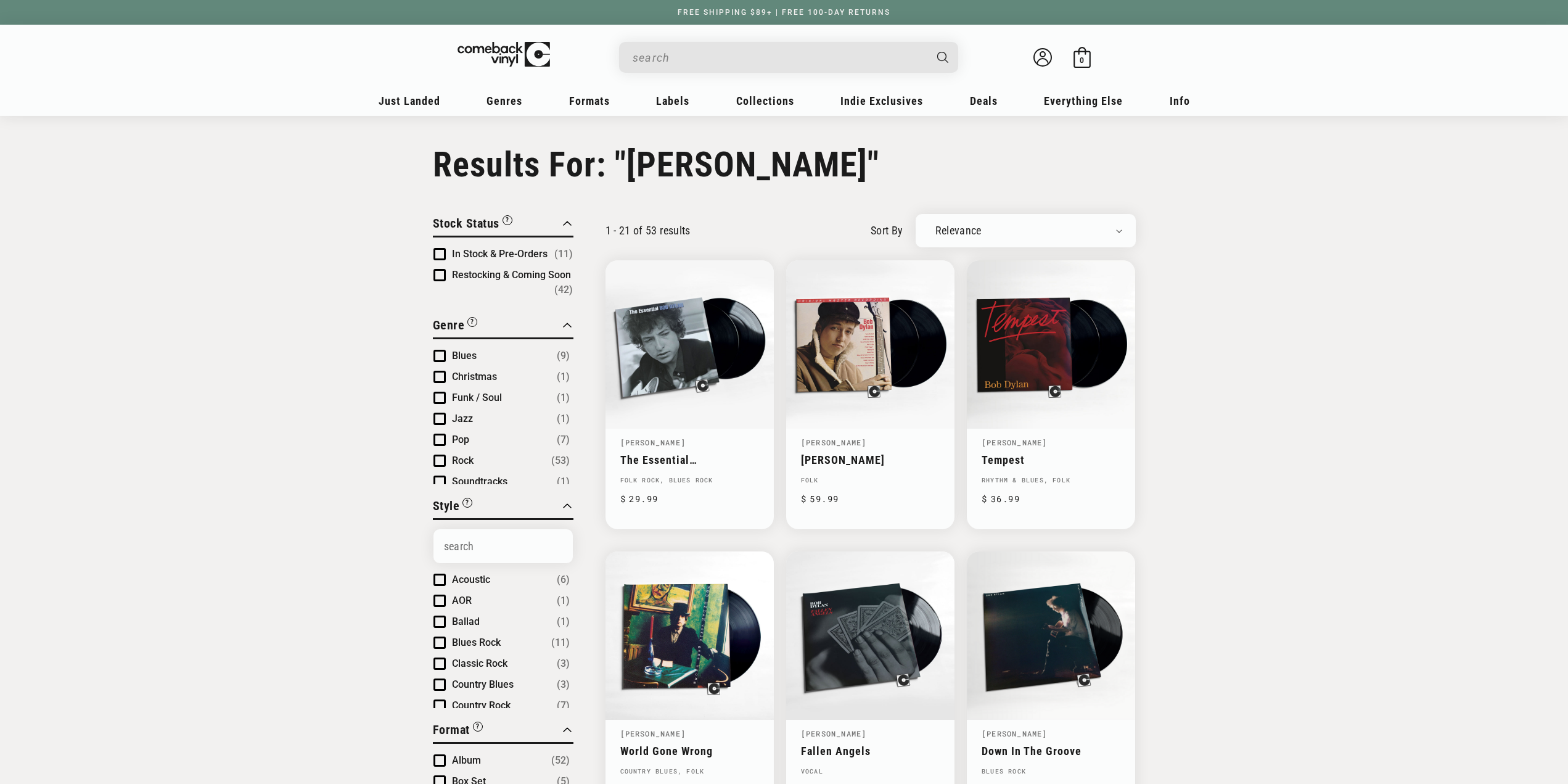
type input "[PERSON_NAME]"
